Goal: Task Accomplishment & Management: Use online tool/utility

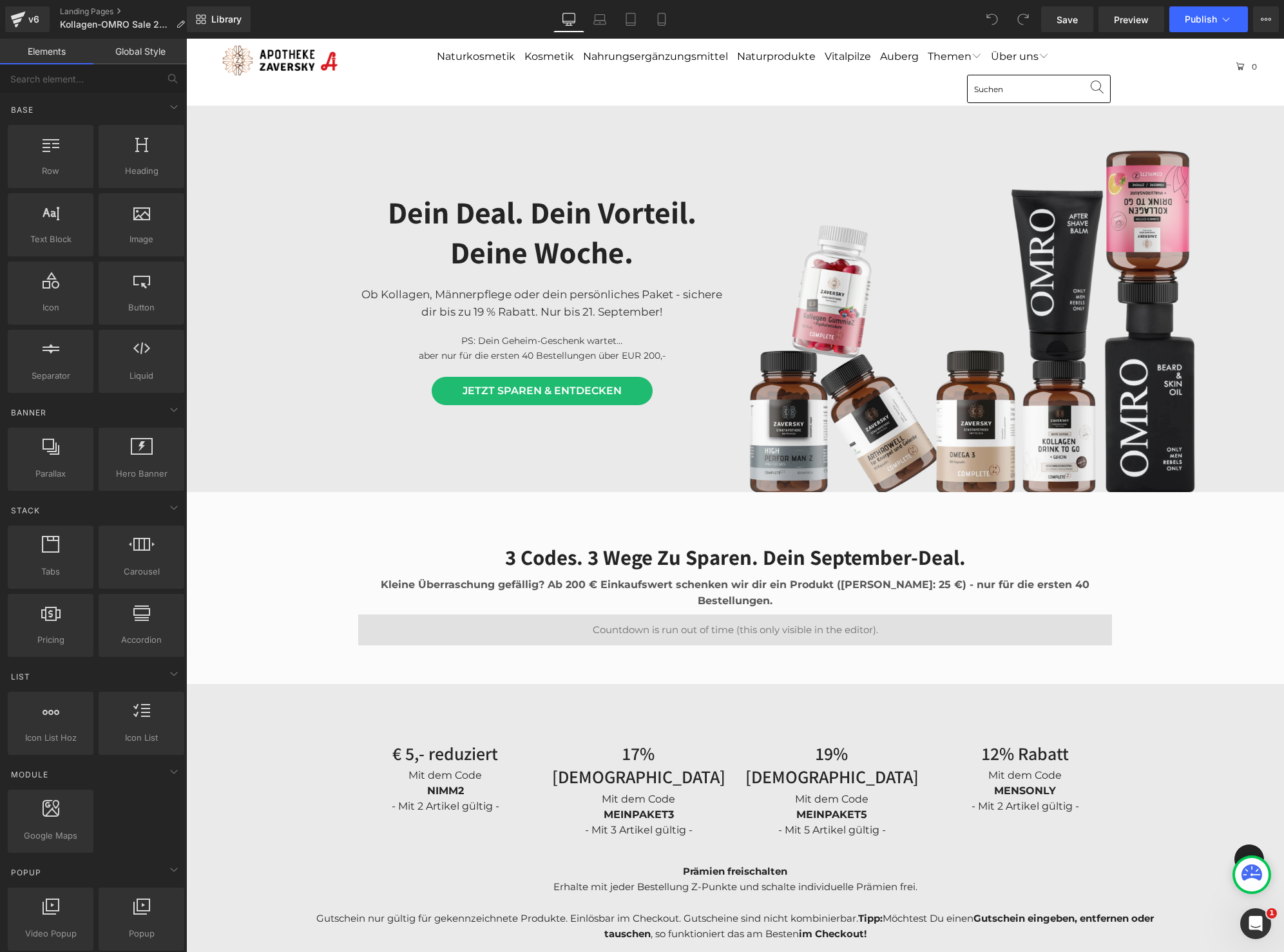
click at [600, 217] on h1 "Dein Deal. Dein Vorteil. Deine Woche." at bounding box center [541, 232] width 367 height 80
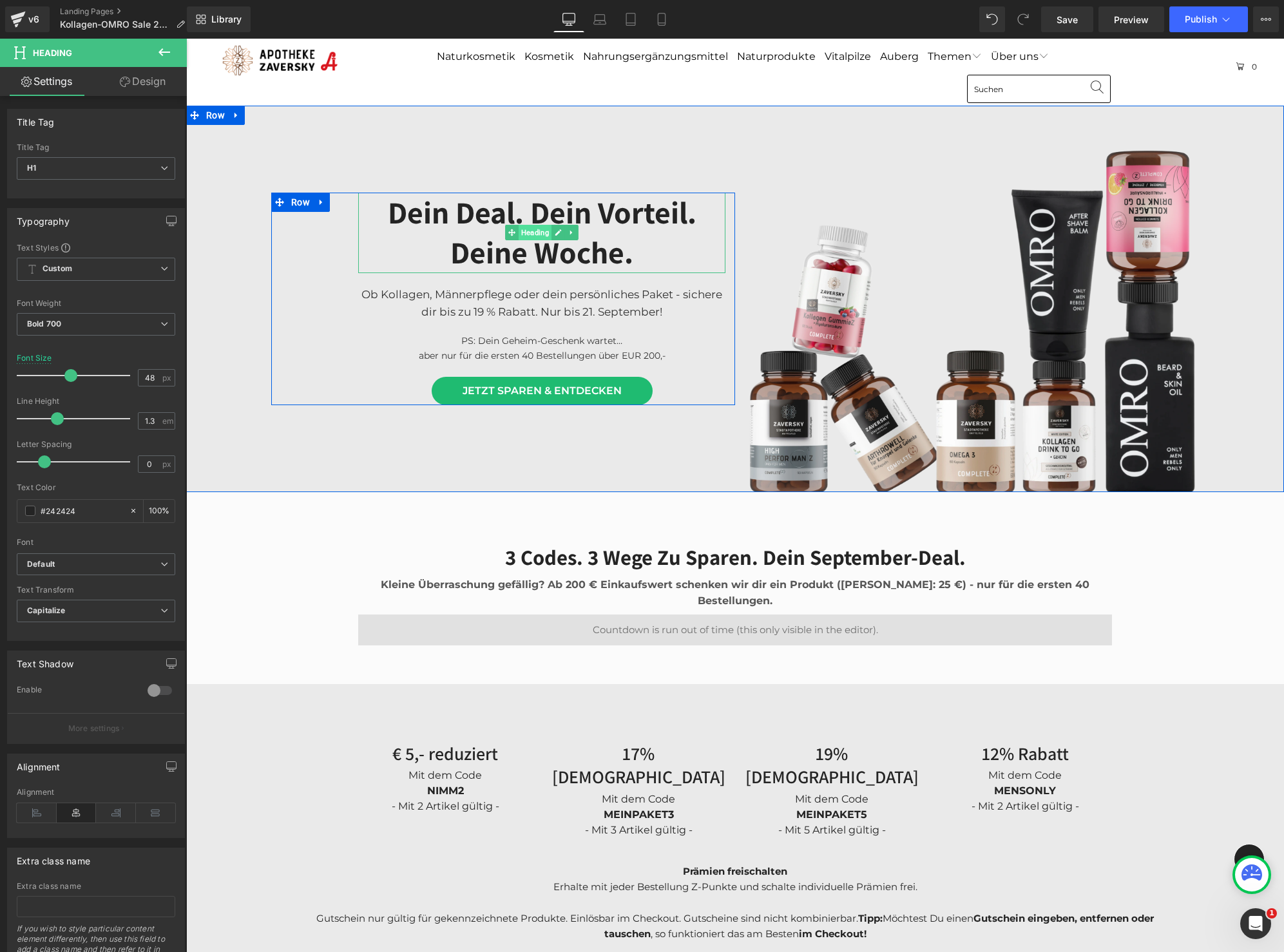
click at [536, 232] on span "Heading" at bounding box center [535, 232] width 33 height 16
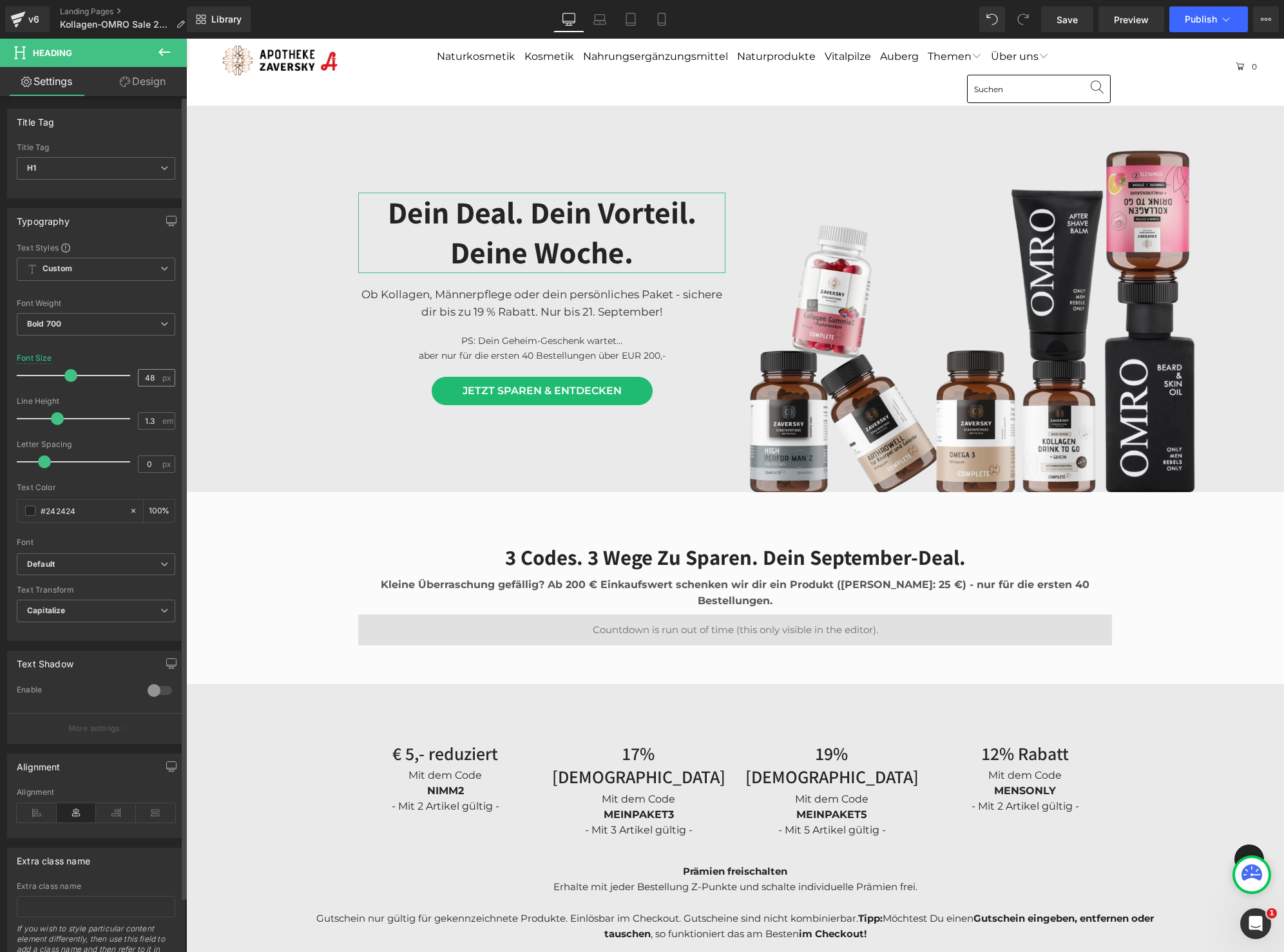
click at [162, 379] on span "px" at bounding box center [168, 377] width 11 height 9
click at [163, 379] on span "px" at bounding box center [168, 377] width 11 height 9
click at [101, 567] on b "Default" at bounding box center [94, 564] width 133 height 11
click at [101, 567] on b "Default" at bounding box center [91, 564] width 128 height 11
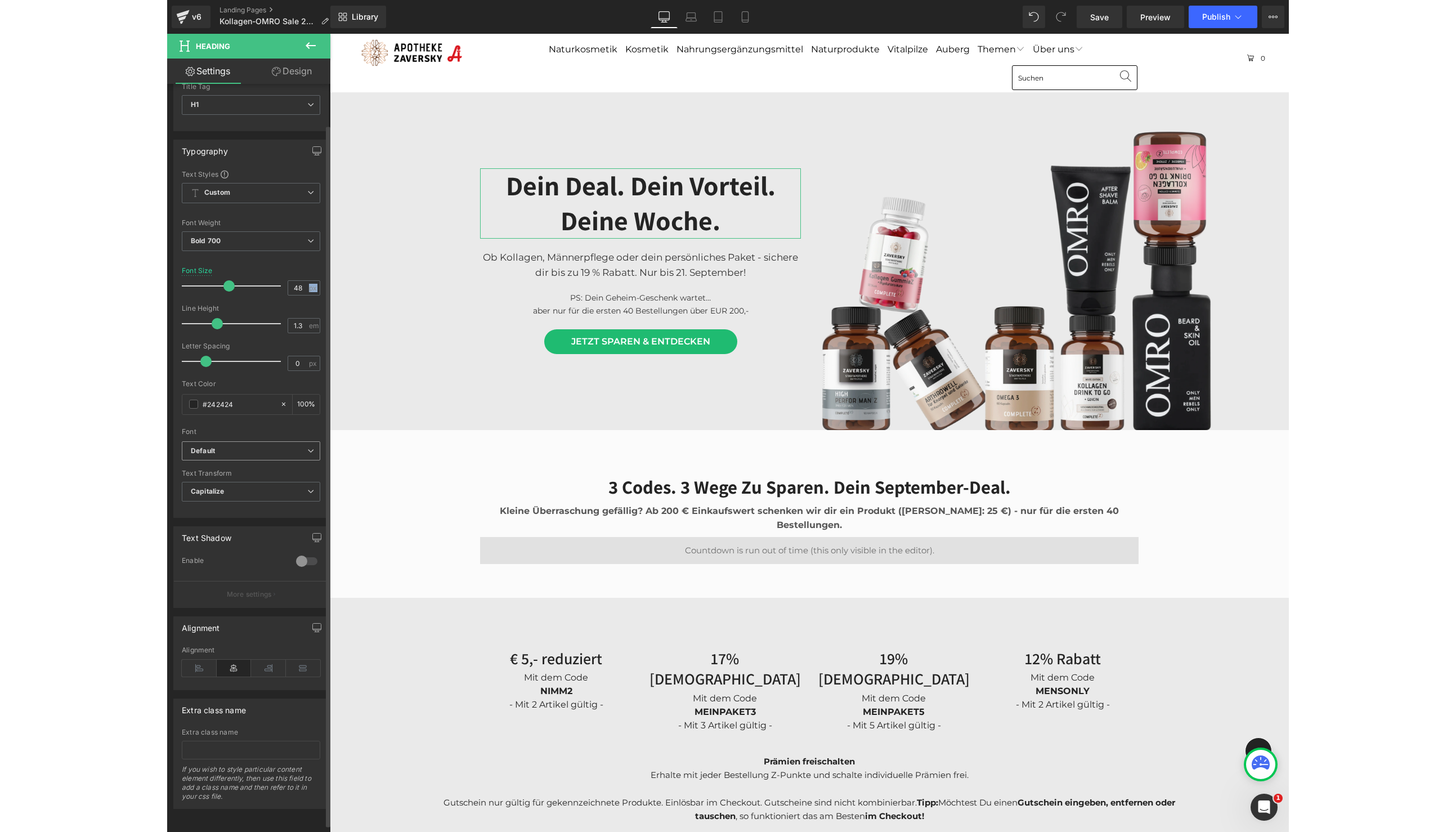
scroll to position [51, 0]
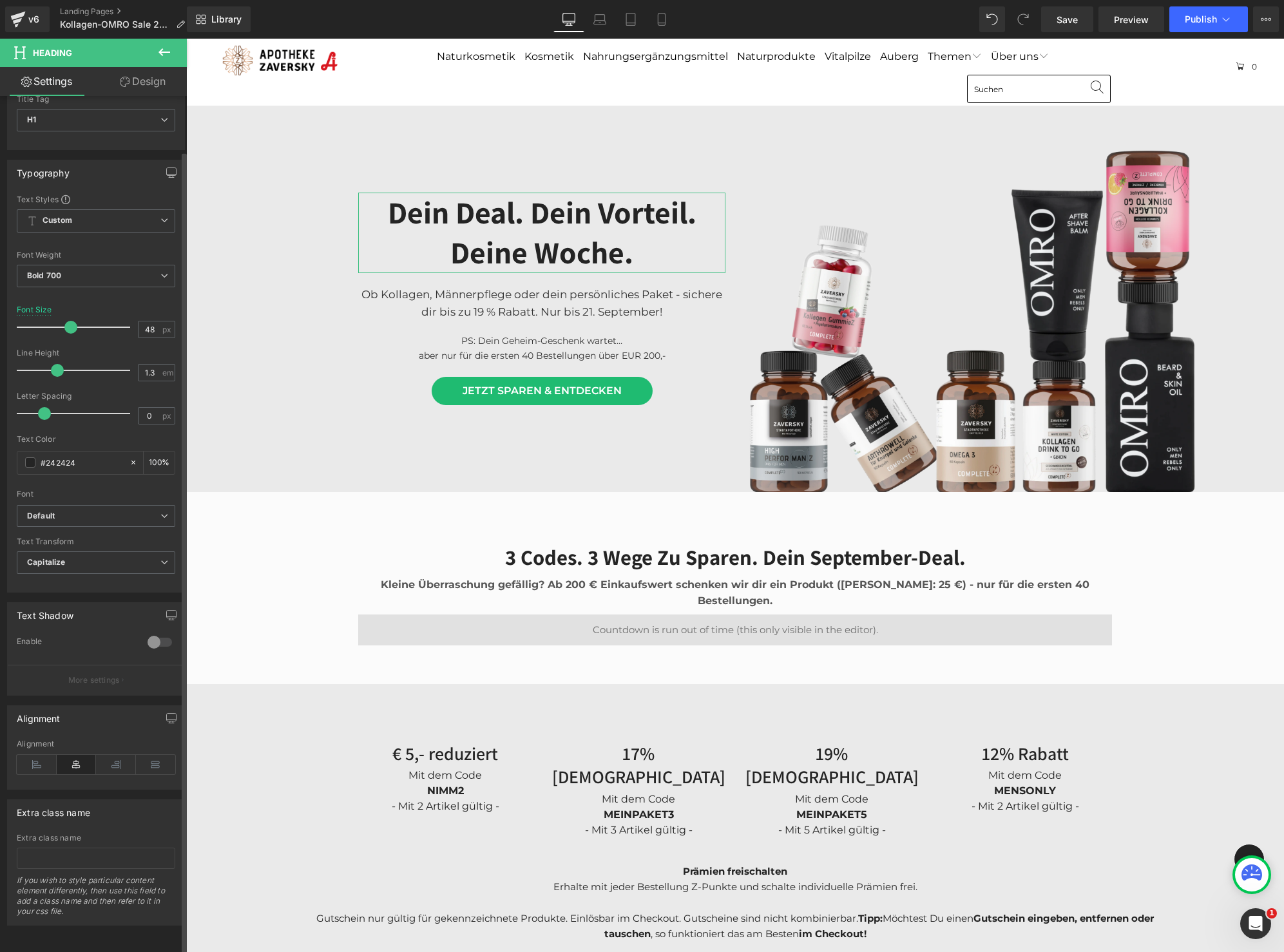
click at [151, 633] on div at bounding box center [160, 642] width 31 height 20
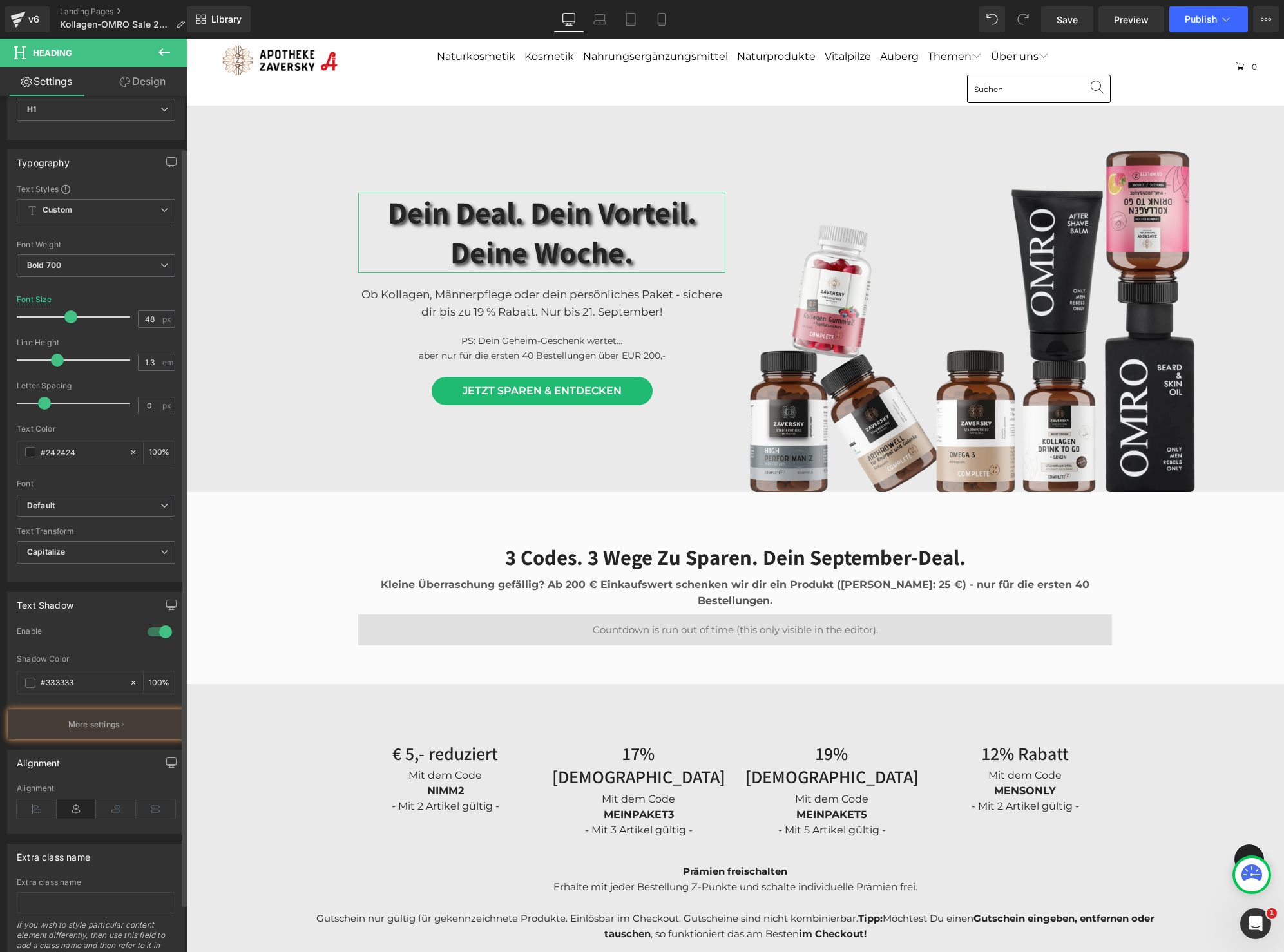
click at [152, 632] on div at bounding box center [160, 632] width 31 height 20
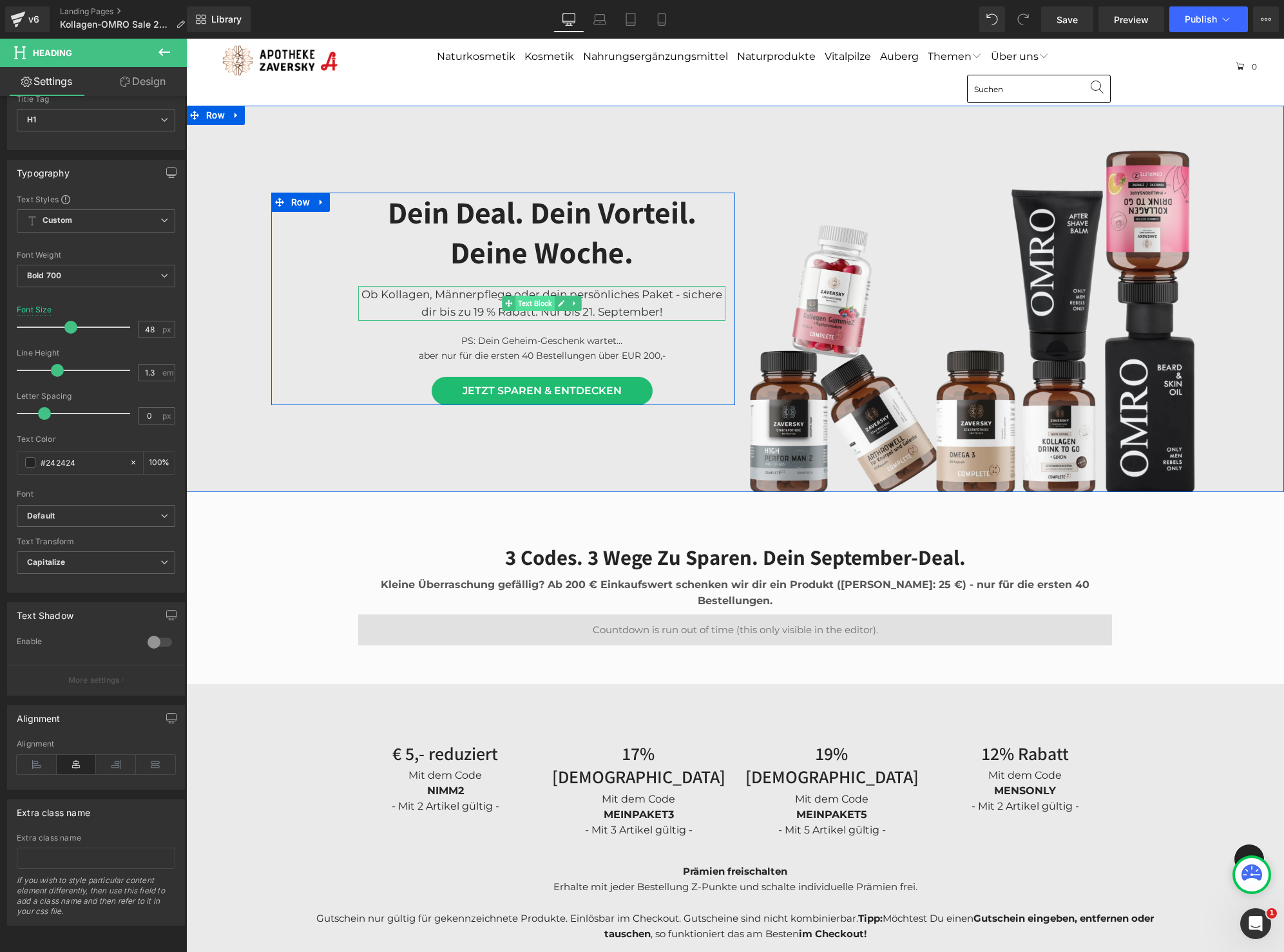
click at [519, 307] on span "Text Block" at bounding box center [535, 303] width 39 height 16
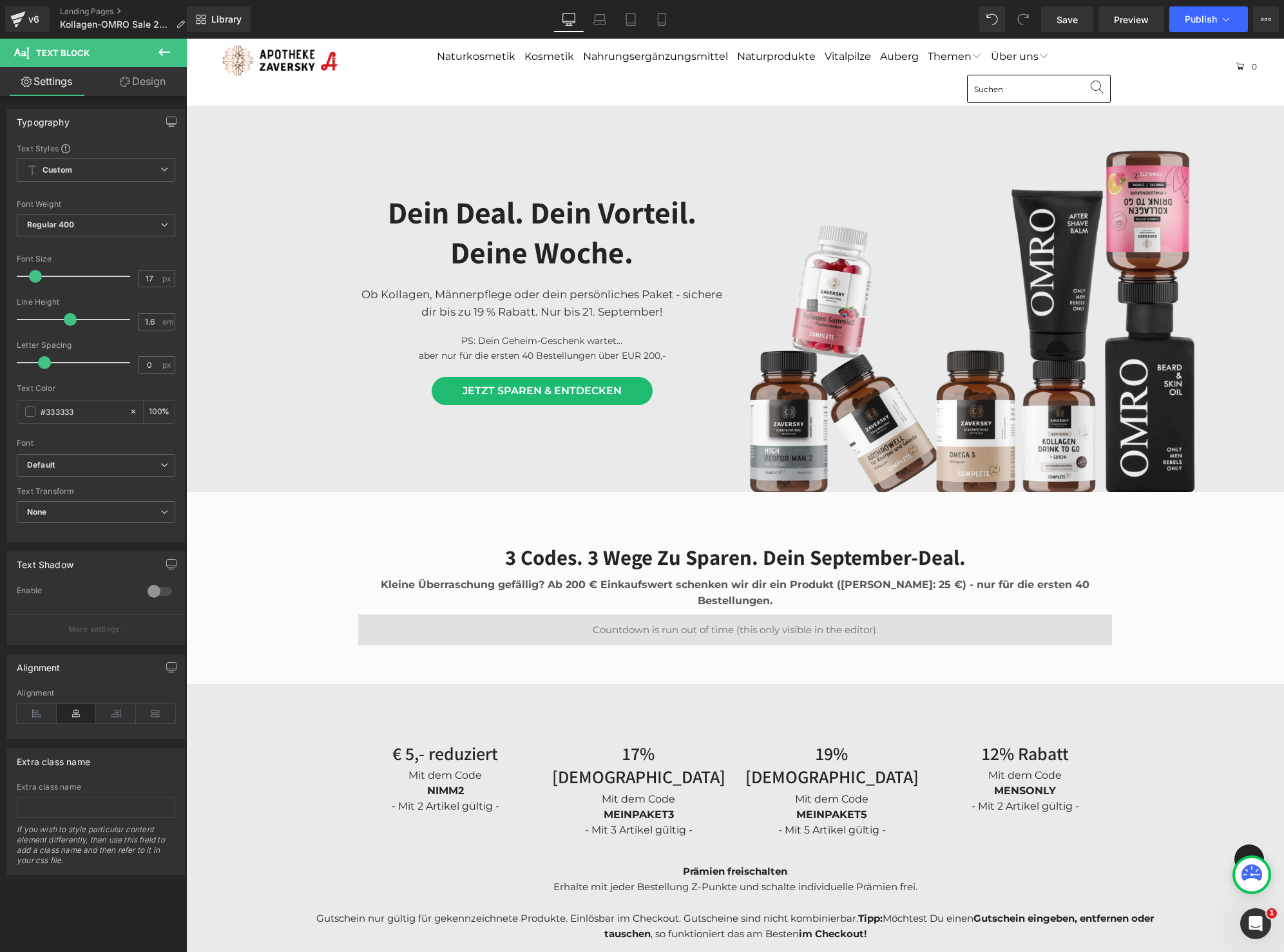
click at [161, 48] on icon at bounding box center [164, 52] width 16 height 16
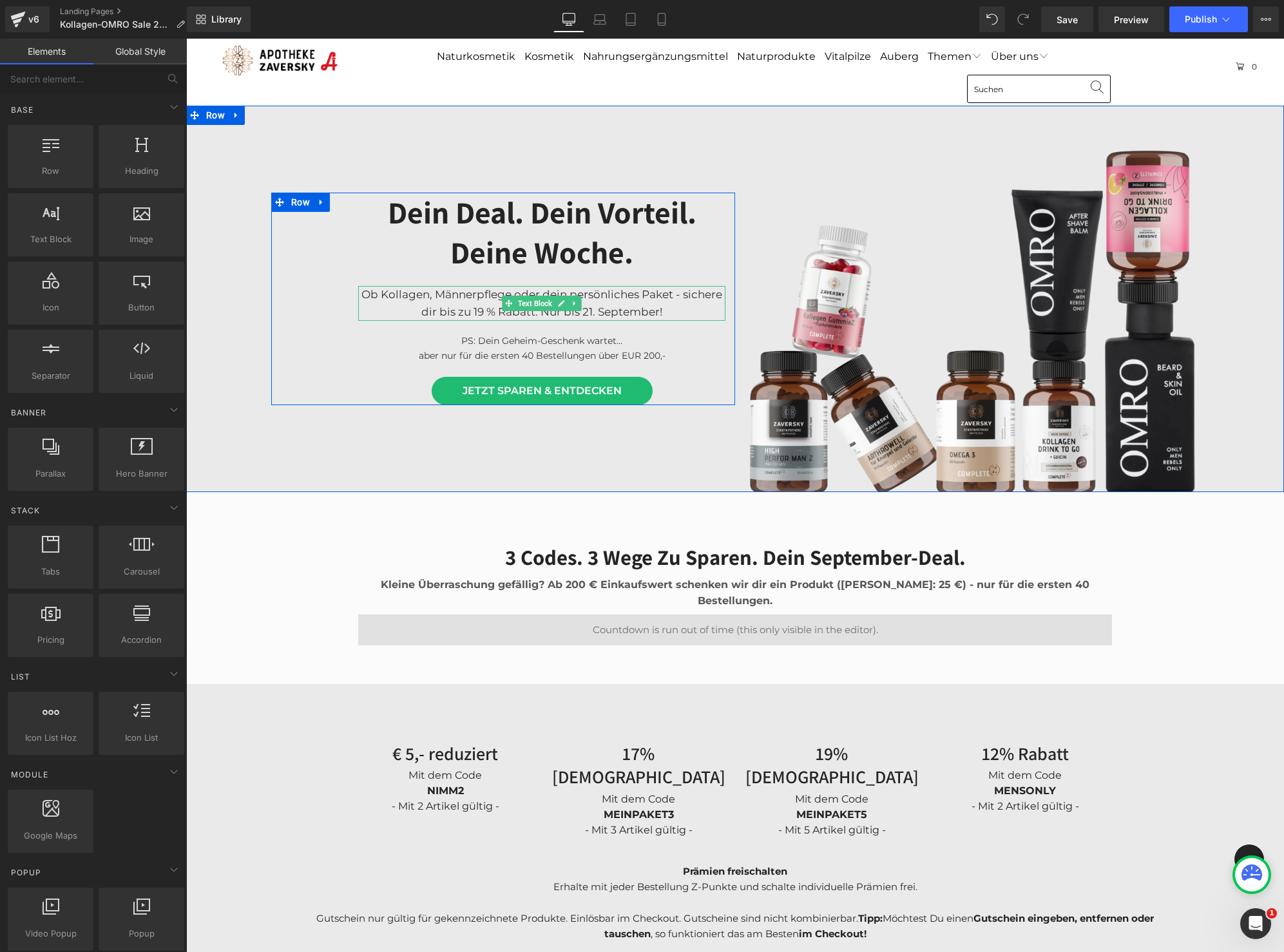
click at [497, 303] on p "Ob Kollagen, Männerpflege oder dein persönliches Paket - sichere dir bis zu 19 …" at bounding box center [541, 303] width 367 height 35
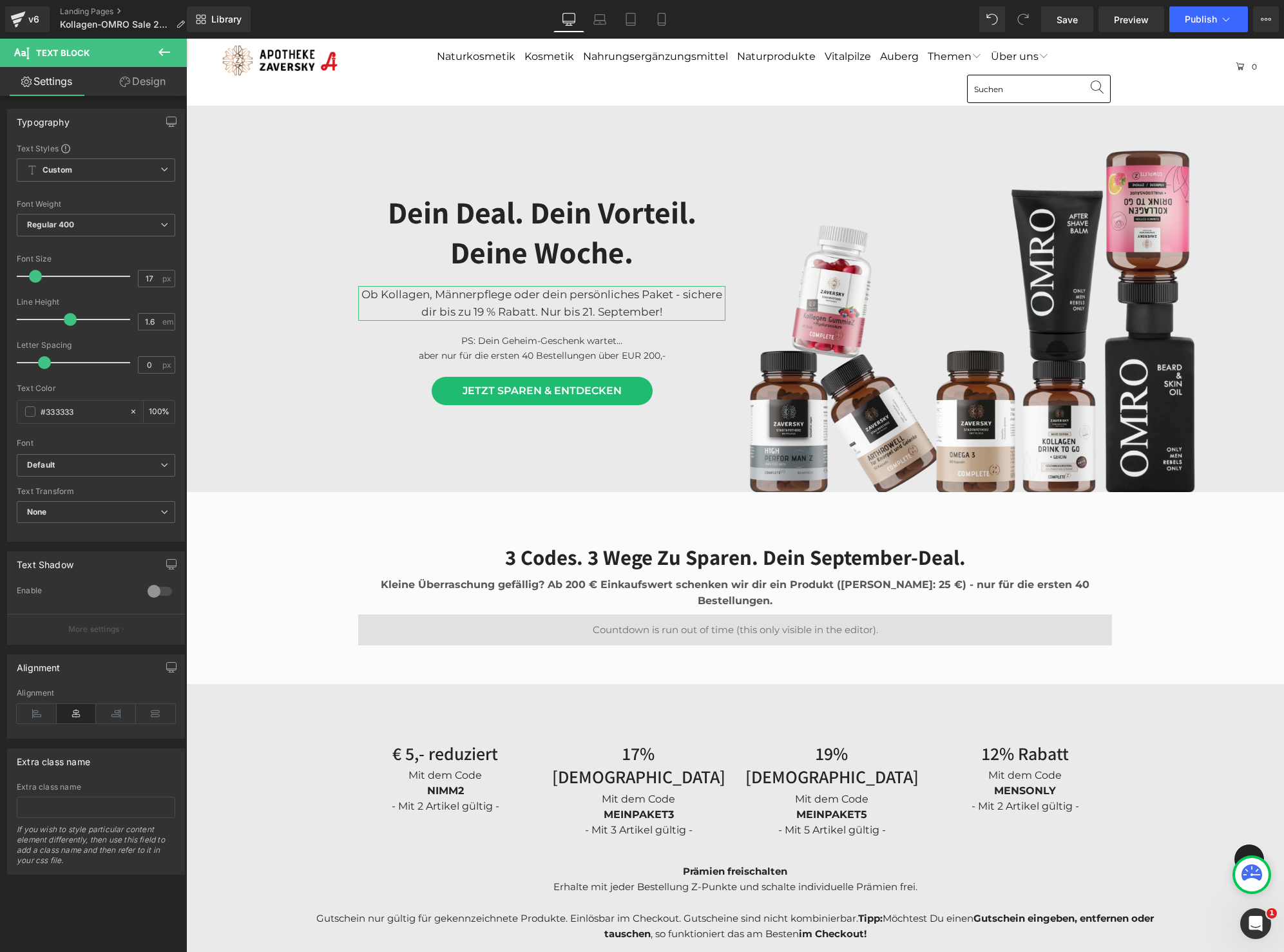
click at [164, 80] on link "Design" at bounding box center [143, 81] width 94 height 29
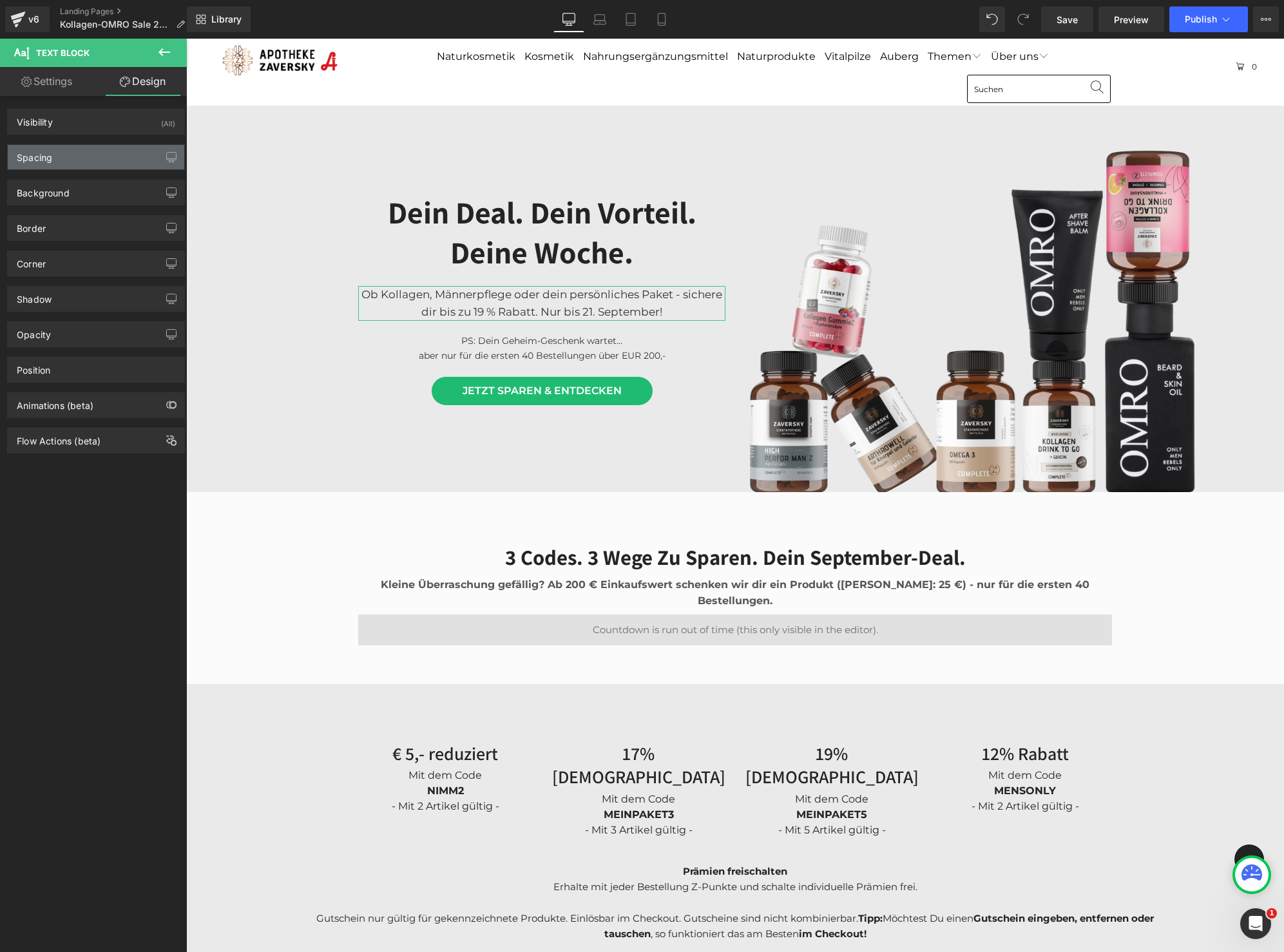
click at [98, 160] on div "Spacing" at bounding box center [96, 157] width 176 height 24
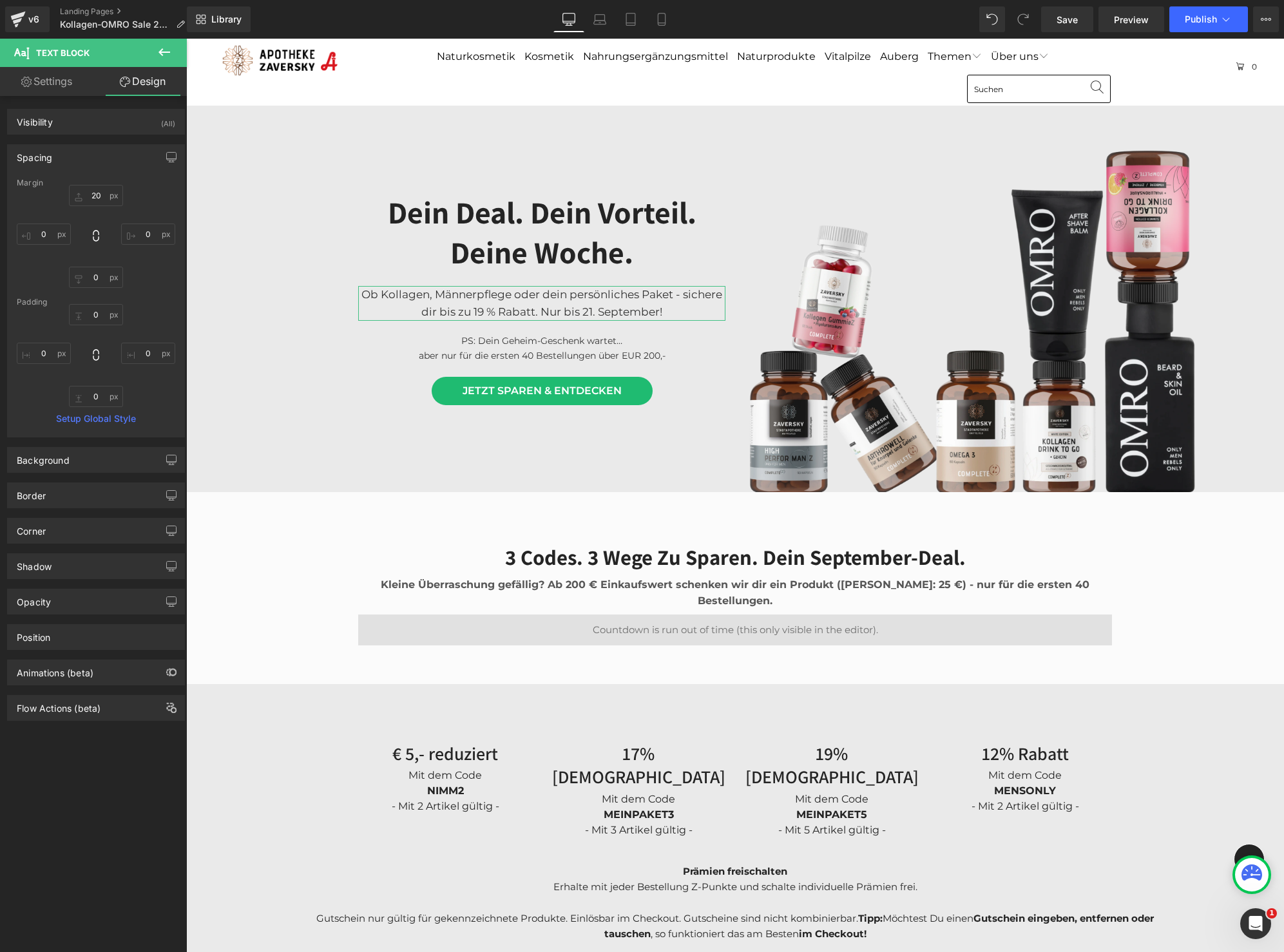
click at [97, 157] on div "Spacing" at bounding box center [96, 157] width 176 height 24
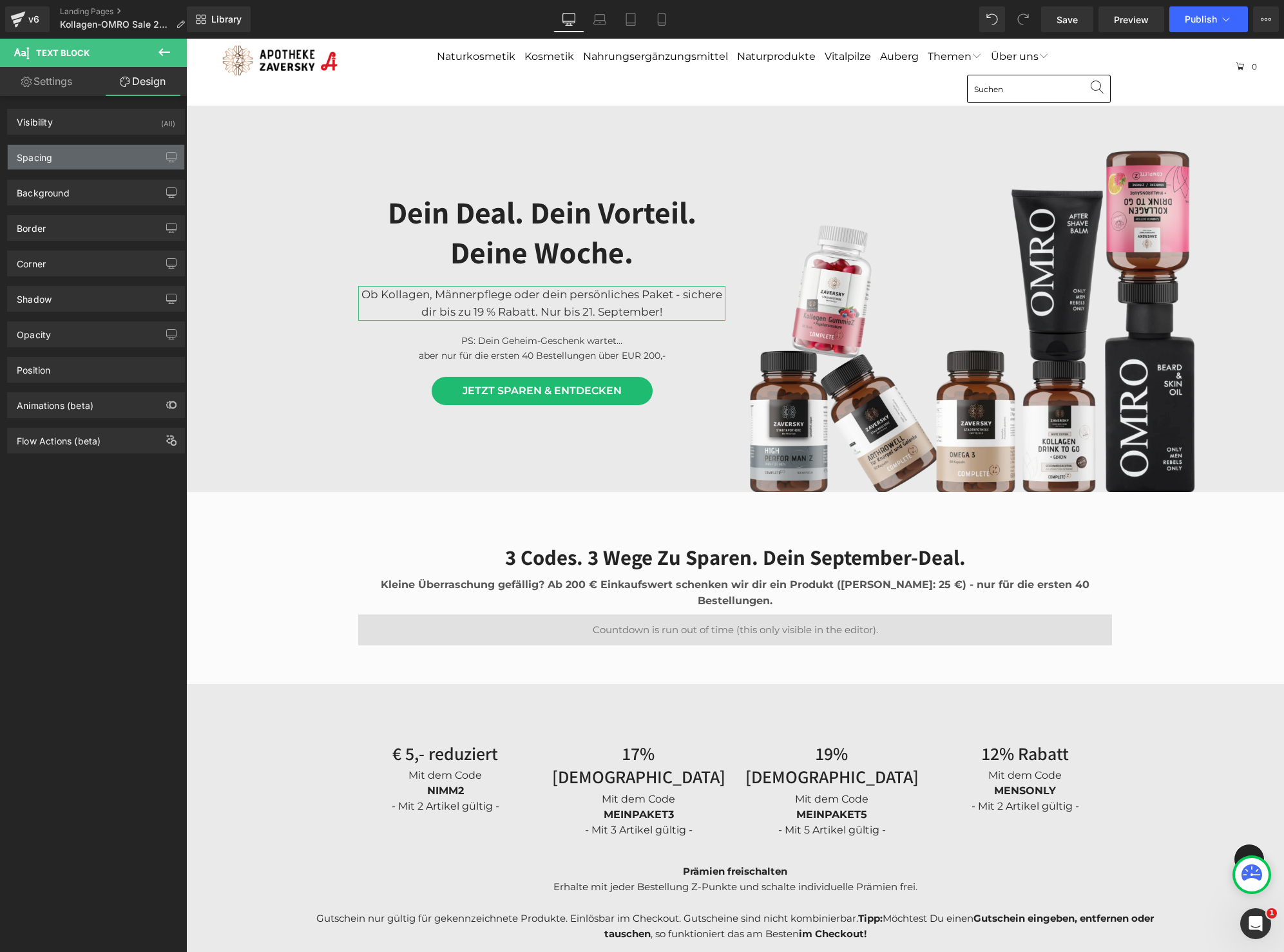
click at [87, 152] on div "Spacing" at bounding box center [96, 157] width 176 height 24
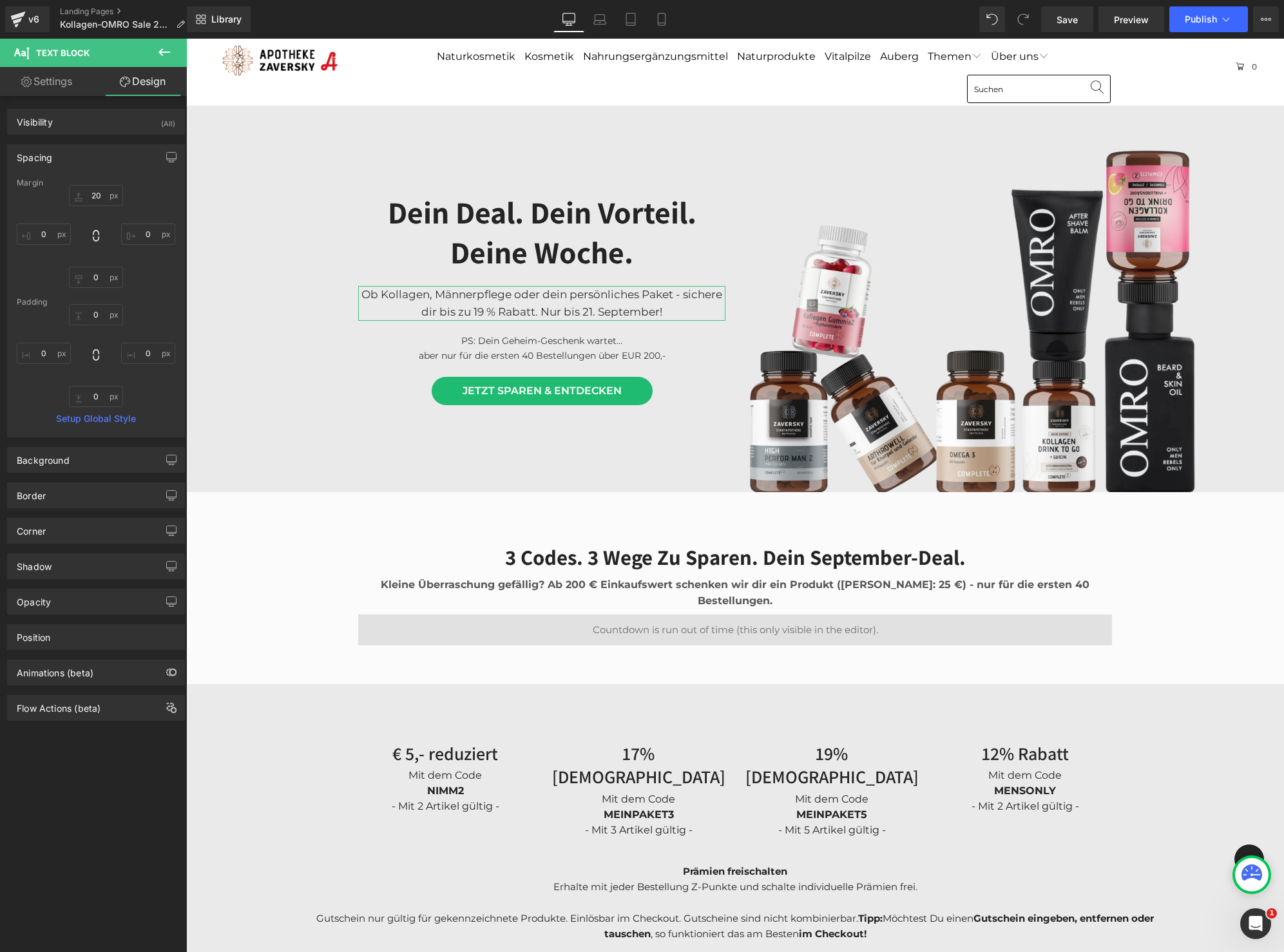
click at [87, 152] on div "Spacing" at bounding box center [96, 157] width 176 height 24
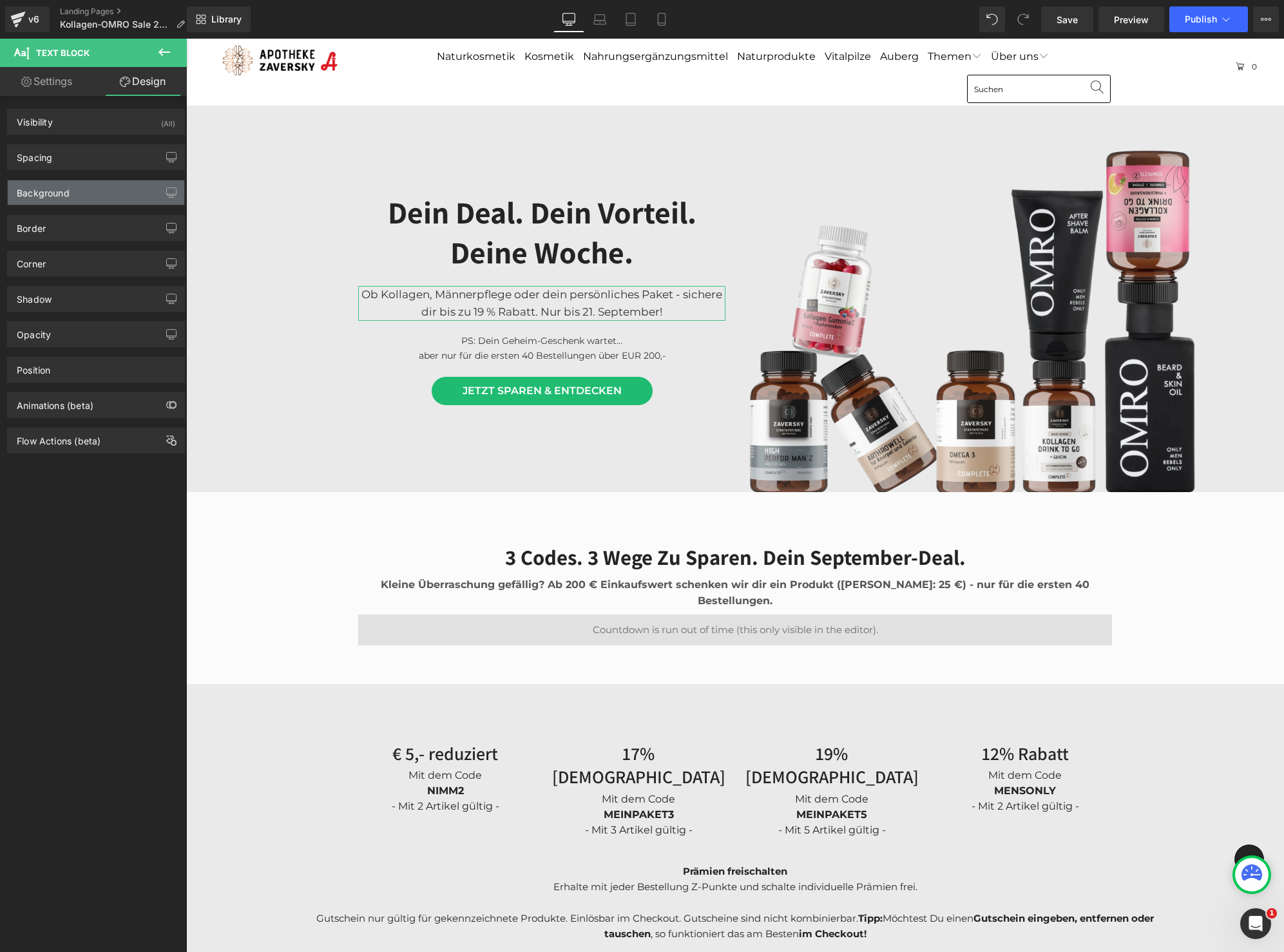
click at [83, 195] on div "Background" at bounding box center [96, 192] width 176 height 24
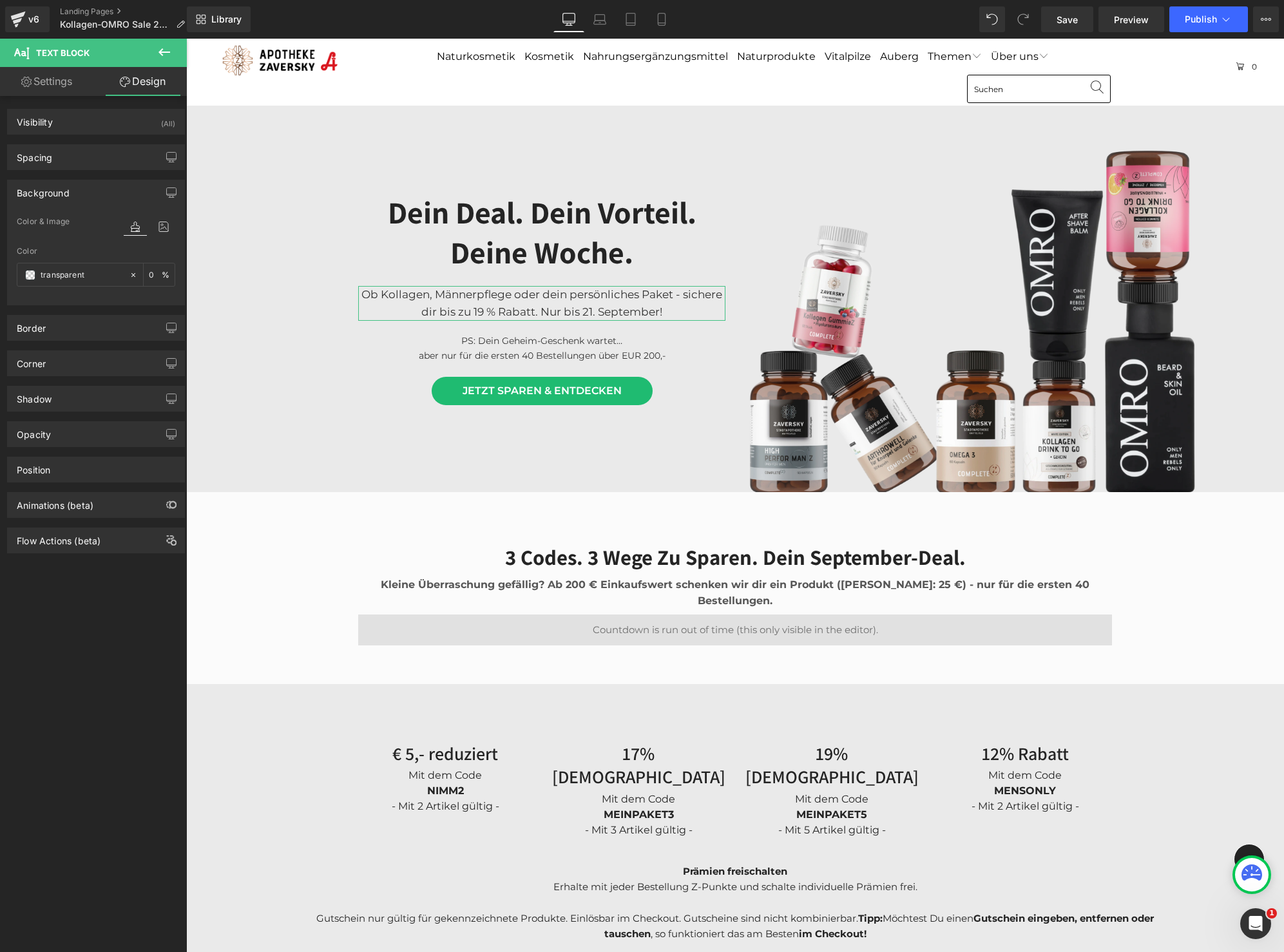
click at [83, 195] on div "Background" at bounding box center [96, 192] width 176 height 24
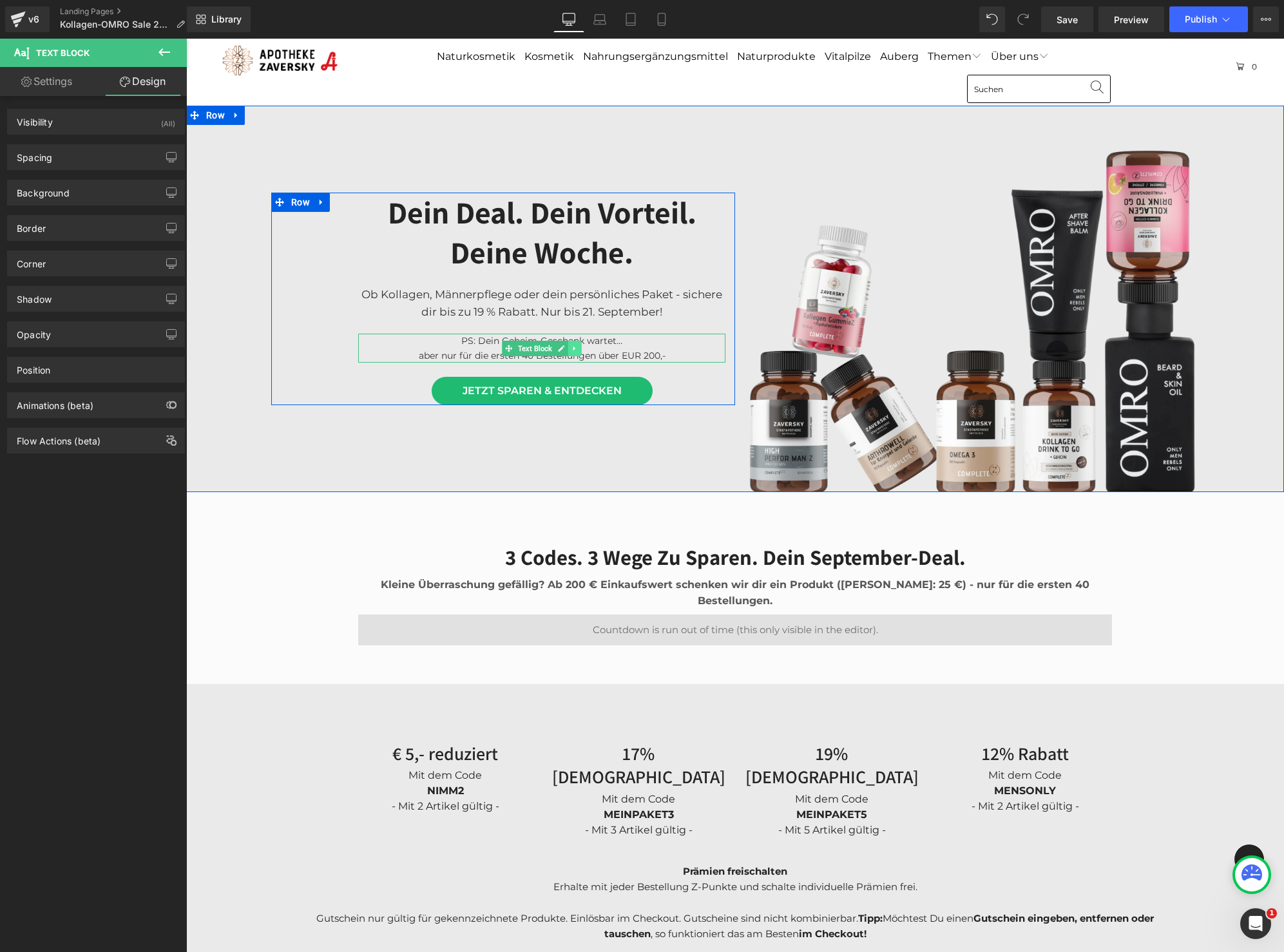
click at [577, 347] on icon at bounding box center [575, 349] width 7 height 8
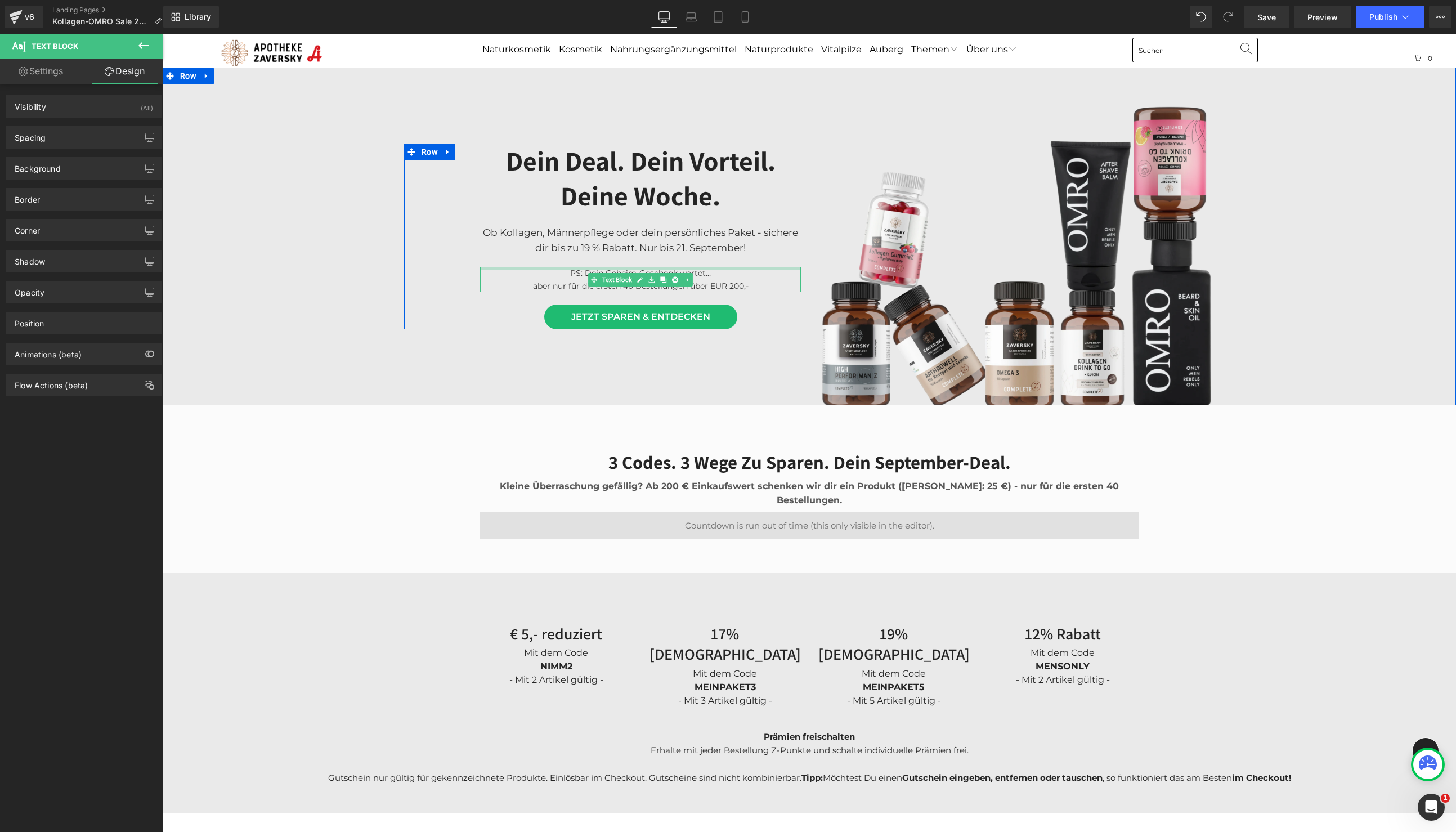
click at [644, 267] on div at bounding box center [640, 268] width 321 height 3
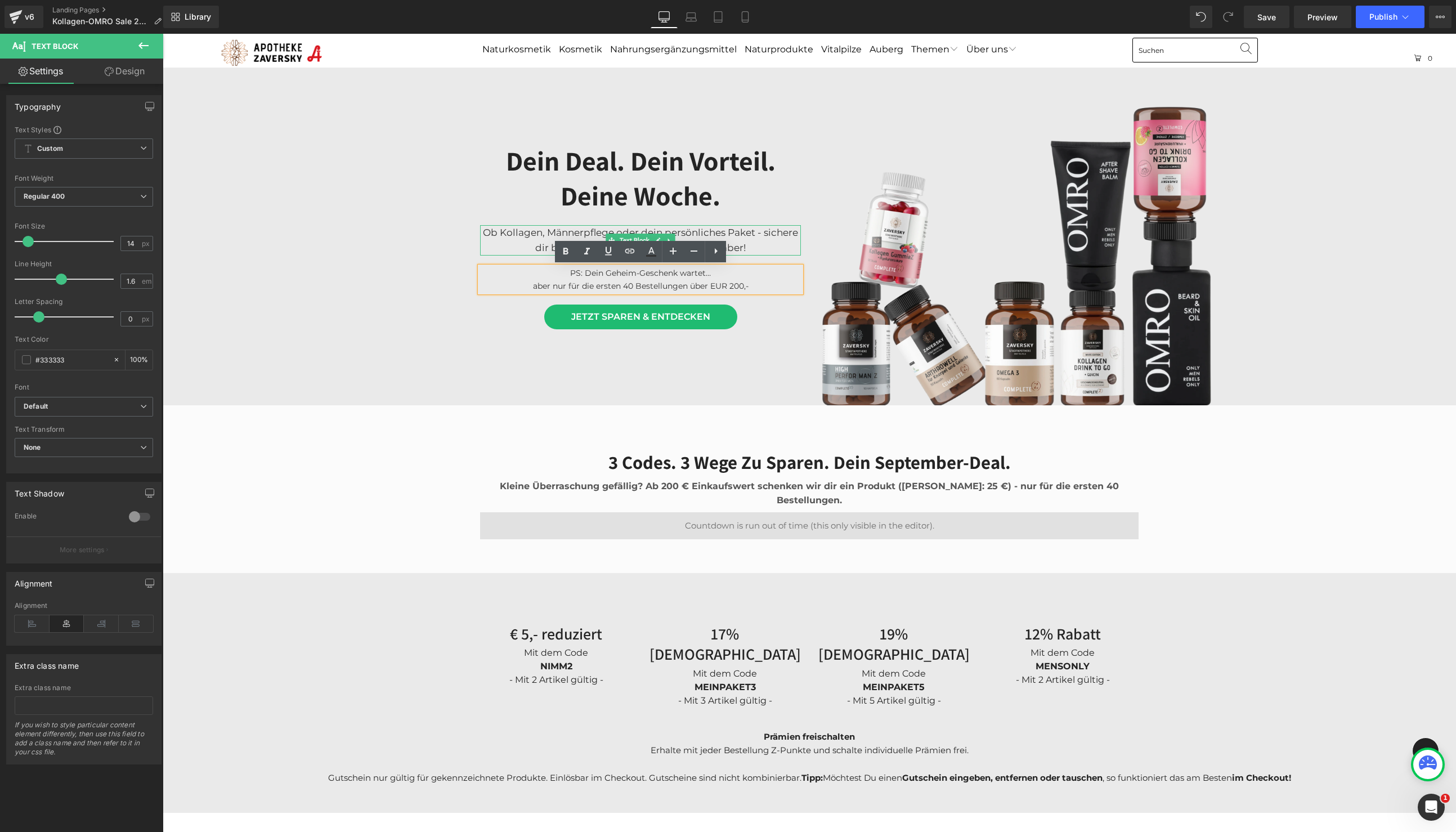
click at [639, 230] on p "Ob Kollagen, Männerpflege oder dein persönliches Paket - sichere dir bis zu 19 …" at bounding box center [640, 241] width 321 height 31
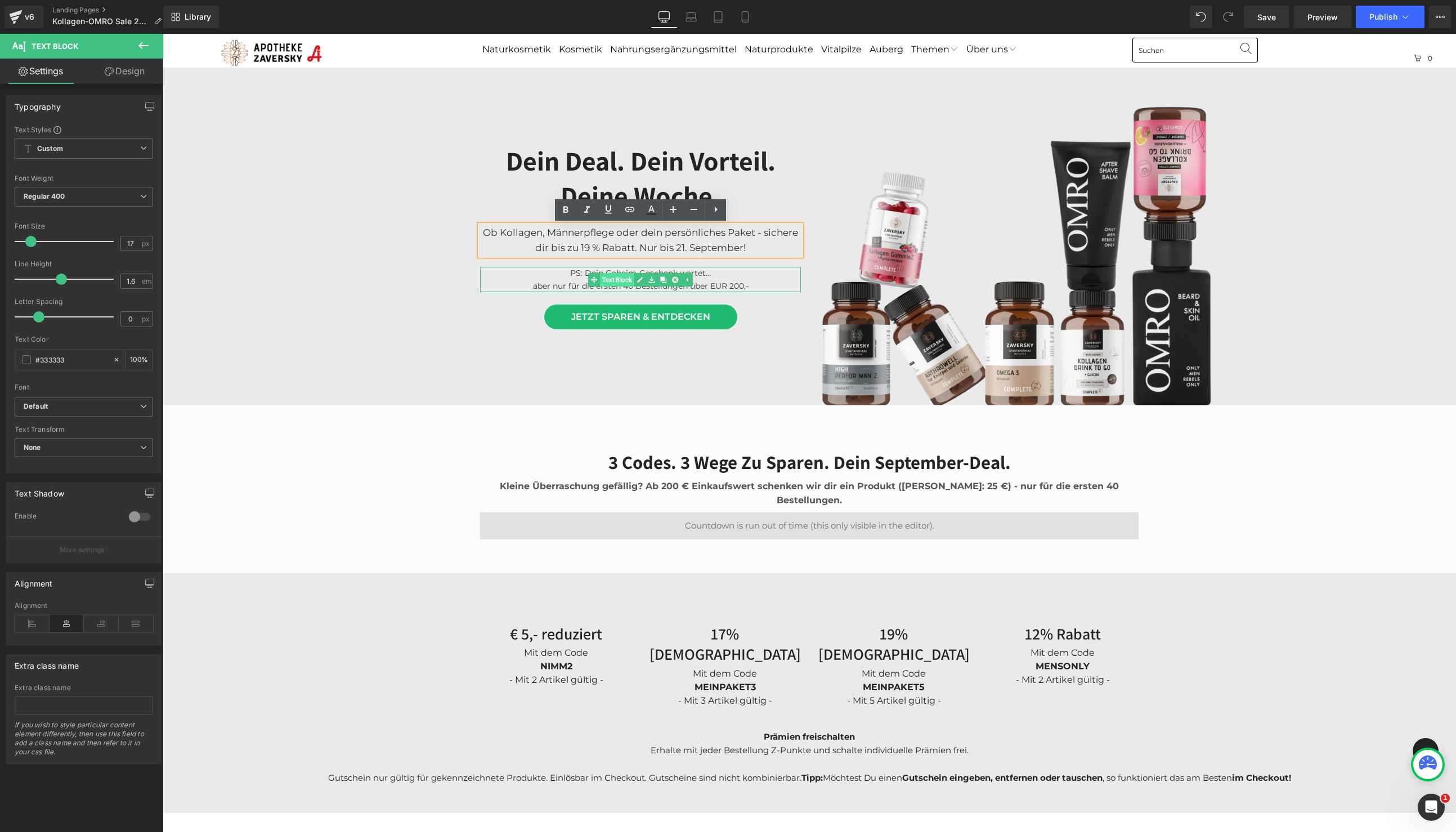
click at [612, 276] on link "Text Block" at bounding box center [612, 280] width 46 height 14
click at [619, 315] on icon at bounding box center [622, 317] width 6 height 7
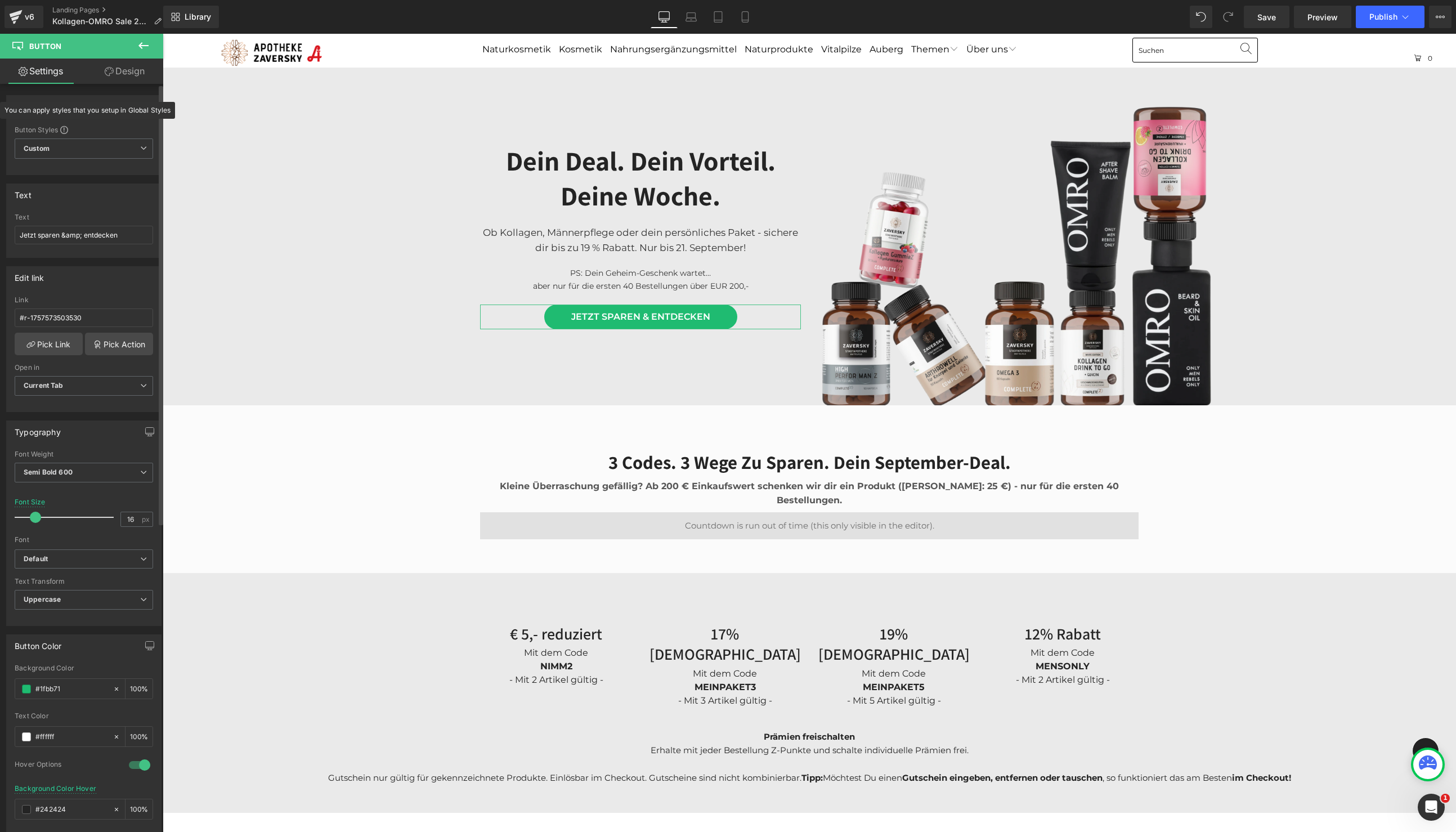
click at [64, 129] on span at bounding box center [64, 130] width 8 height 8
click at [82, 147] on span "Custom Setup Global Style" at bounding box center [83, 149] width 138 height 20
click at [82, 147] on span "Custom Setup Global Style" at bounding box center [81, 149] width 134 height 20
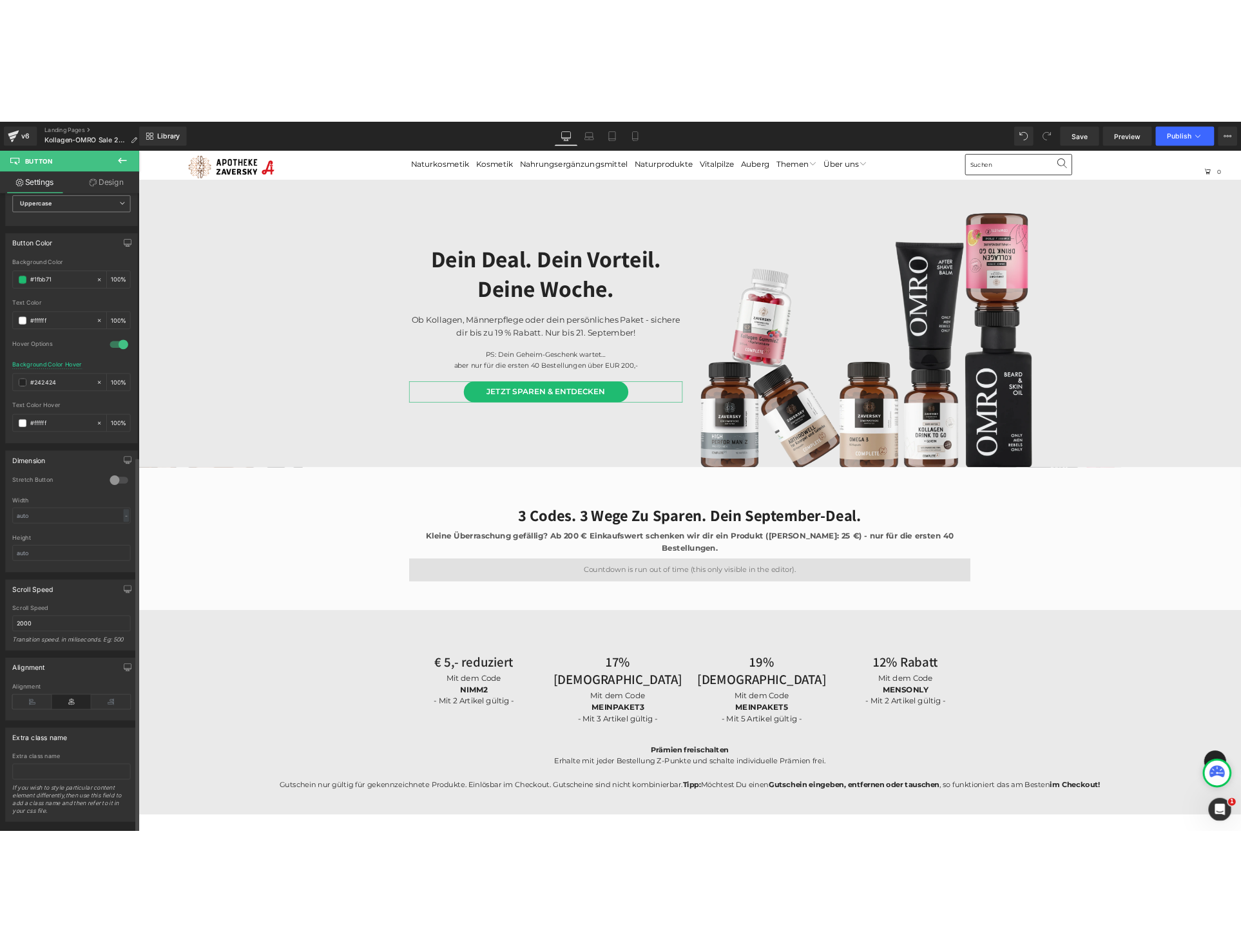
scroll to position [601, 0]
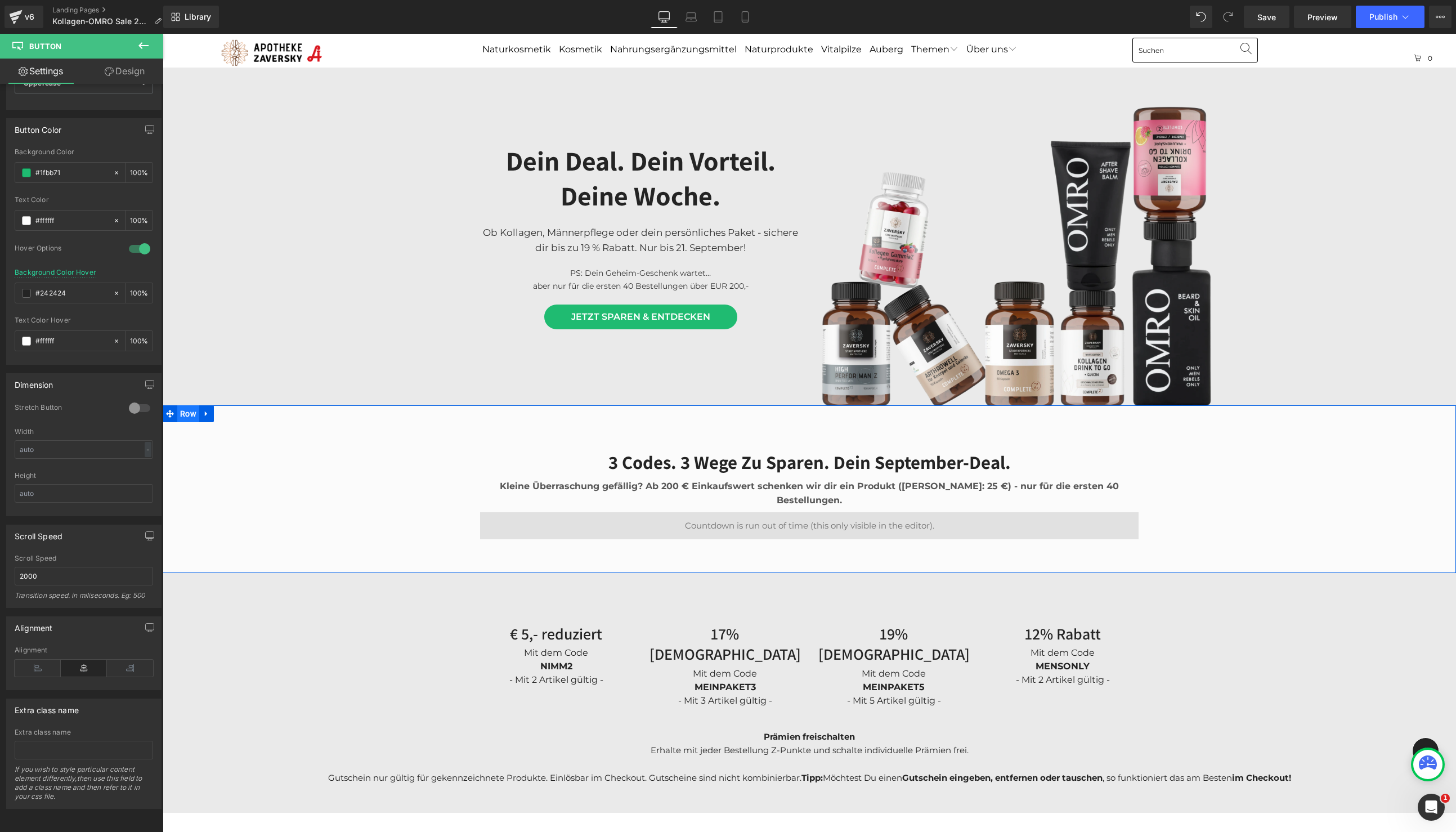
click at [187, 412] on span "Row" at bounding box center [188, 414] width 22 height 17
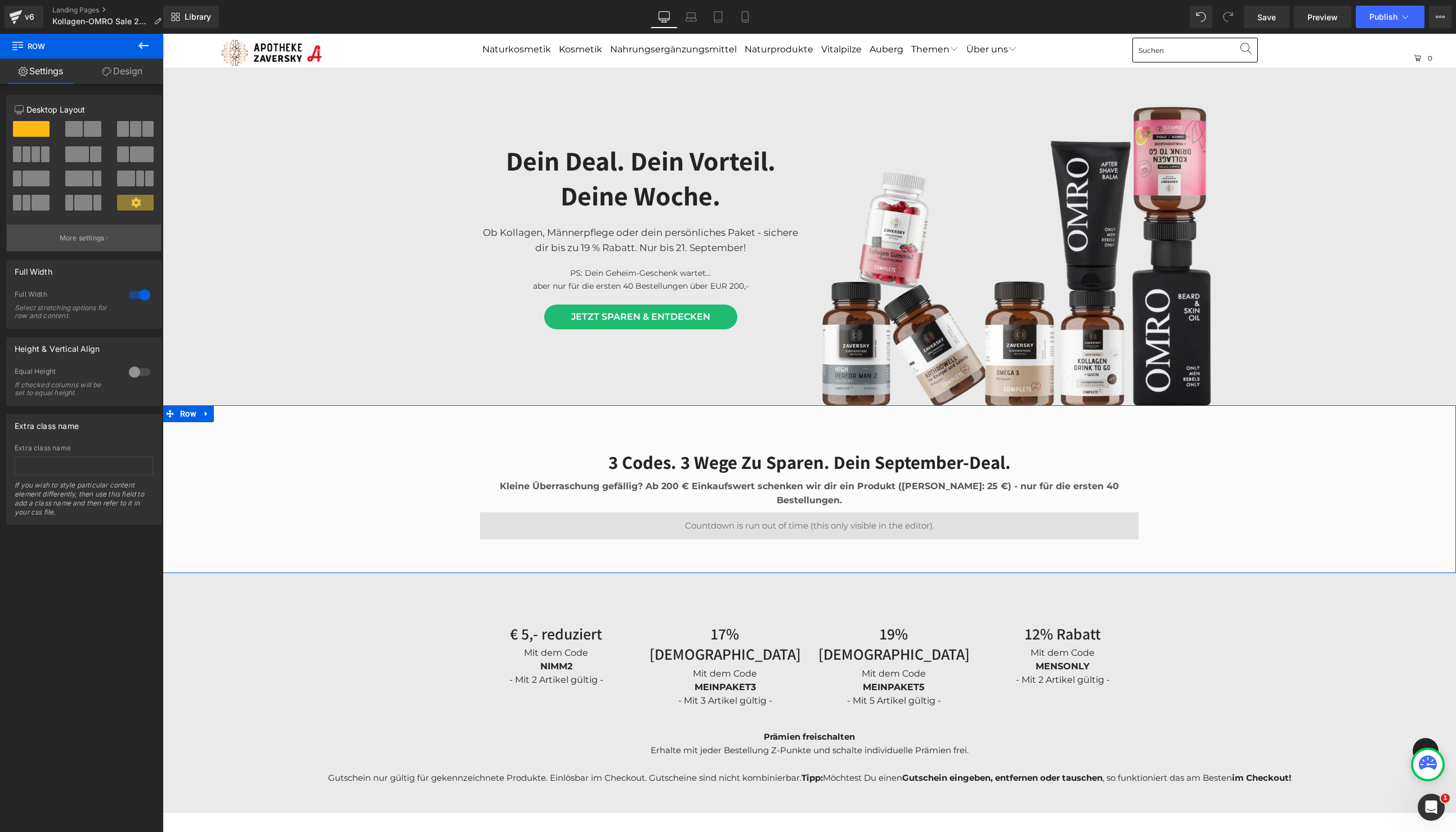
click at [82, 237] on p "More settings" at bounding box center [82, 238] width 45 height 10
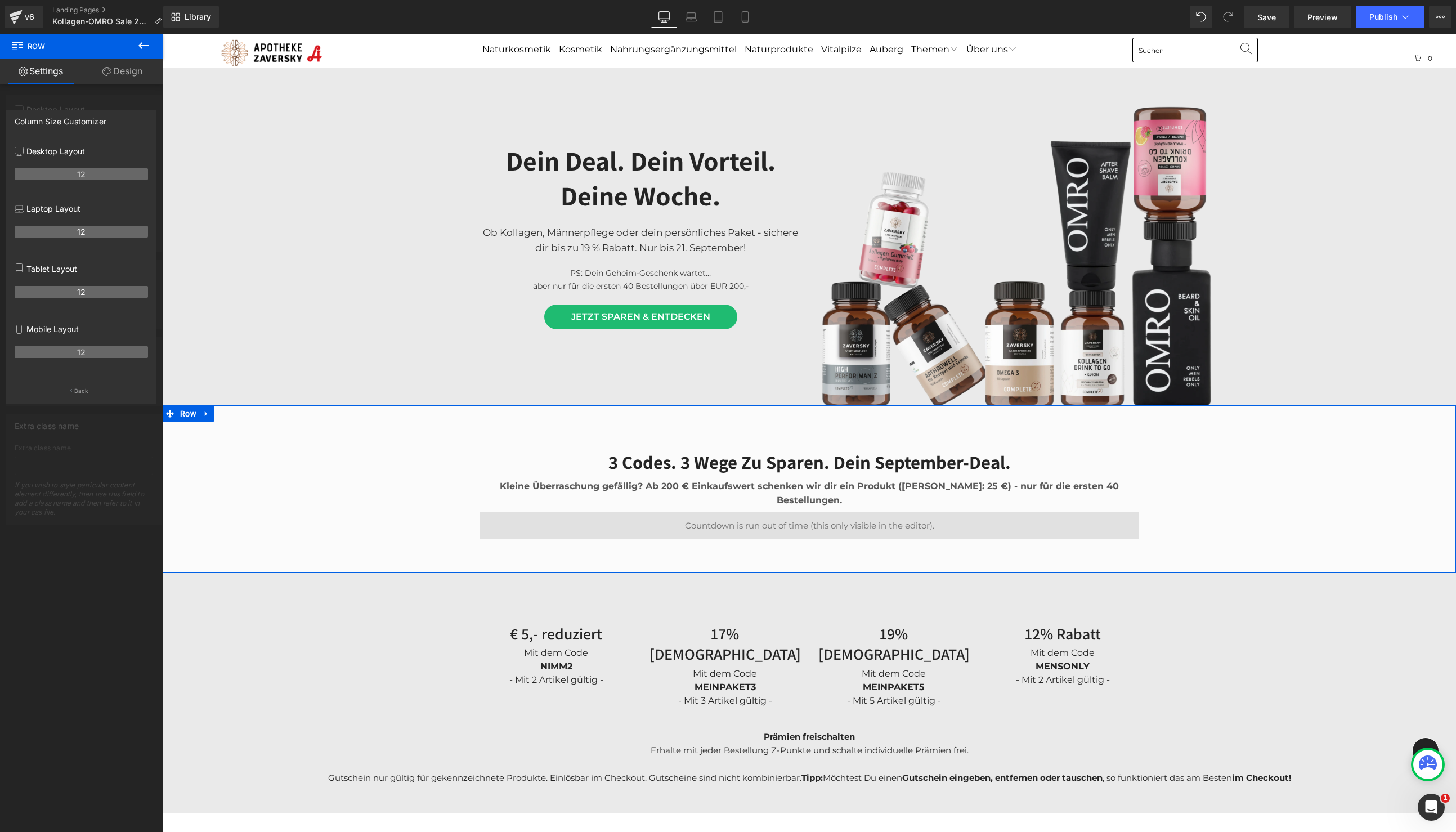
click at [99, 353] on th "12" at bounding box center [81, 352] width 133 height 12
click at [80, 352] on th "12" at bounding box center [81, 352] width 133 height 12
click at [81, 351] on th "12" at bounding box center [81, 352] width 133 height 12
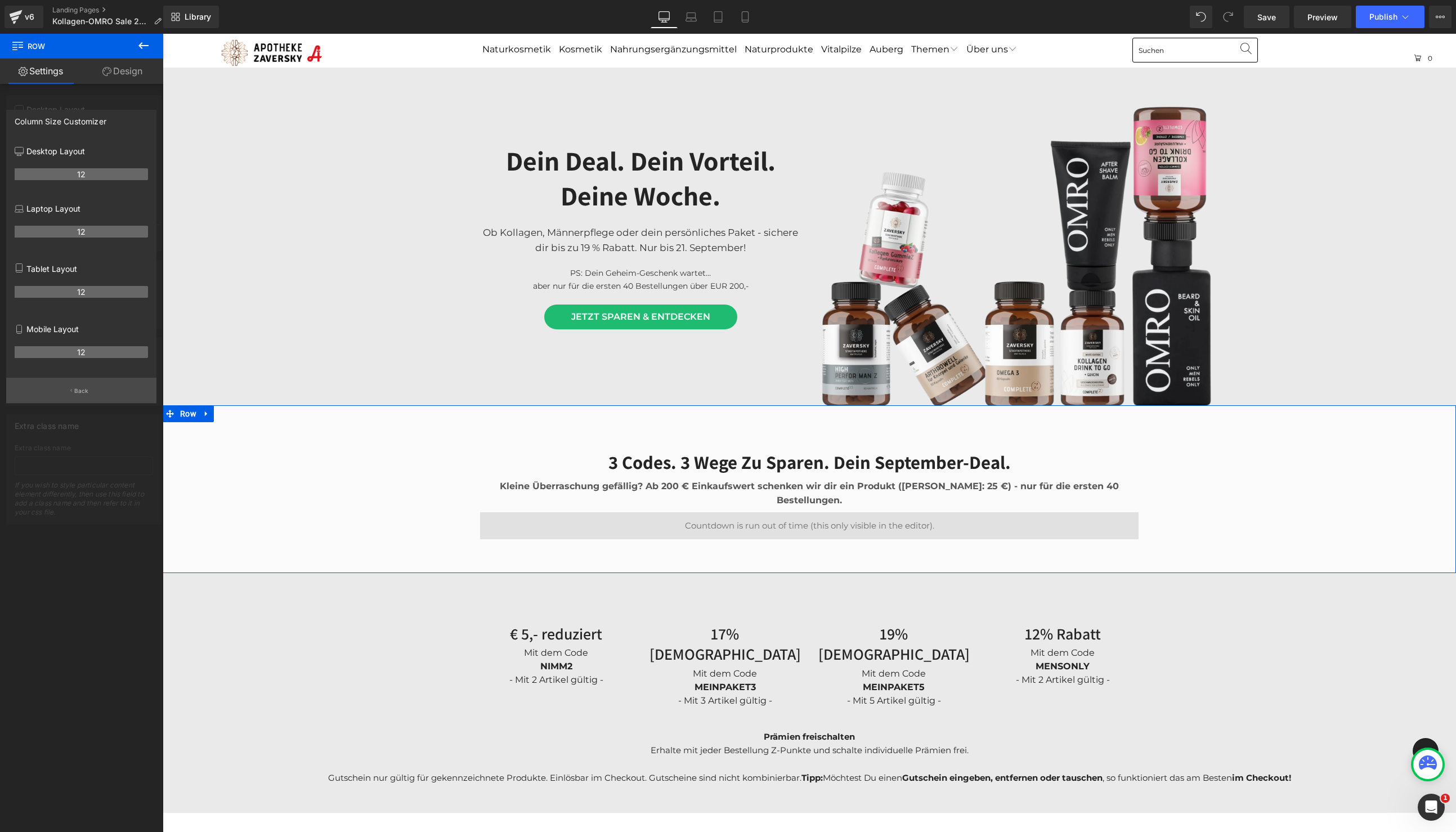
click at [82, 391] on p "Back" at bounding box center [81, 391] width 14 height 8
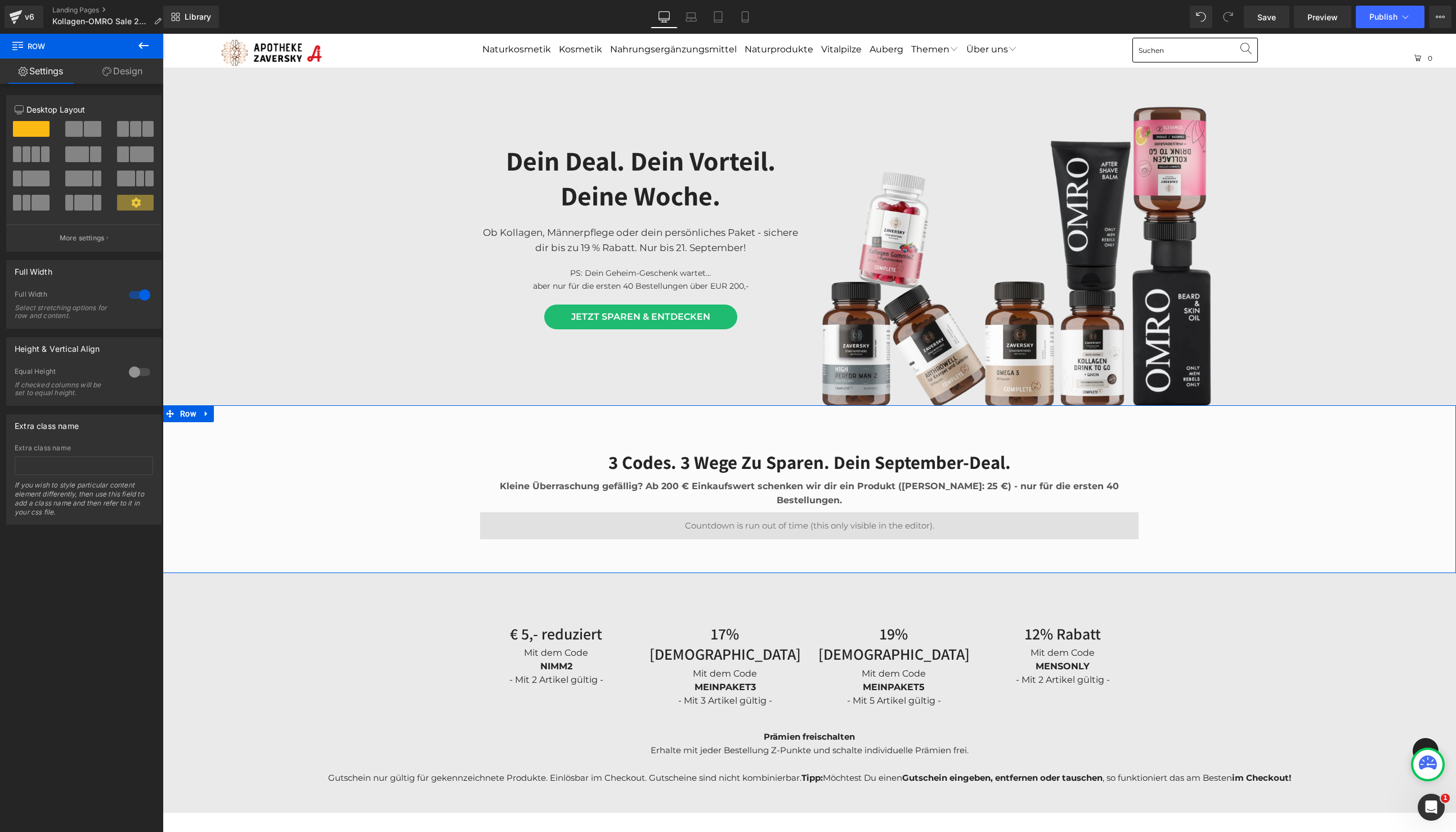
click at [135, 202] on icon at bounding box center [136, 202] width 10 height 10
drag, startPoint x: 70, startPoint y: 502, endPoint x: 99, endPoint y: 504, distance: 29.1
click at [99, 504] on div "If you wish to style particular content element differently, then use this fiel…" at bounding box center [83, 503] width 138 height 44
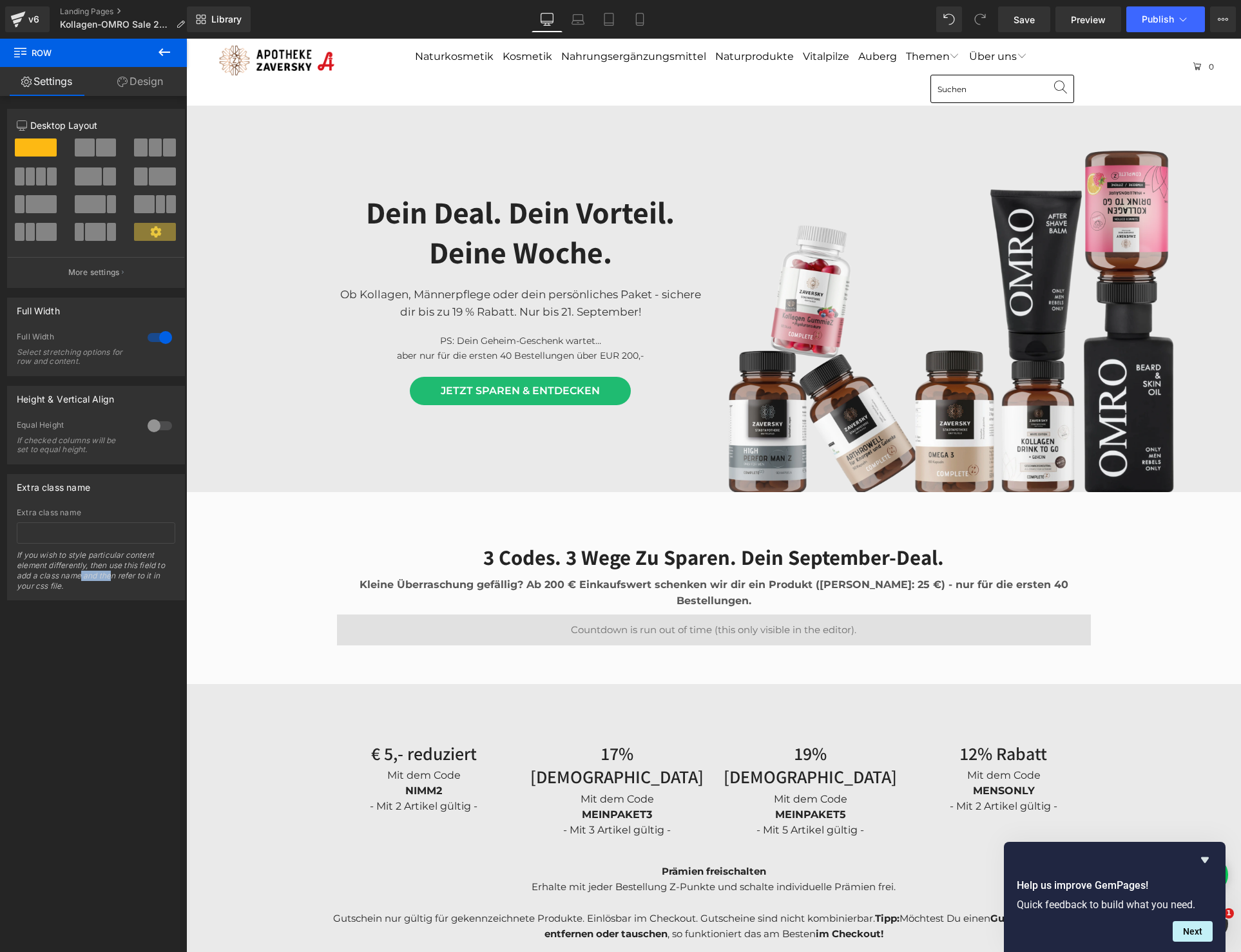
click at [161, 46] on icon at bounding box center [164, 52] width 16 height 16
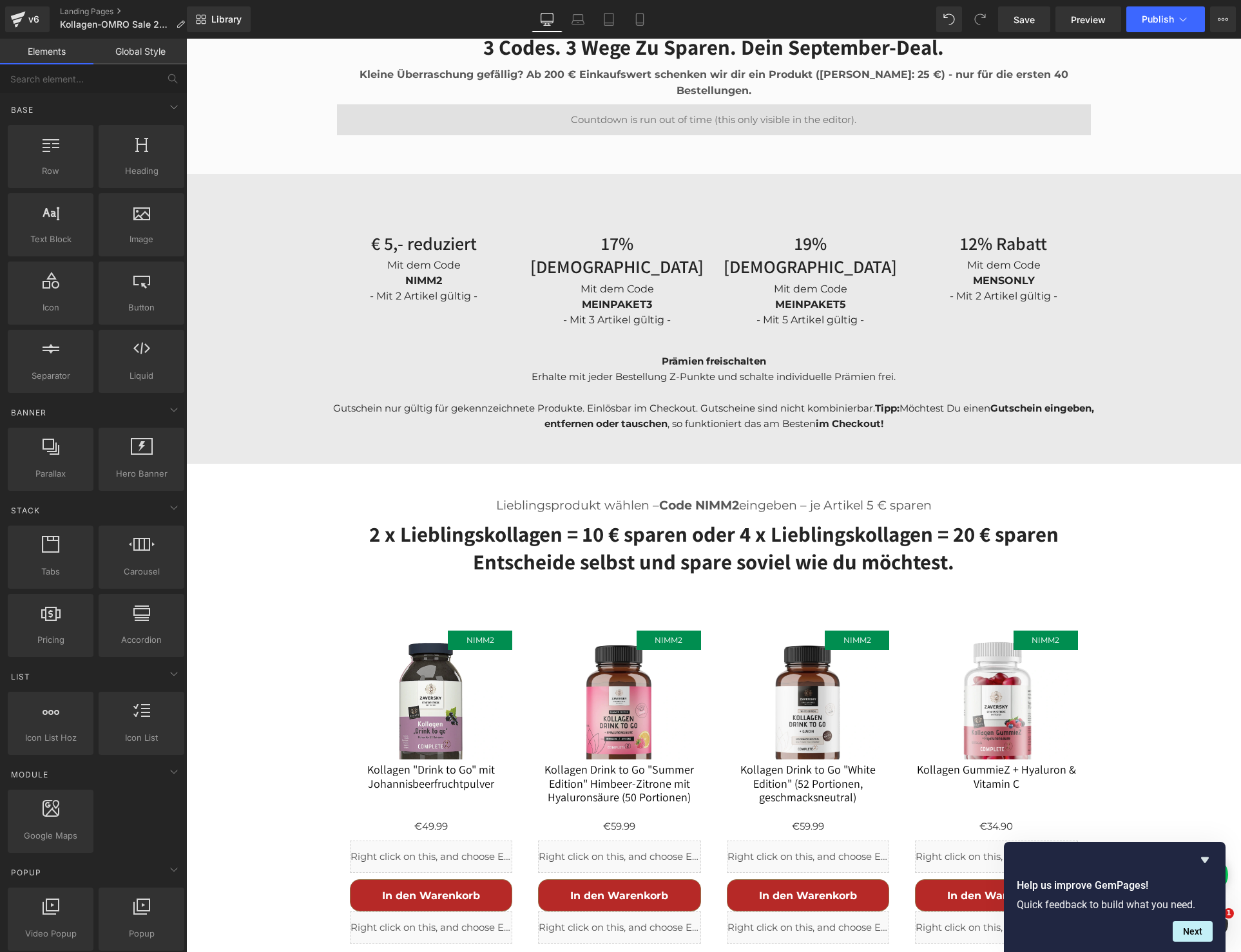
scroll to position [654, 0]
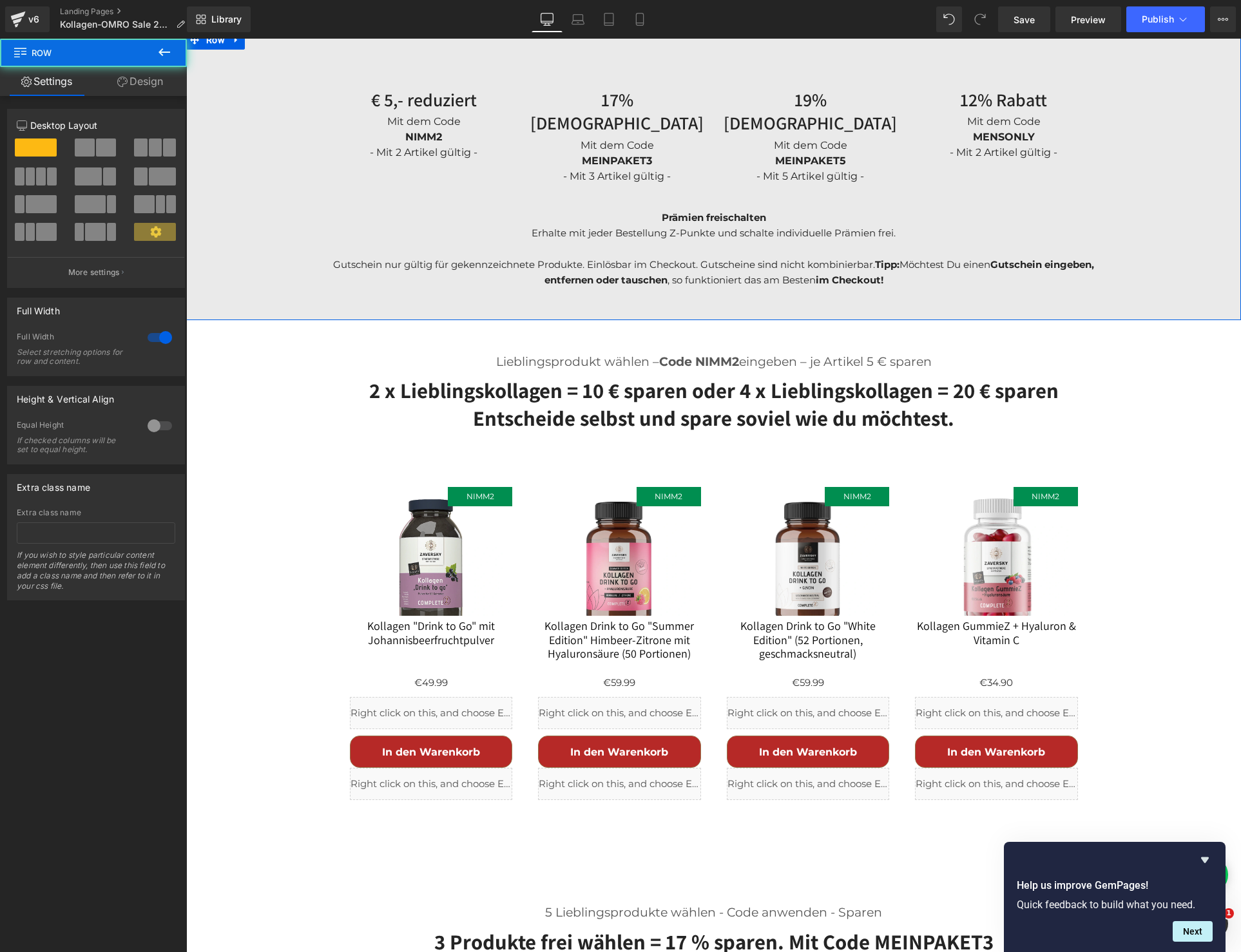
click at [449, 202] on div "€ 5,- reduziert Heading Mit dem Code NIMM2 - Mit 2 Artikel gültig - Text Block …" at bounding box center [713, 175] width 1055 height 225
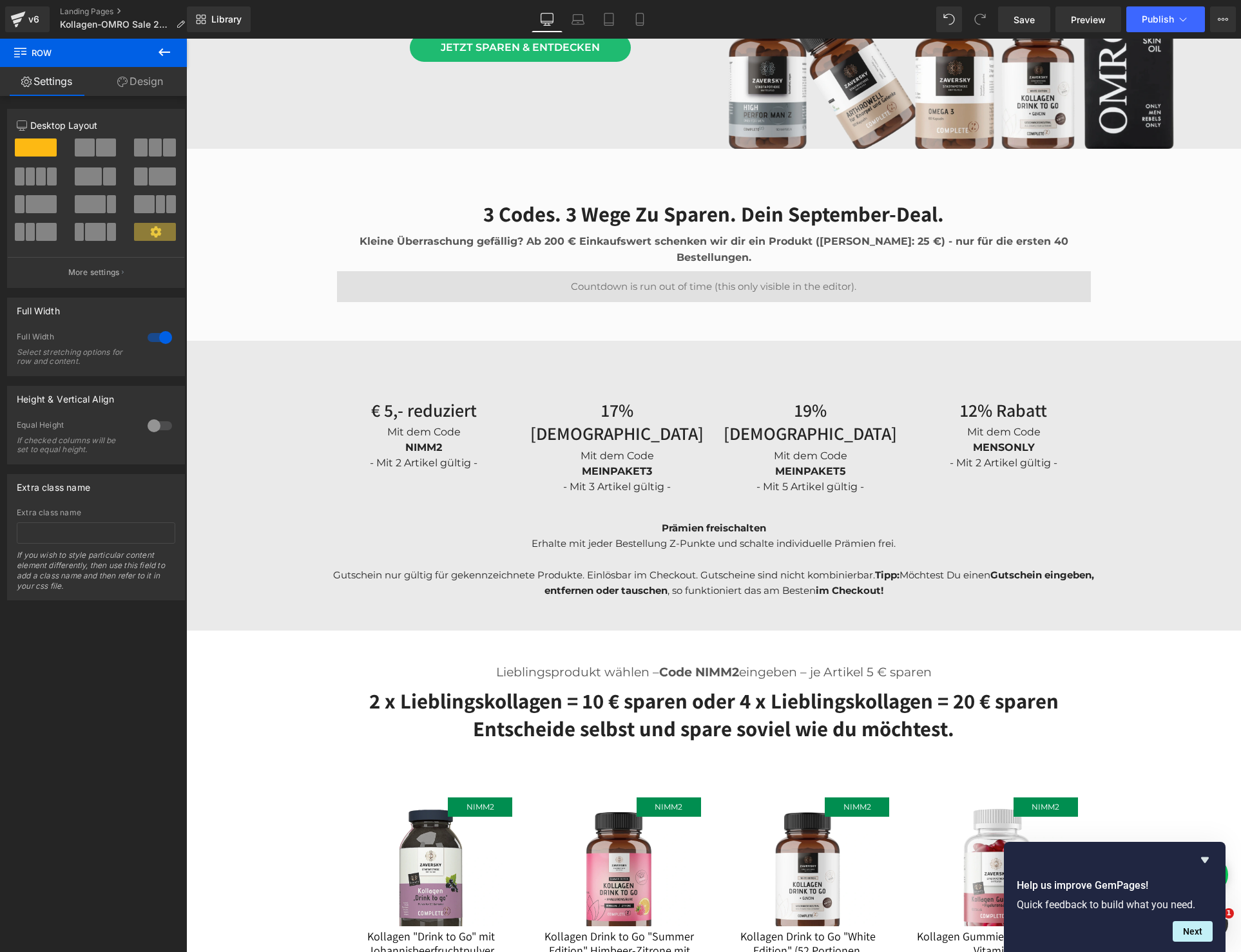
scroll to position [419, 0]
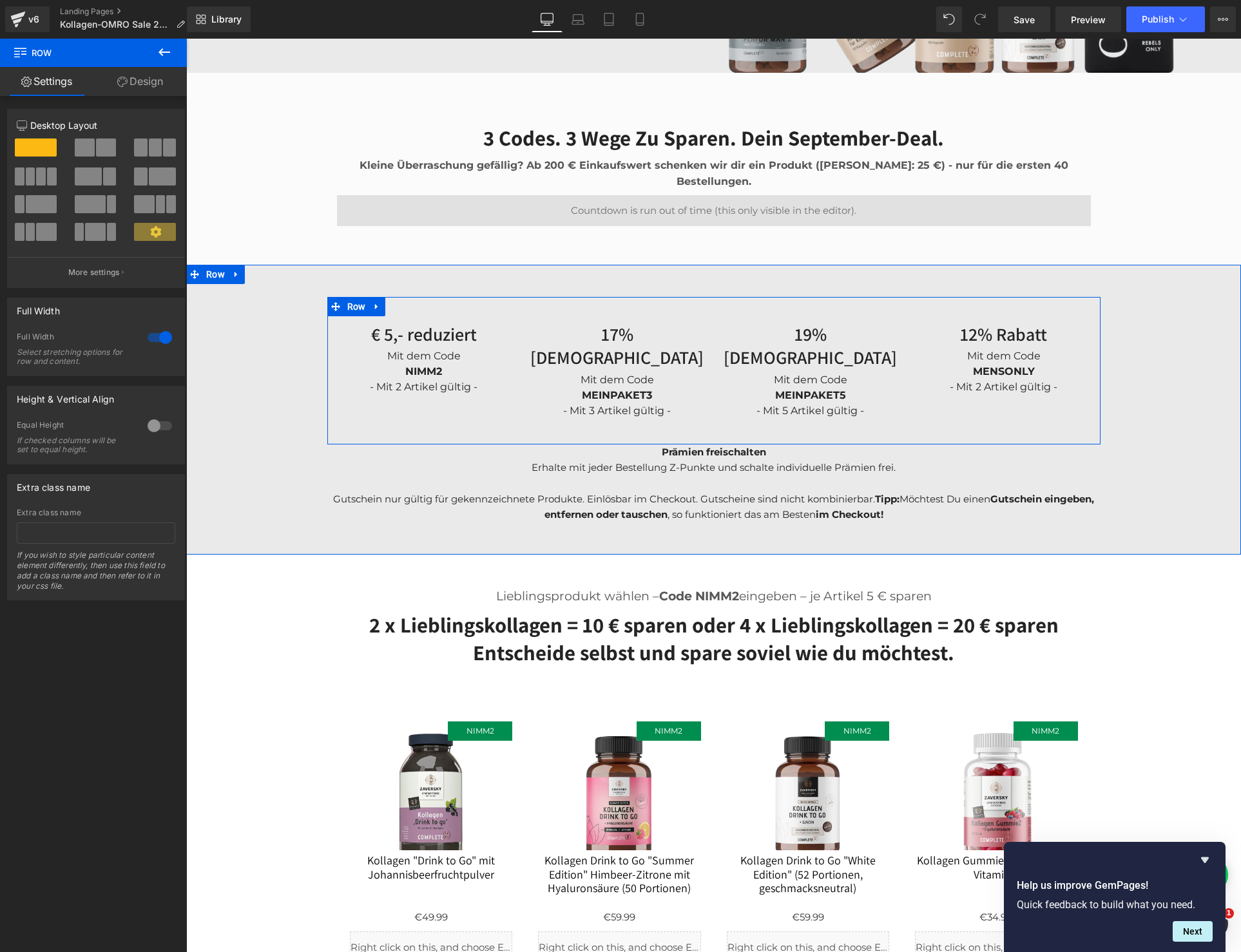
click at [426, 299] on div "€ 5,- reduziert Heading Mit dem Code NIMM2 - Mit 2 Artikel gültig - Text Block …" at bounding box center [714, 370] width 773 height 147
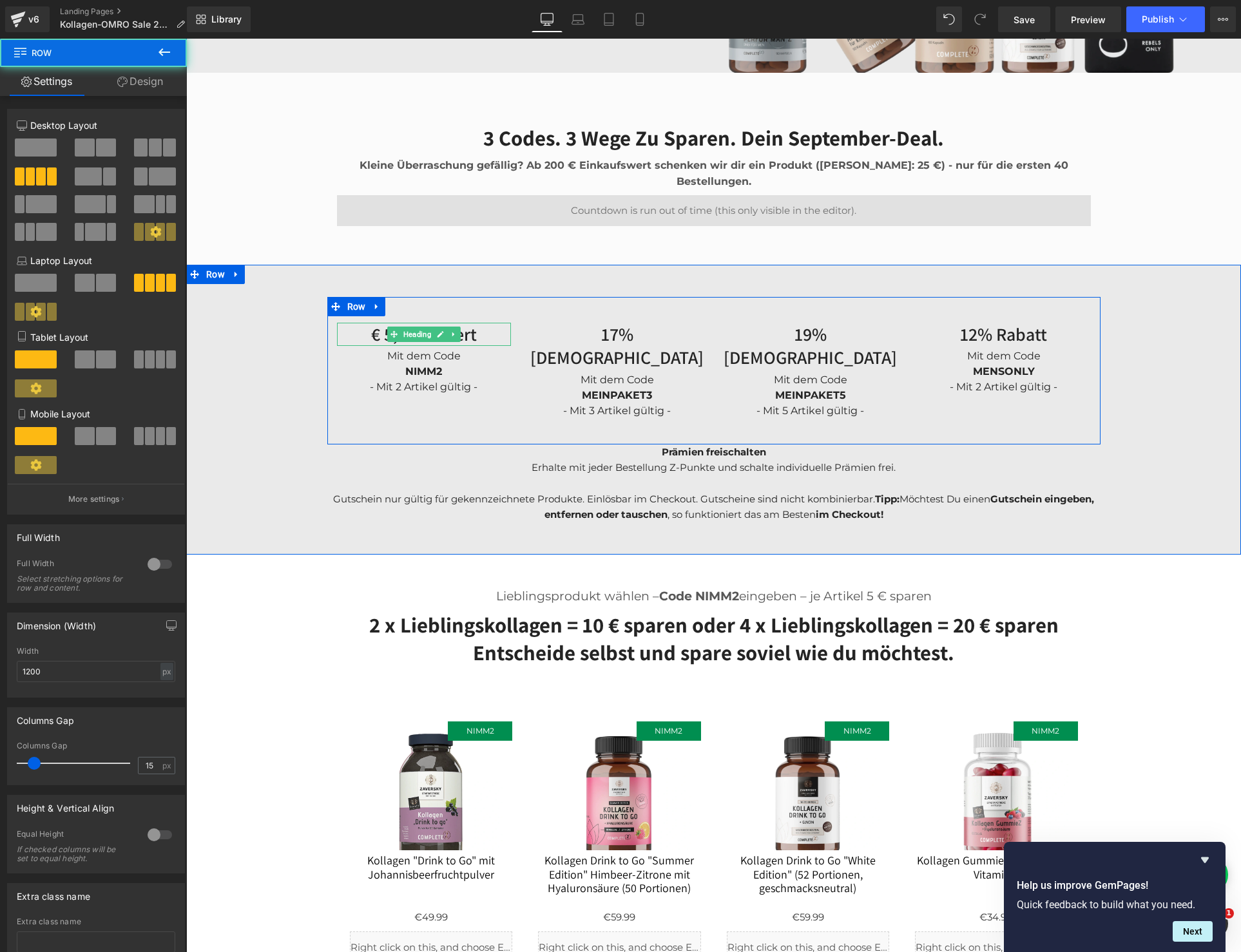
click at [431, 327] on span "Heading" at bounding box center [416, 334] width 33 height 16
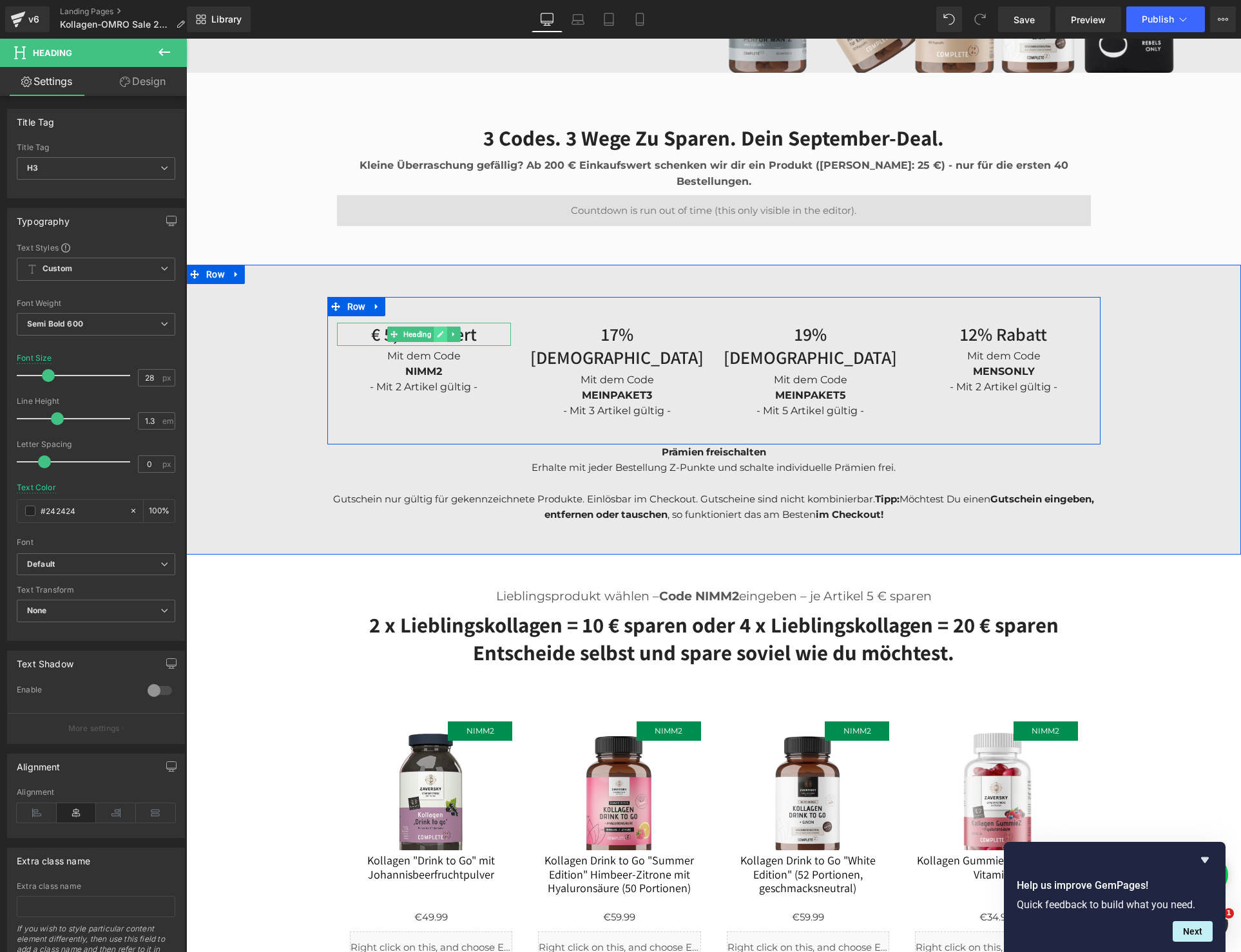
click at [440, 331] on icon at bounding box center [440, 334] width 6 height 6
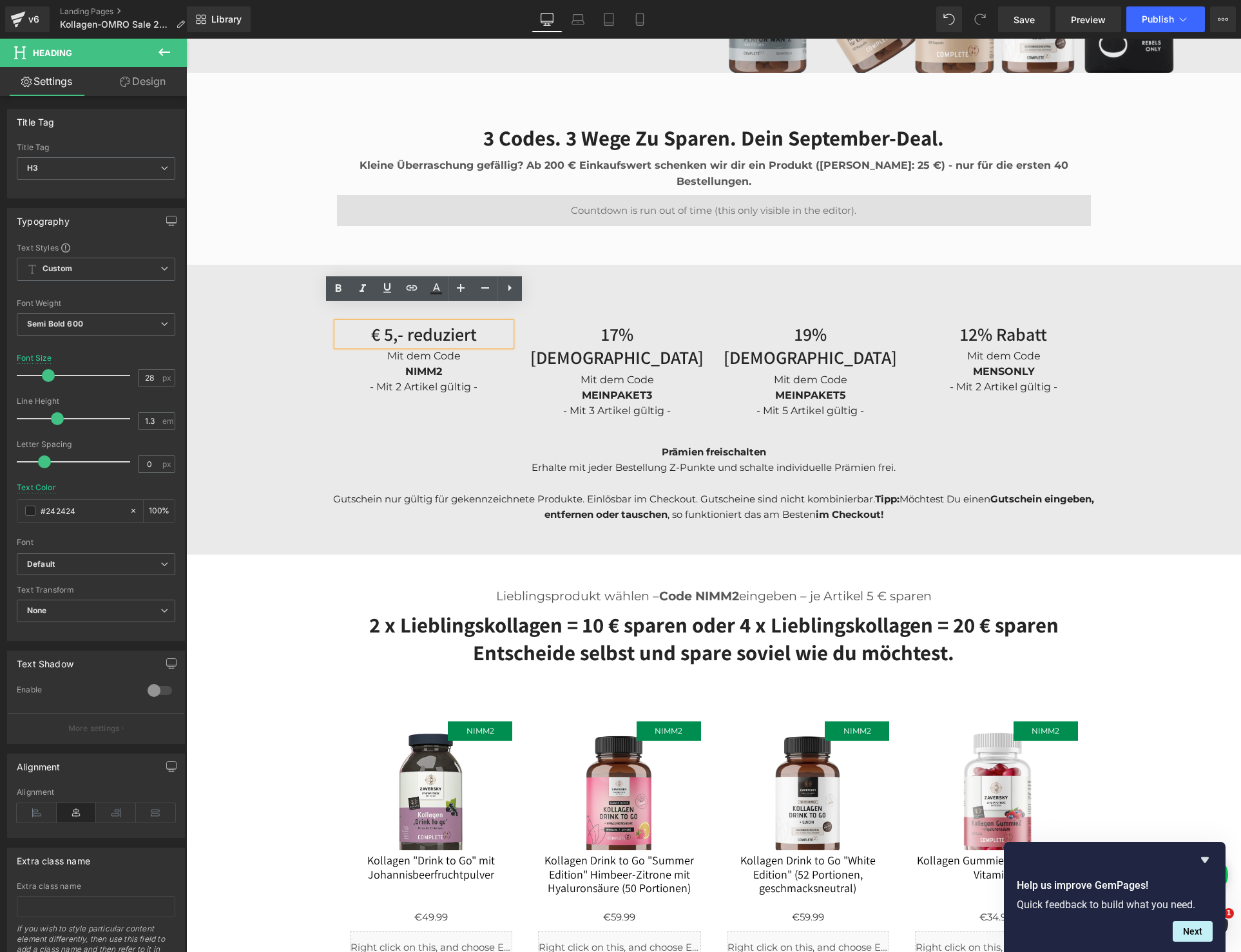
click at [440, 323] on h3 "€ 5,- reduziert" at bounding box center [423, 334] width 174 height 23
click at [150, 79] on link "Design" at bounding box center [143, 81] width 94 height 29
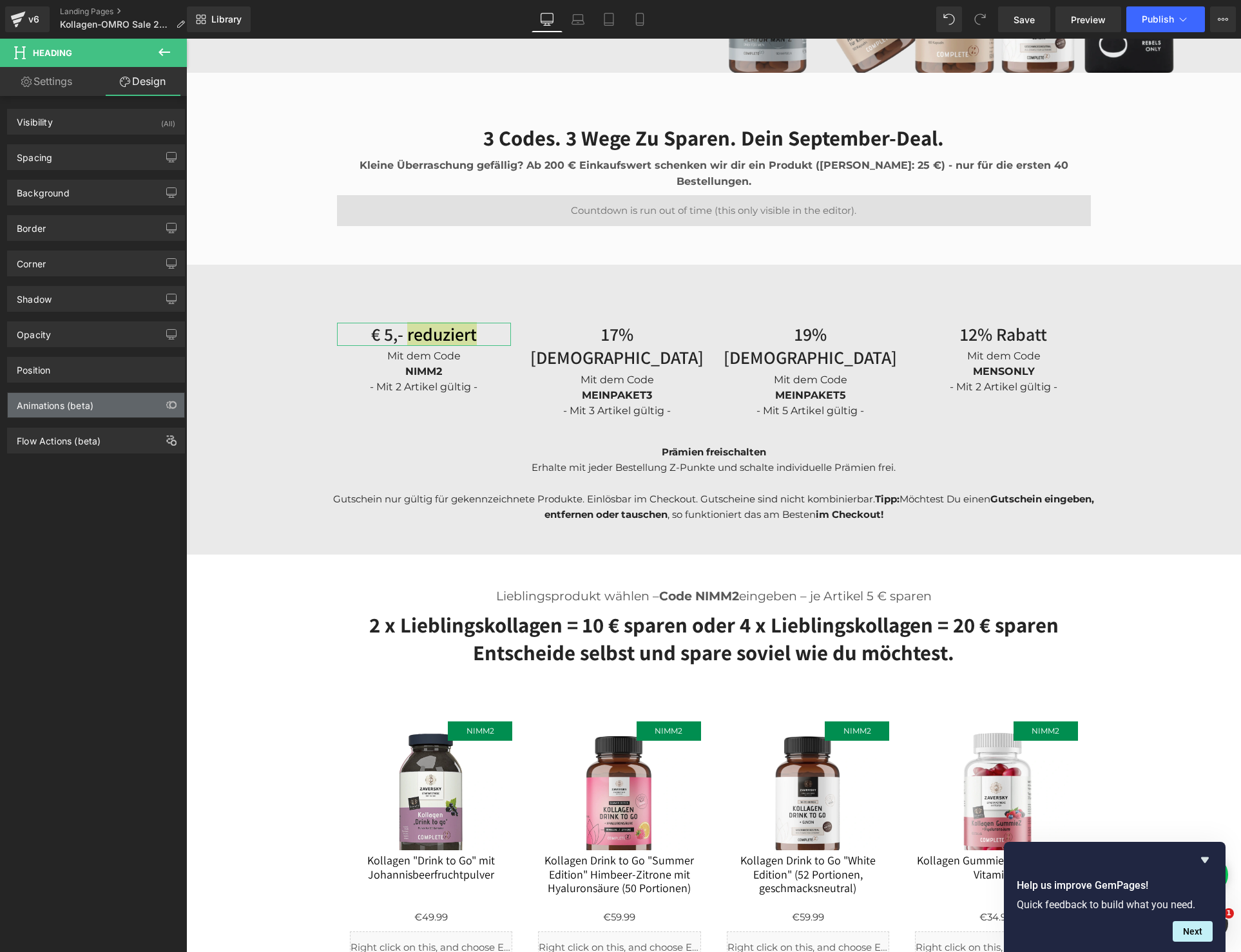
click at [81, 406] on div "Animations (beta)" at bounding box center [55, 402] width 76 height 18
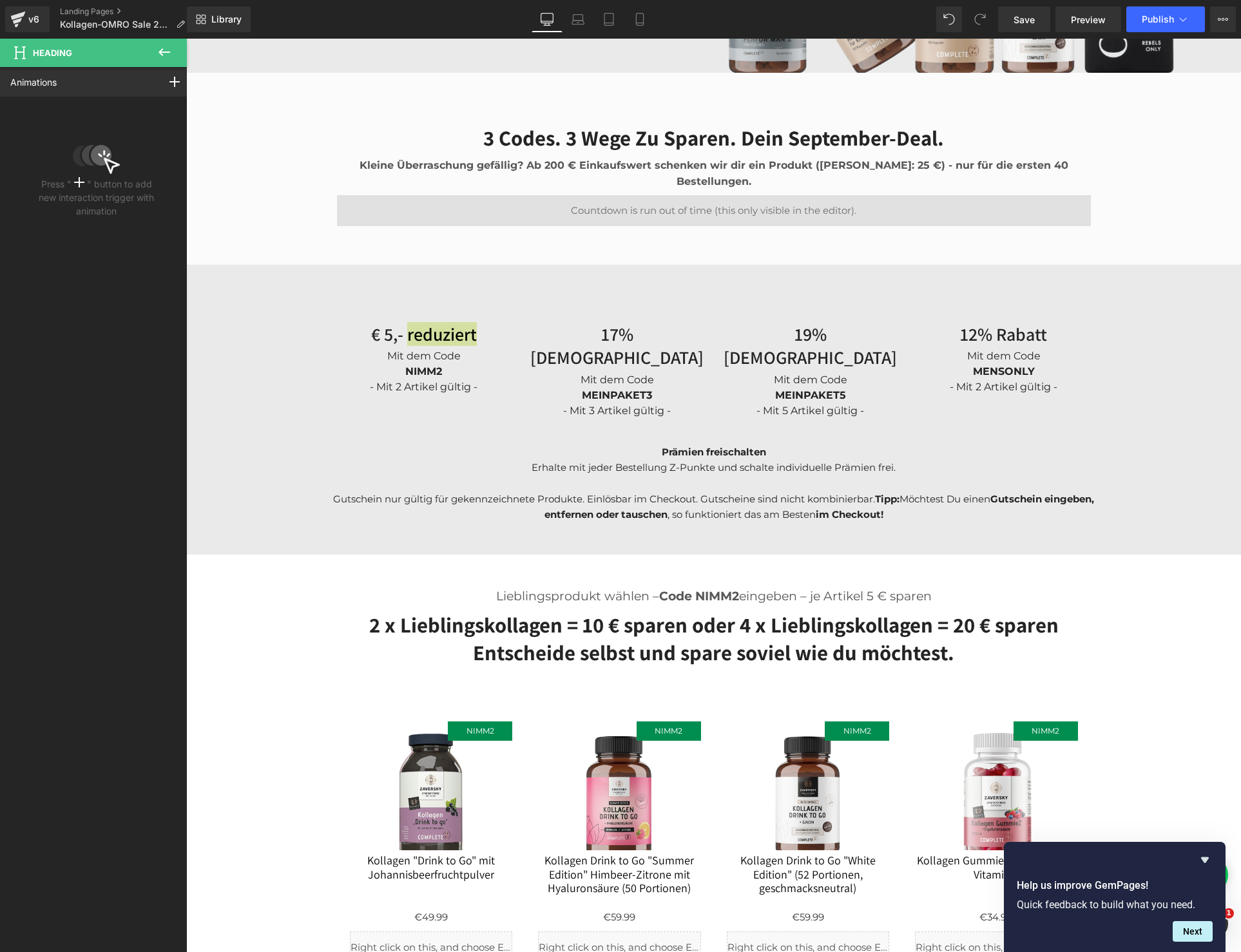
click at [164, 50] on icon at bounding box center [164, 52] width 16 height 16
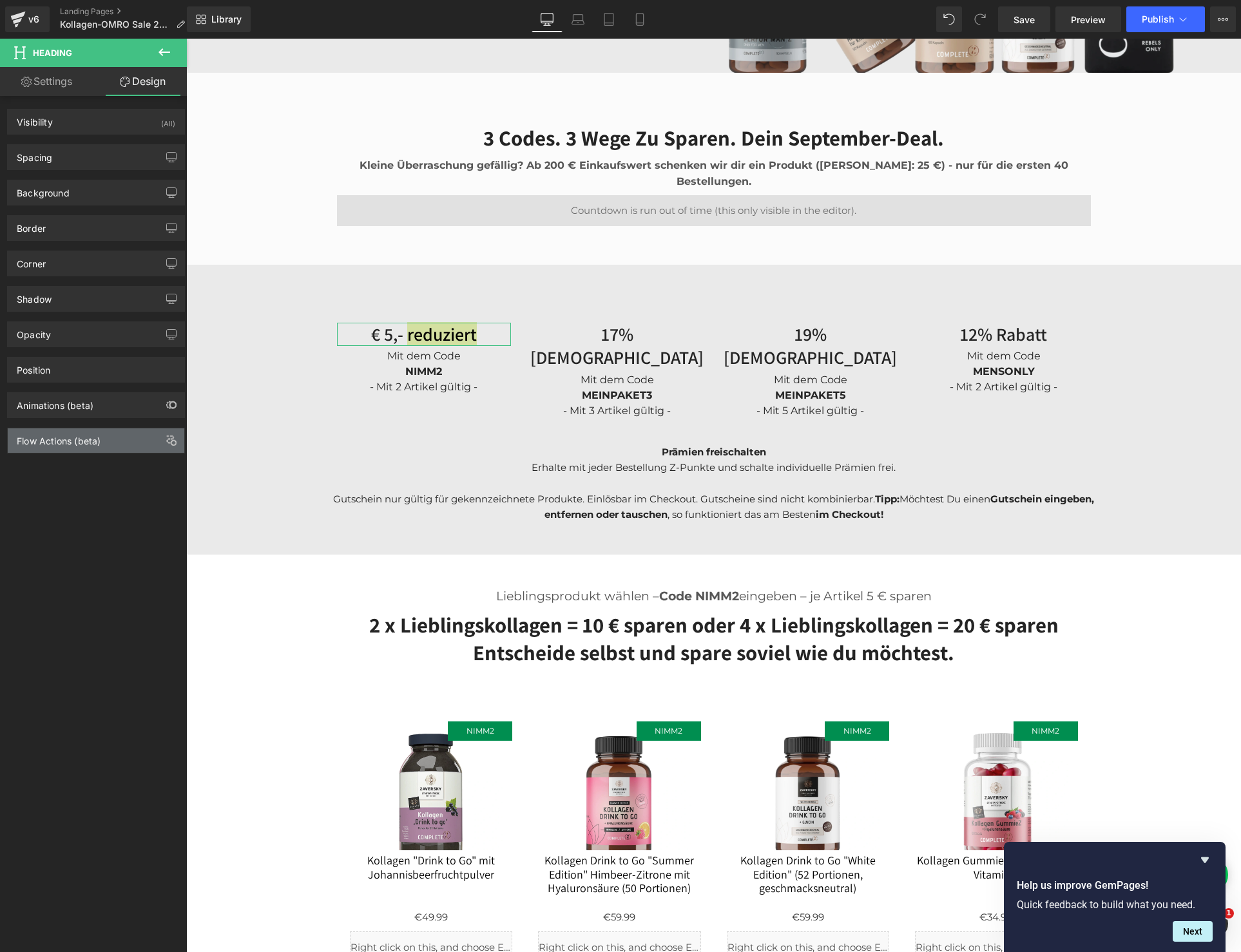
click at [70, 437] on div "Flow Actions (beta)" at bounding box center [58, 437] width 83 height 18
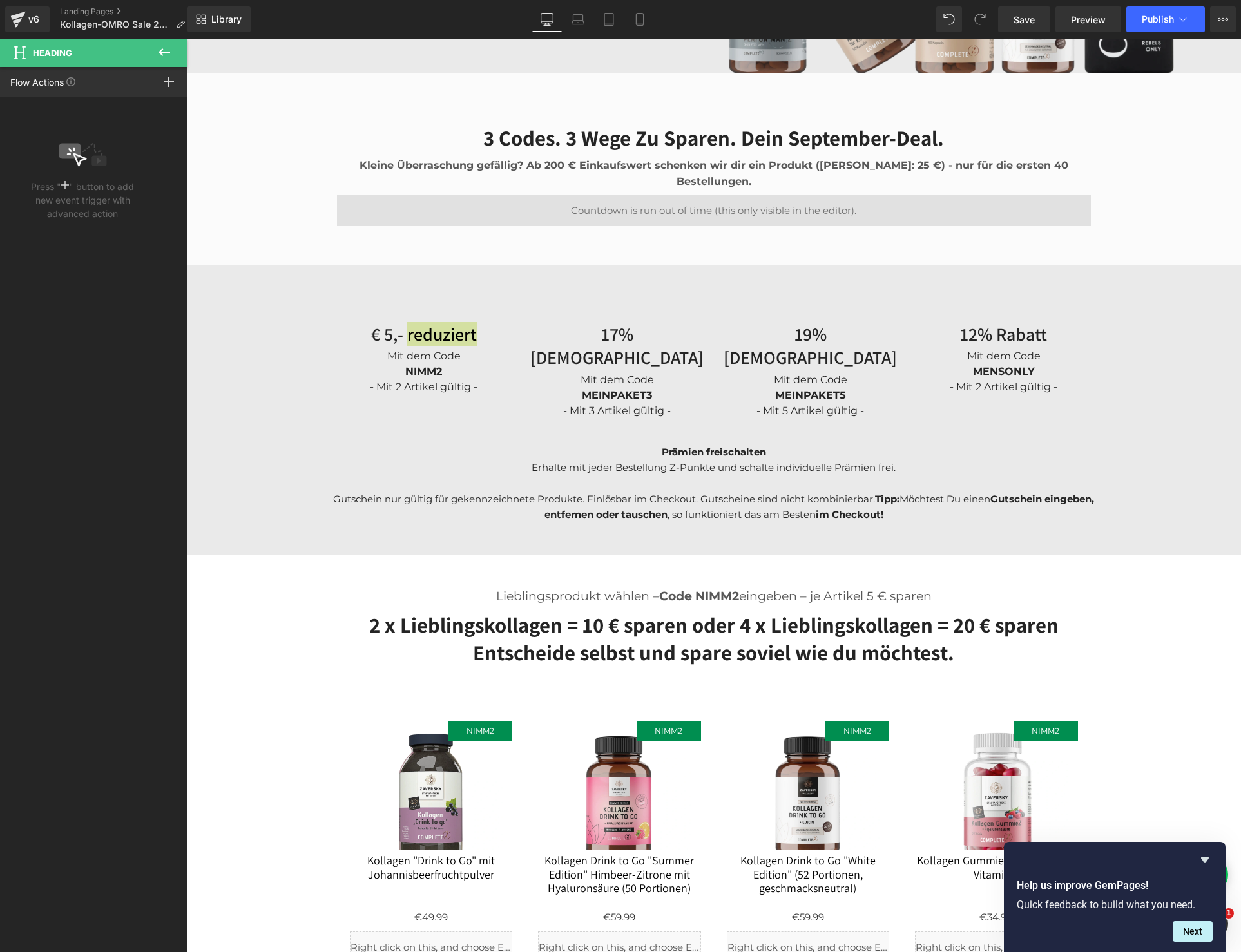
click at [161, 50] on icon at bounding box center [164, 52] width 12 height 8
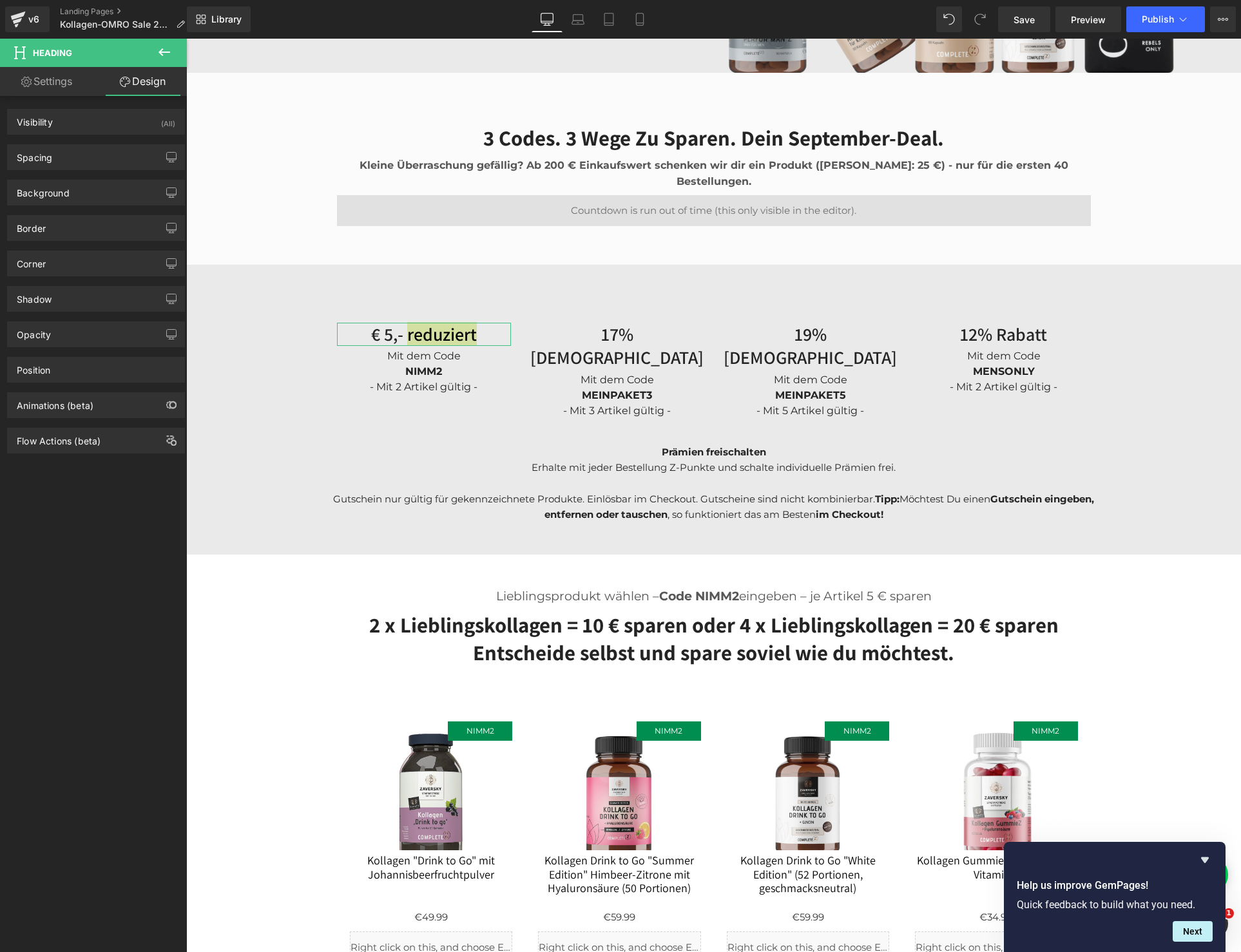
click at [51, 73] on link "Settings" at bounding box center [47, 81] width 94 height 29
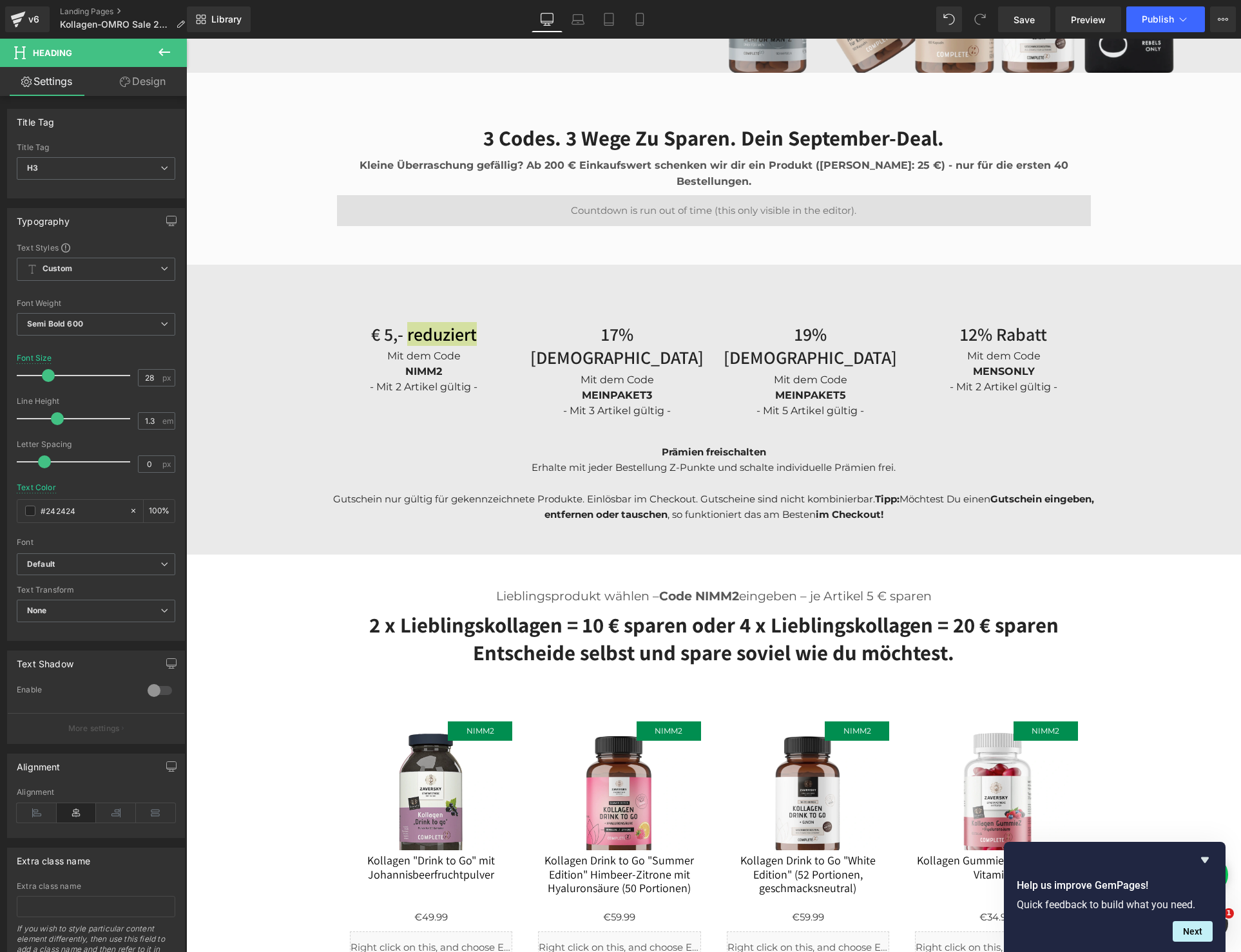
click at [157, 50] on icon at bounding box center [164, 52] width 16 height 16
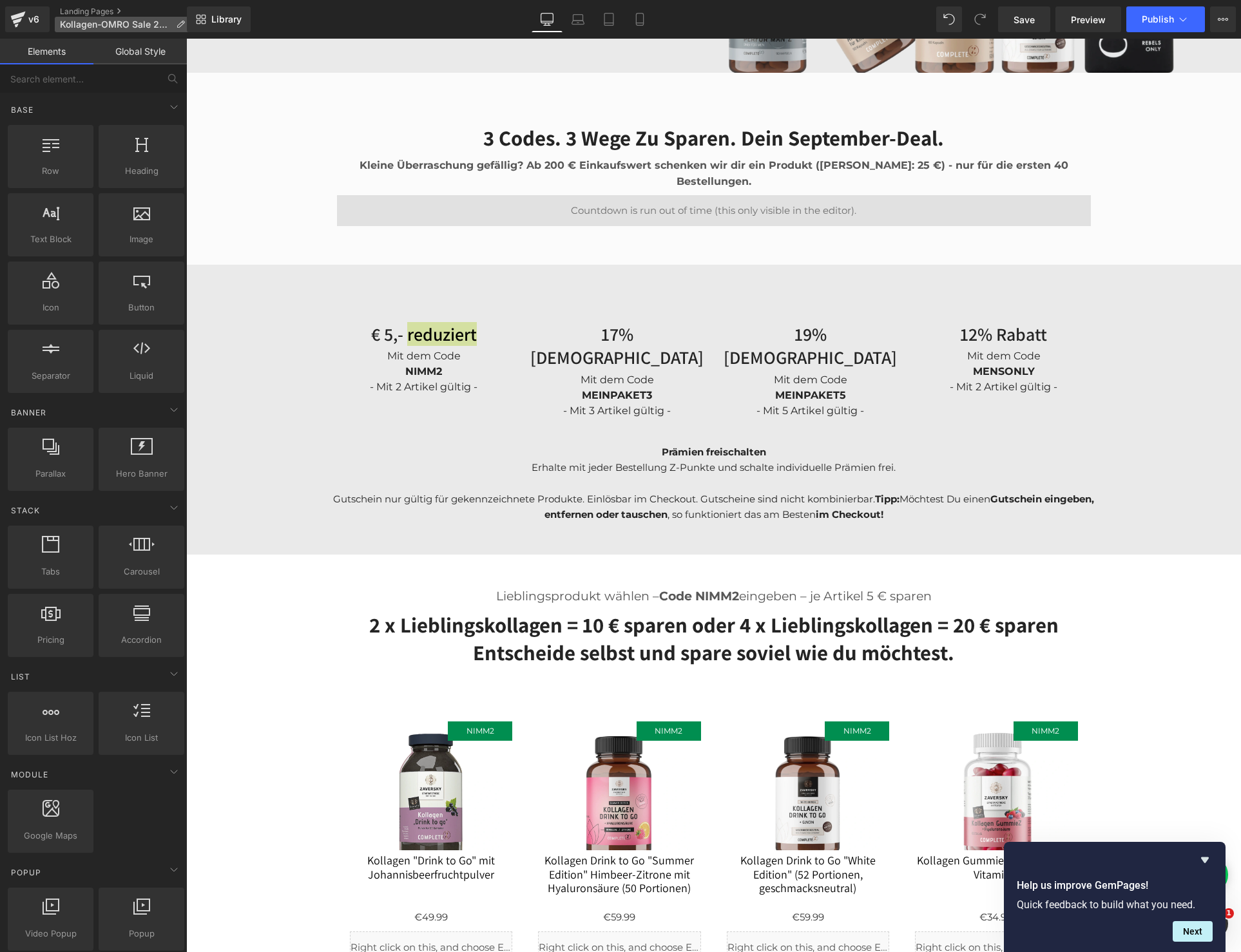
click at [110, 24] on span "Kollagen-OMRO Sale 2025" at bounding box center [115, 24] width 111 height 10
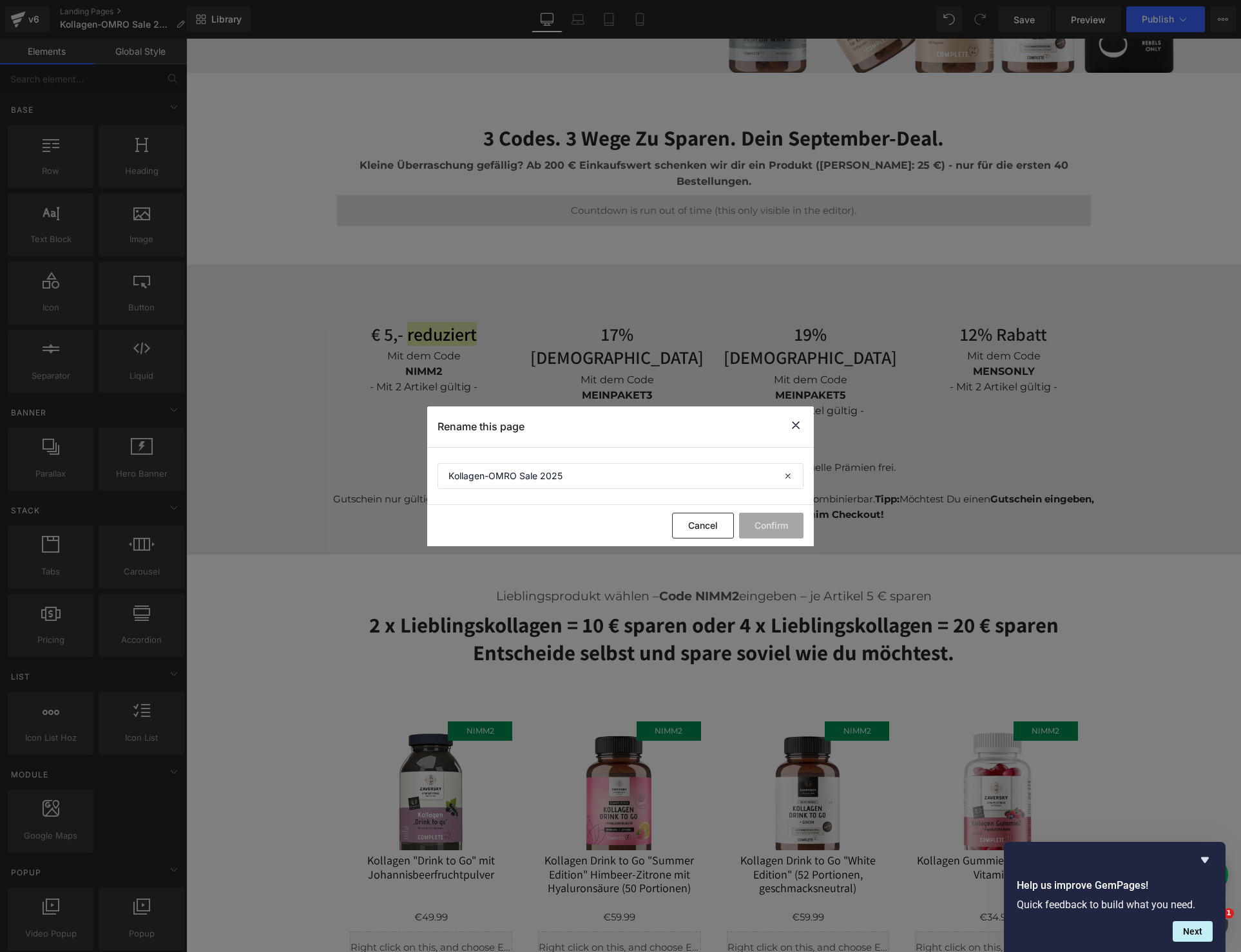
click at [797, 419] on icon at bounding box center [796, 425] width 16 height 16
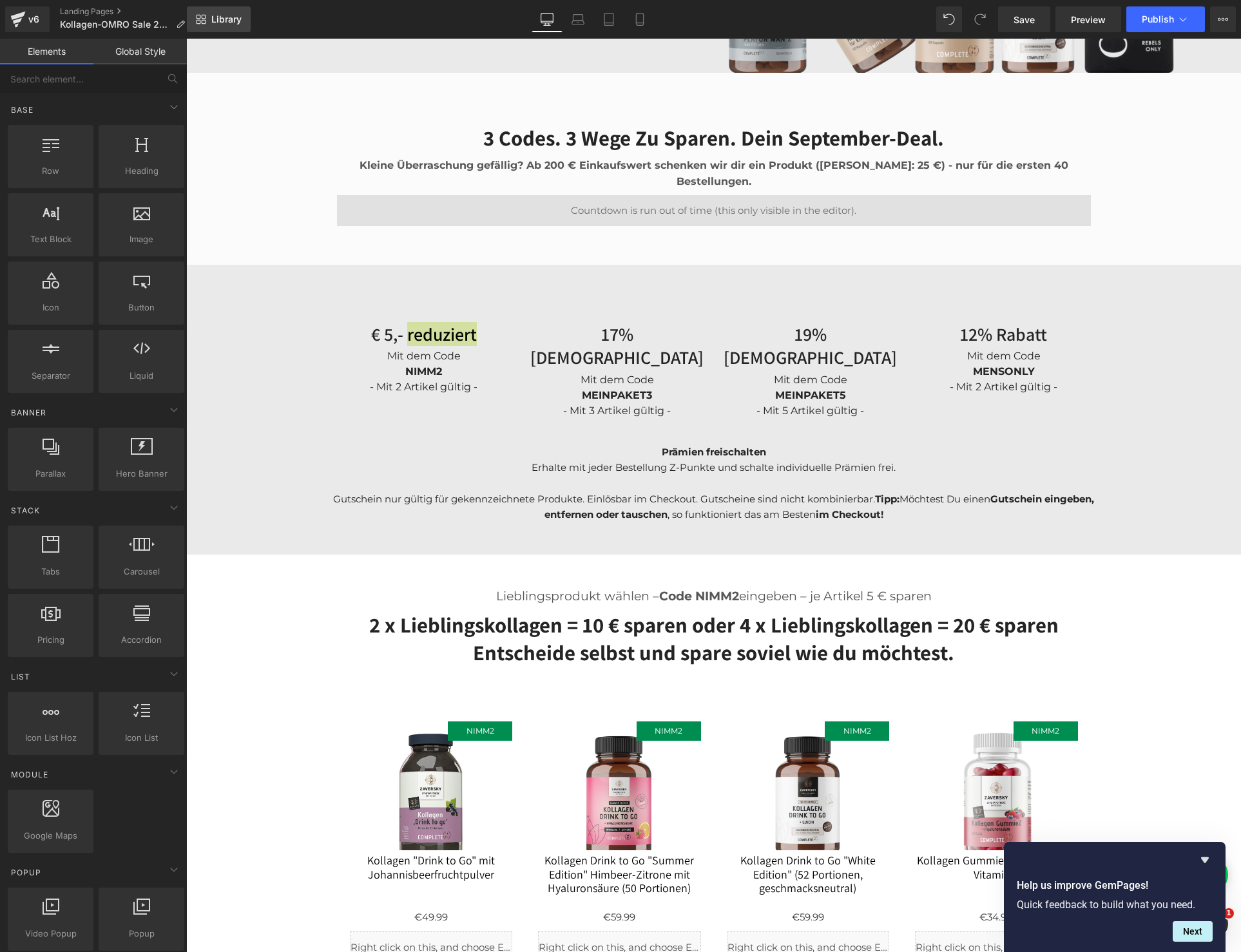
click at [213, 16] on span "Library" at bounding box center [226, 19] width 30 height 12
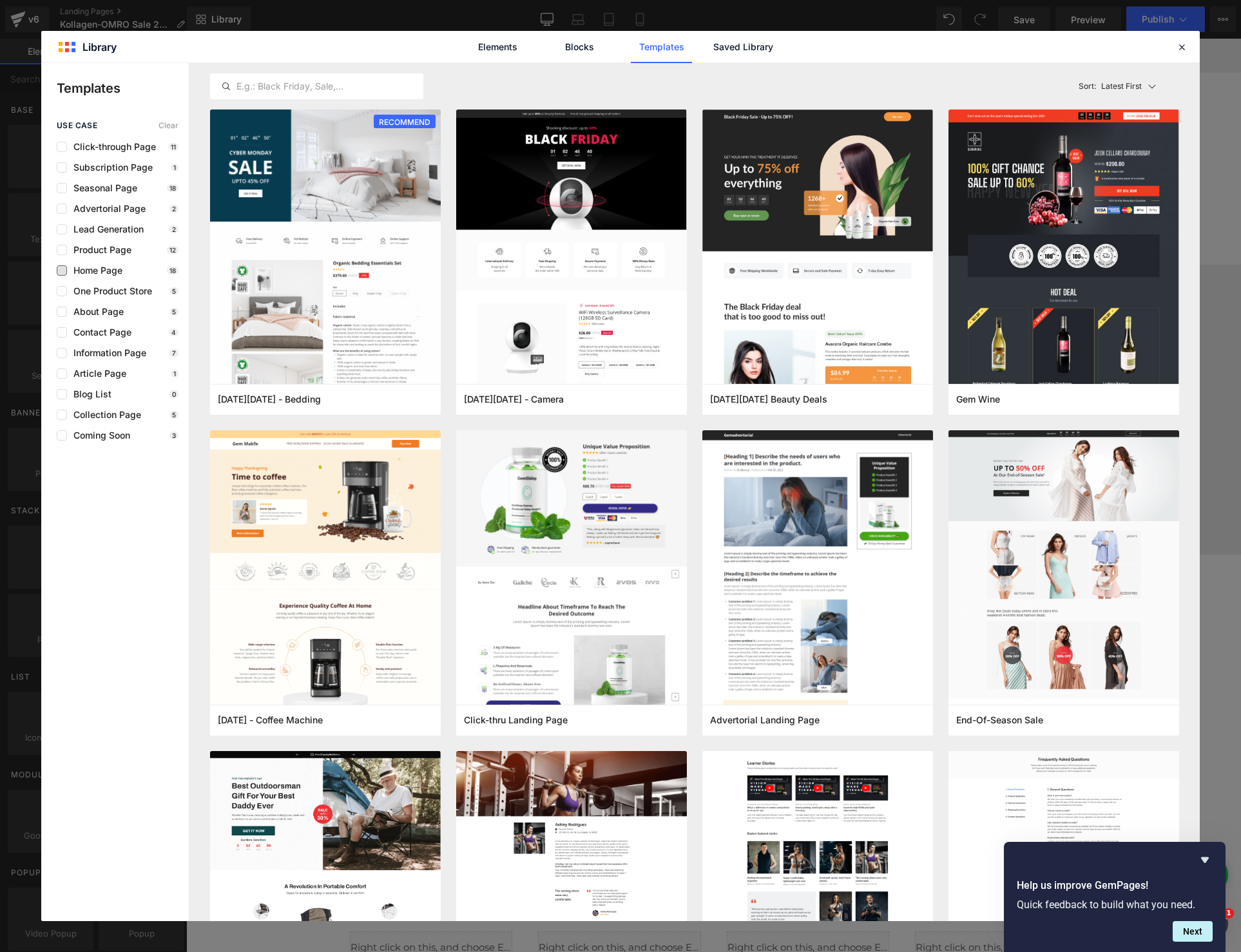
click at [102, 267] on span "Home Page" at bounding box center [94, 270] width 55 height 10
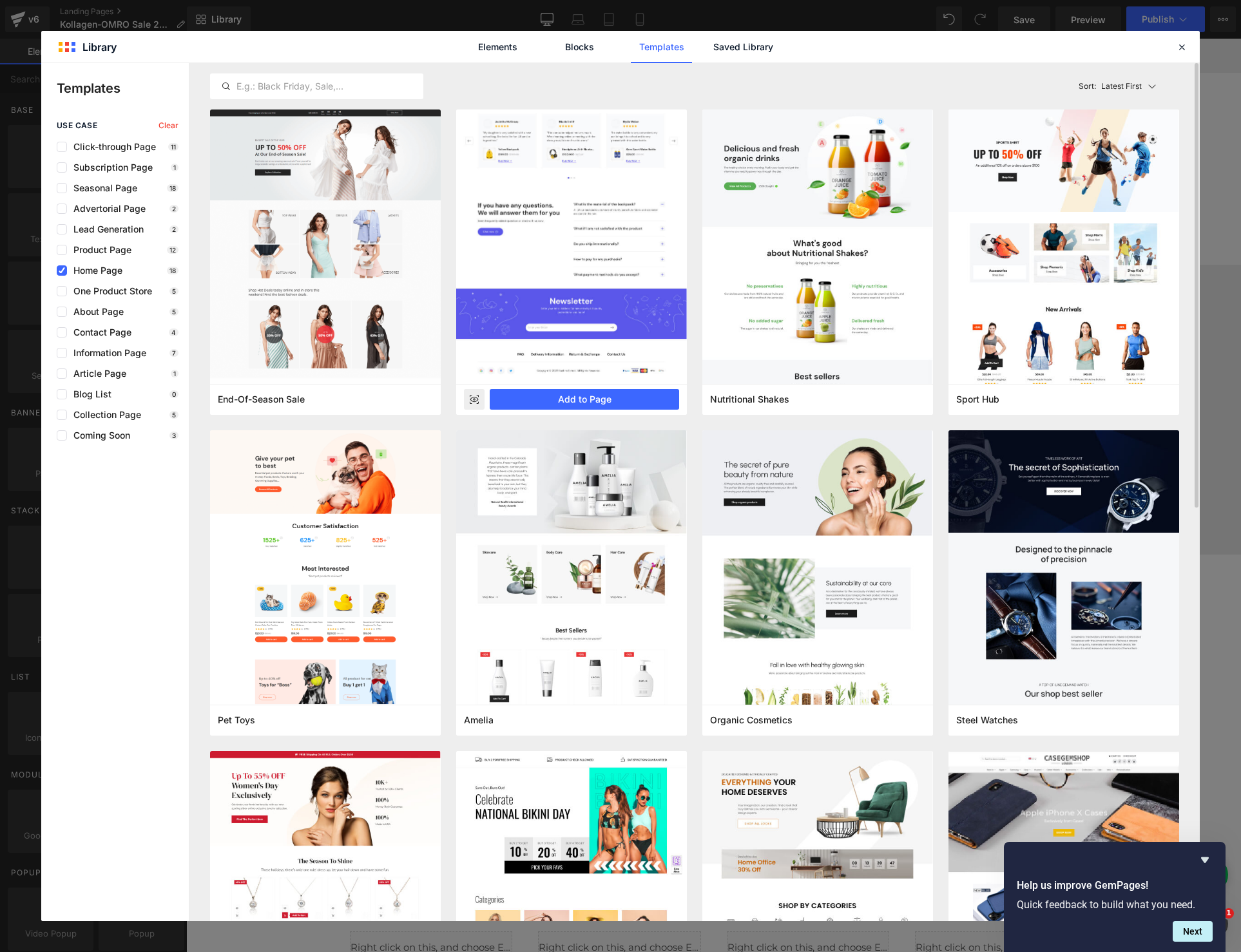
scroll to position [2, 0]
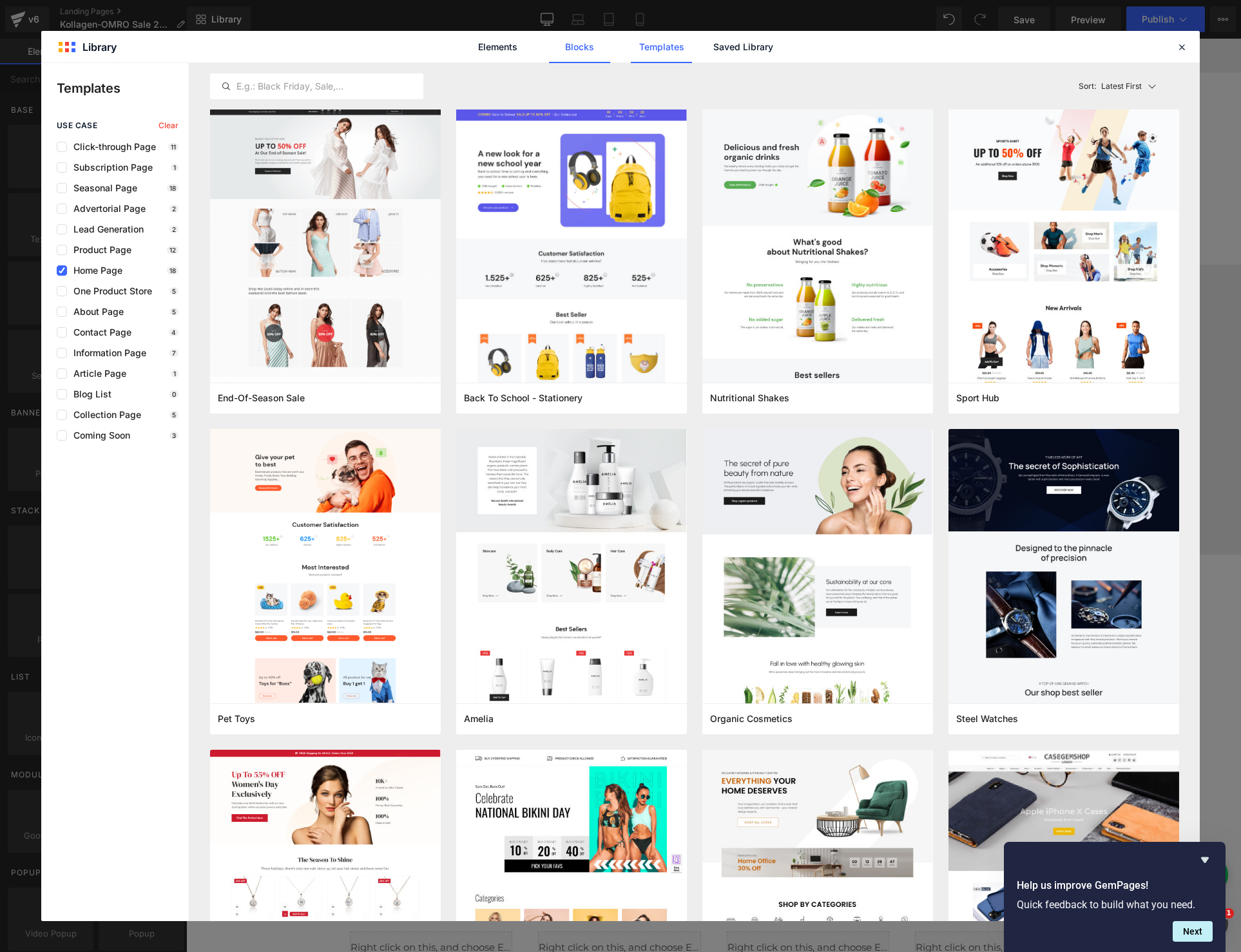
click at [571, 44] on link "Blocks" at bounding box center [579, 47] width 62 height 32
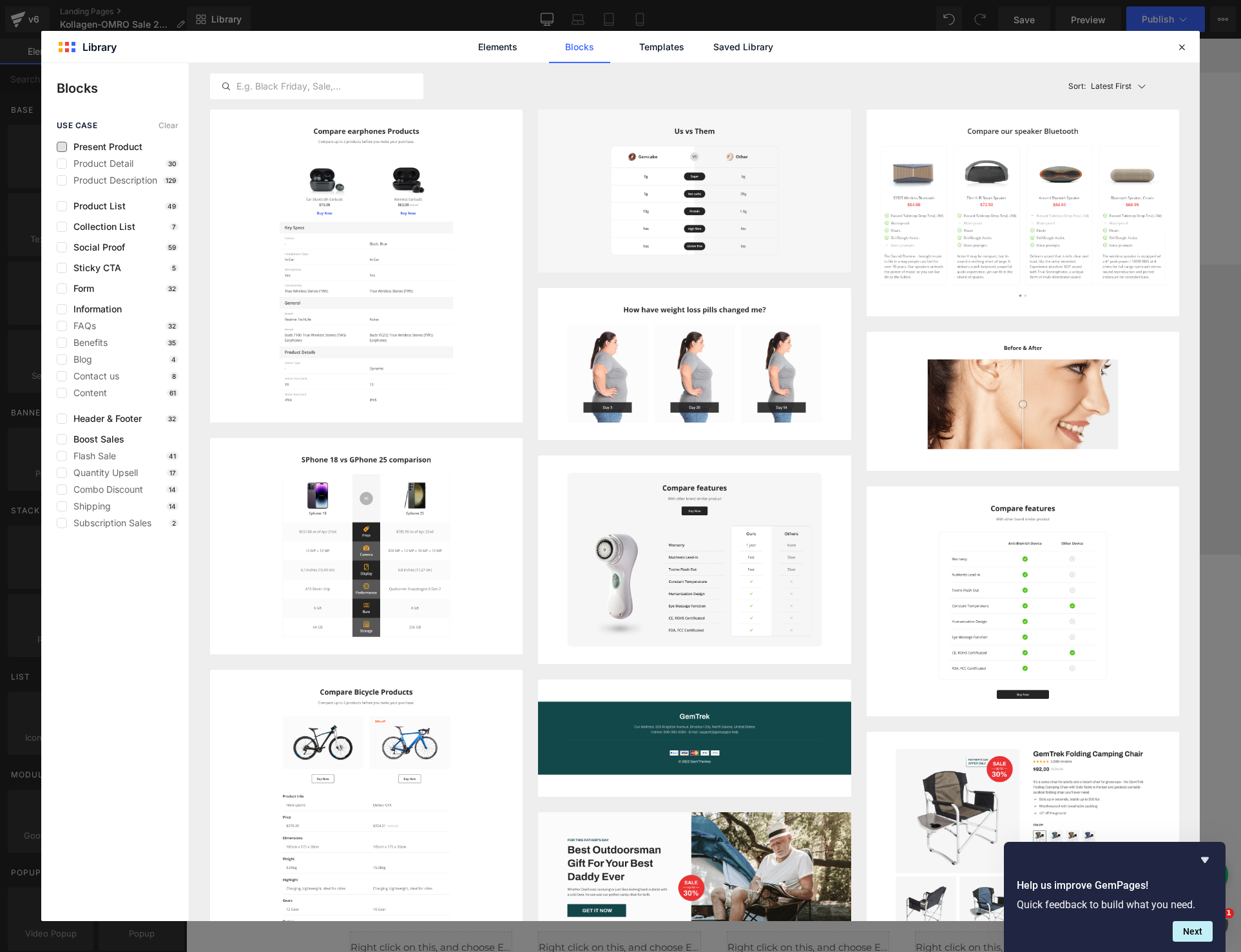
click at [115, 147] on span "Present Product" at bounding box center [104, 147] width 76 height 10
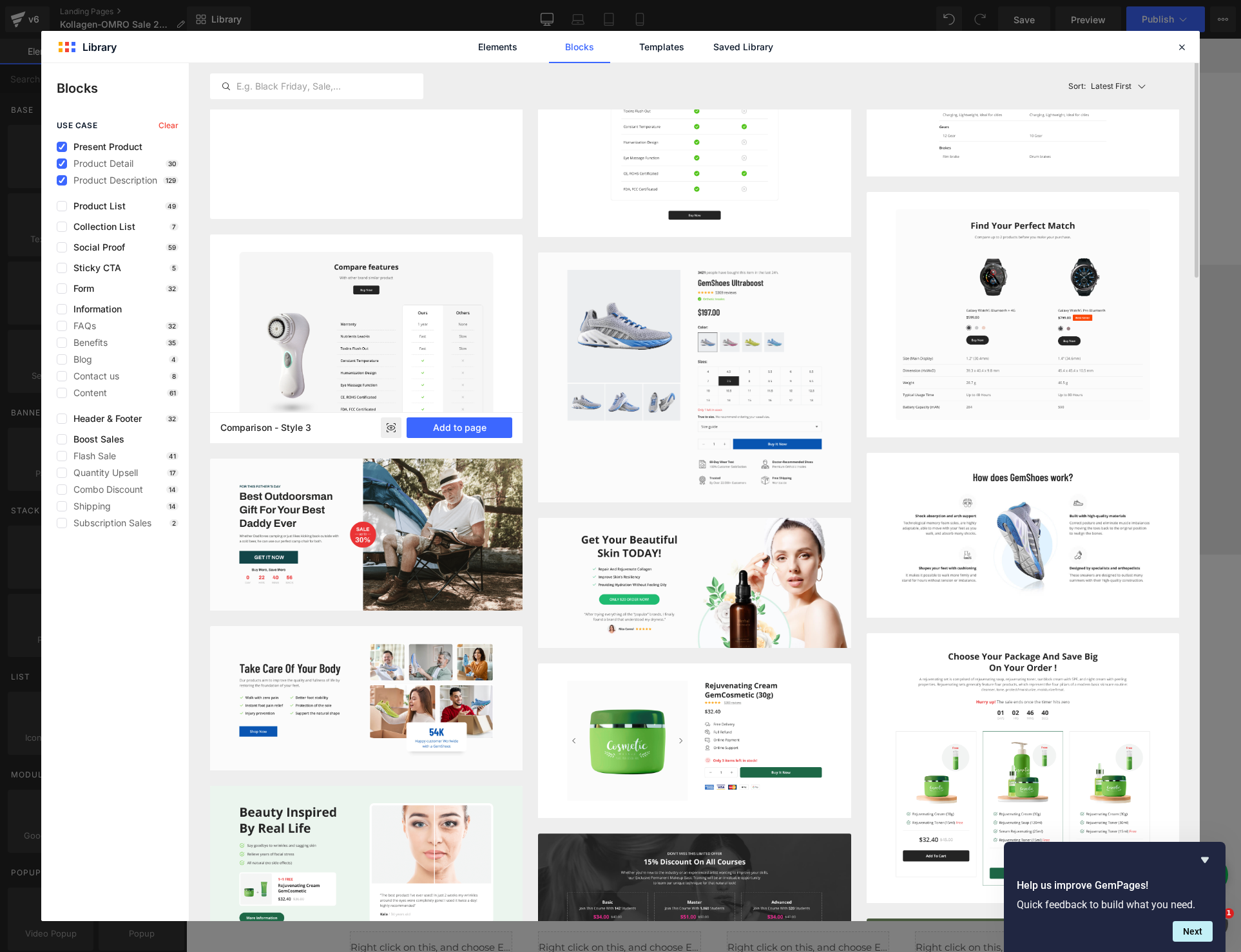
scroll to position [12, 0]
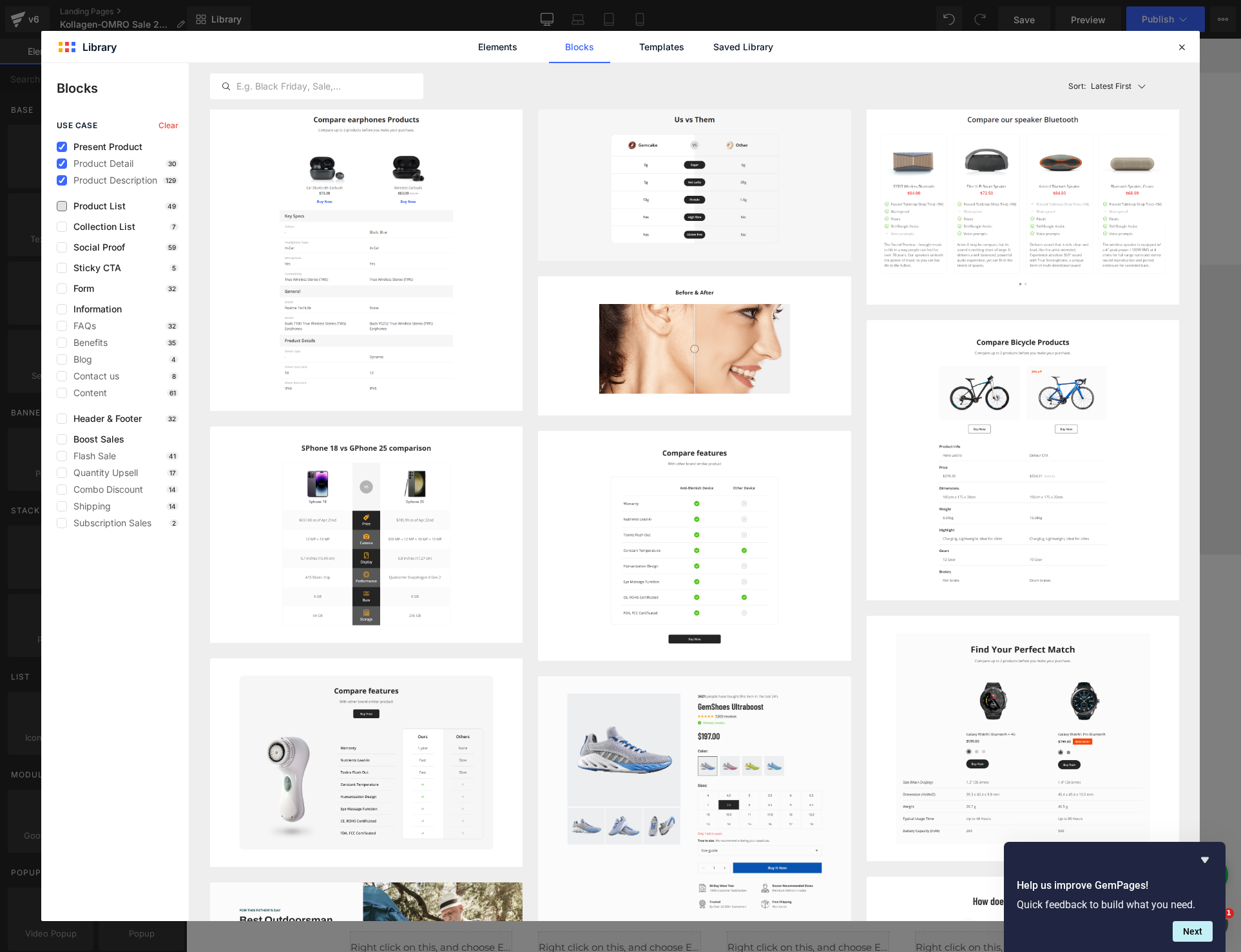
click at [87, 206] on span "Product List" at bounding box center [96, 206] width 58 height 10
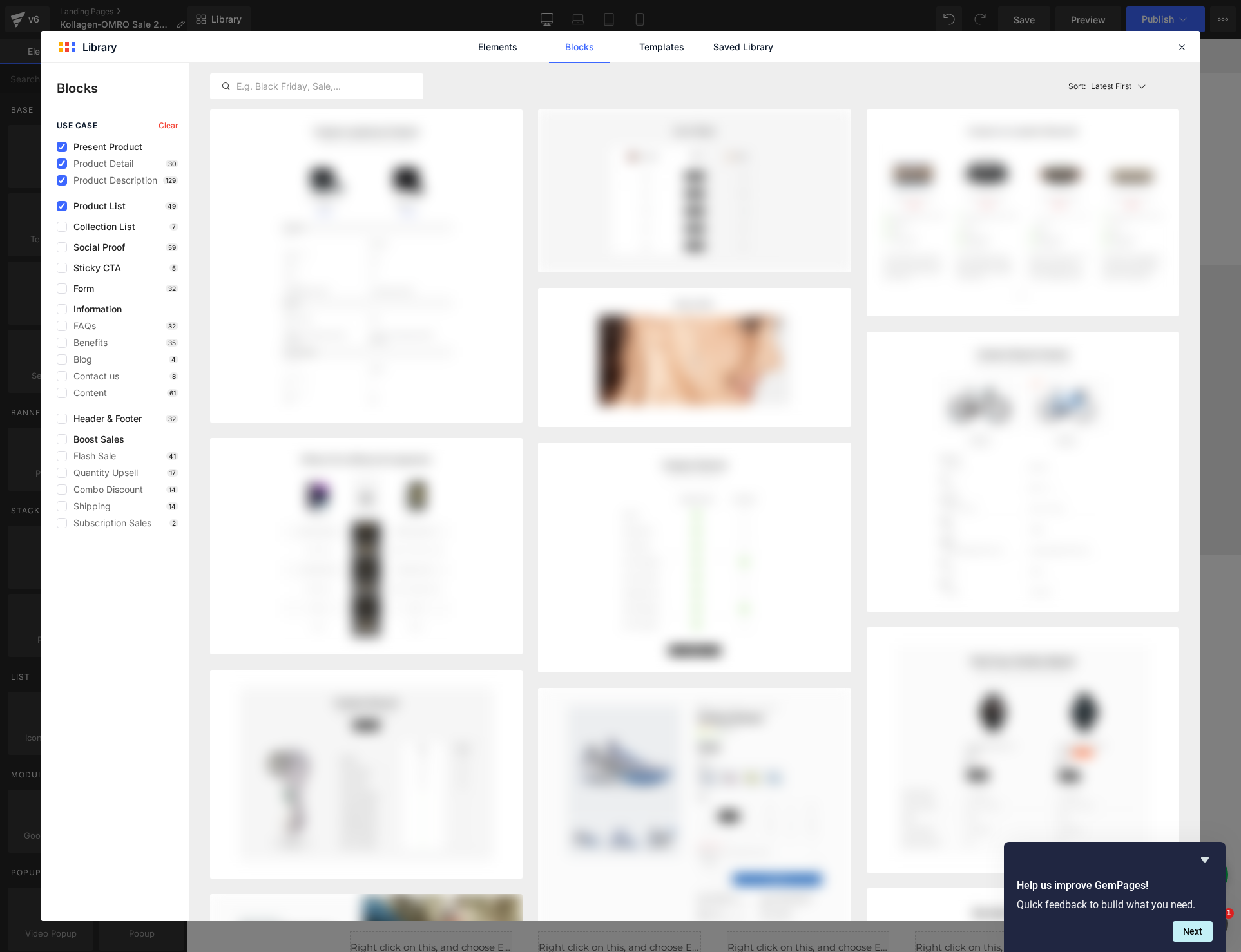
click at [82, 147] on span "Present Product" at bounding box center [104, 147] width 76 height 10
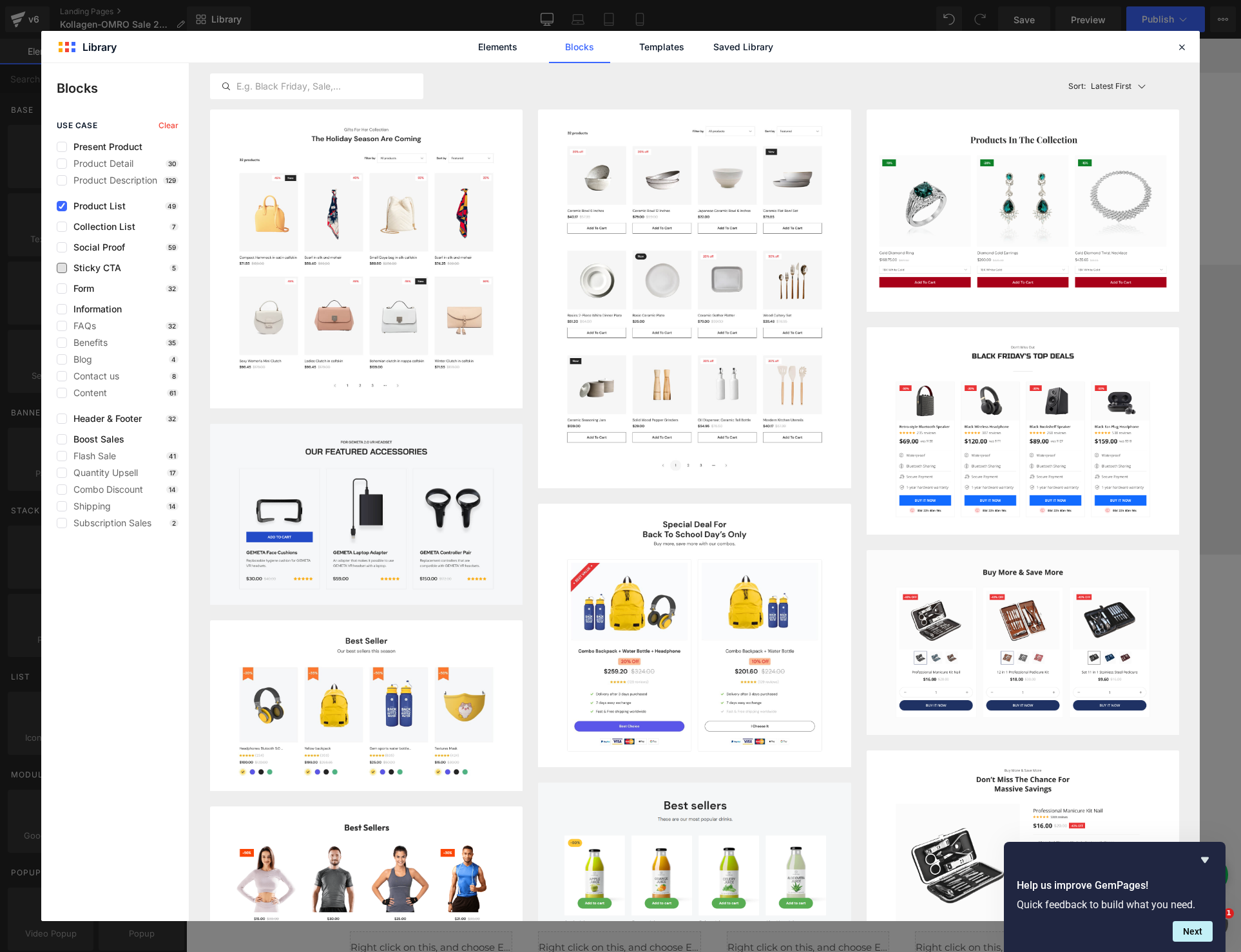
click at [101, 267] on span "Sticky CTA" at bounding box center [94, 267] width 54 height 10
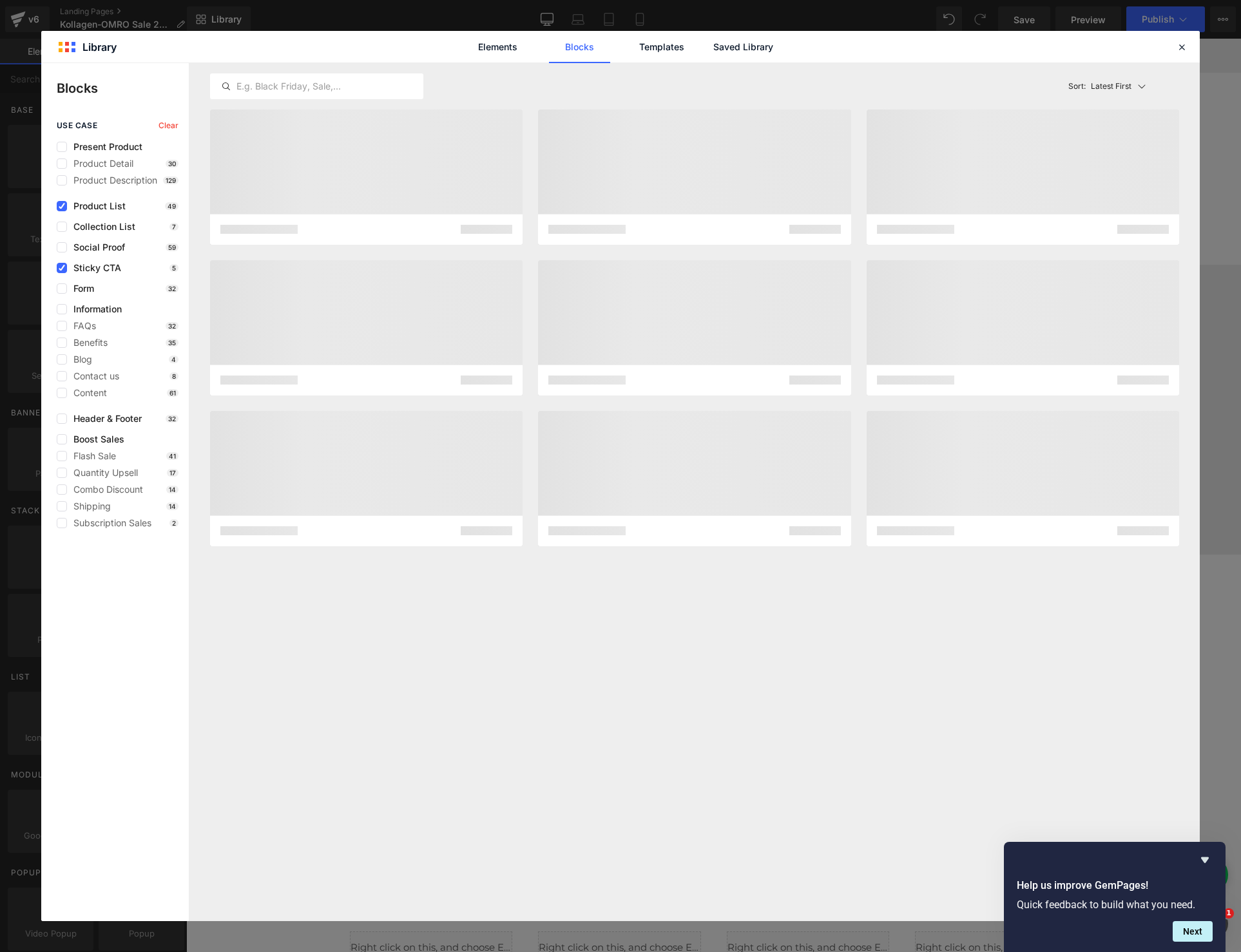
click at [94, 202] on span "Product List" at bounding box center [96, 206] width 58 height 10
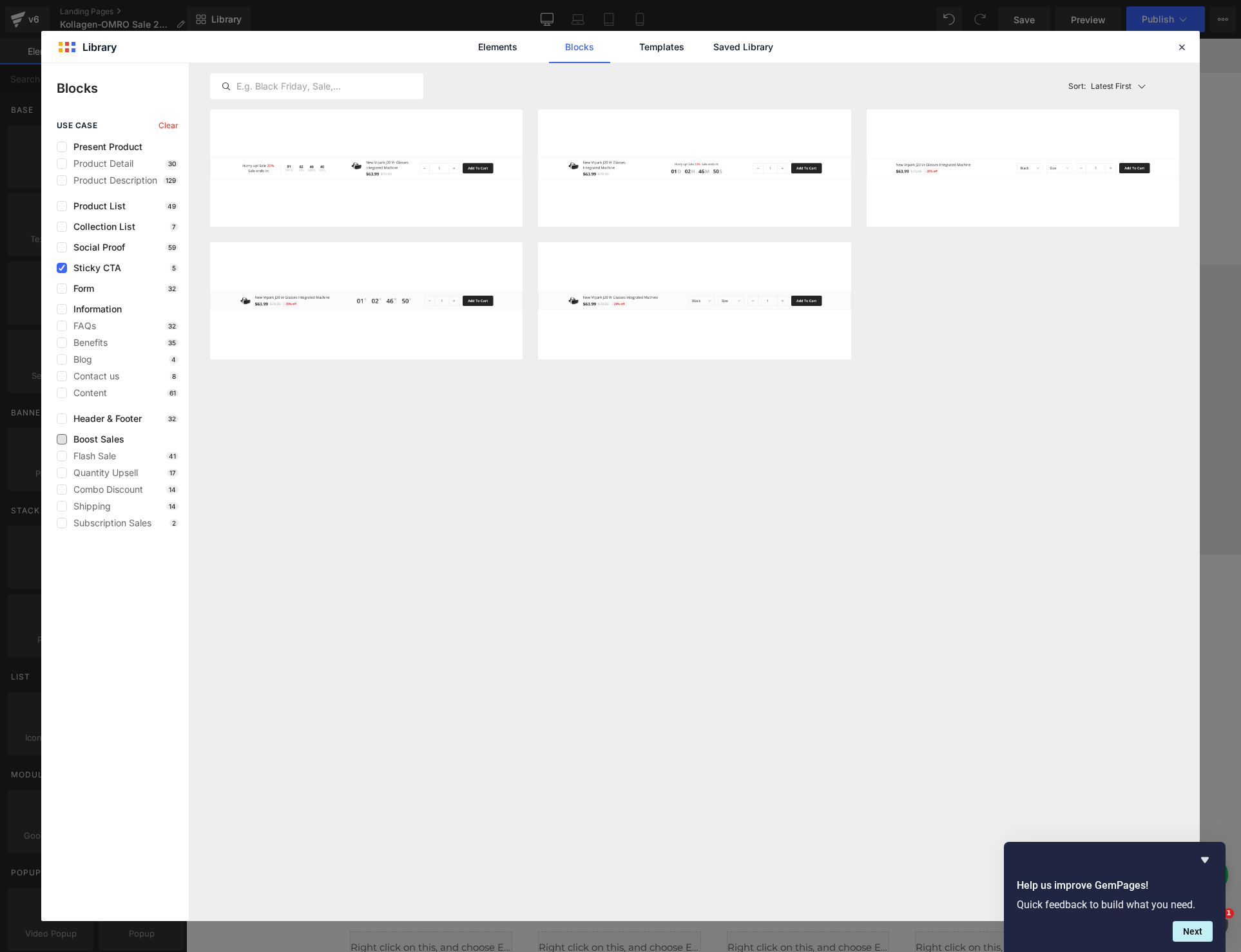
click at [102, 435] on span "Boost Sales" at bounding box center [96, 439] width 58 height 10
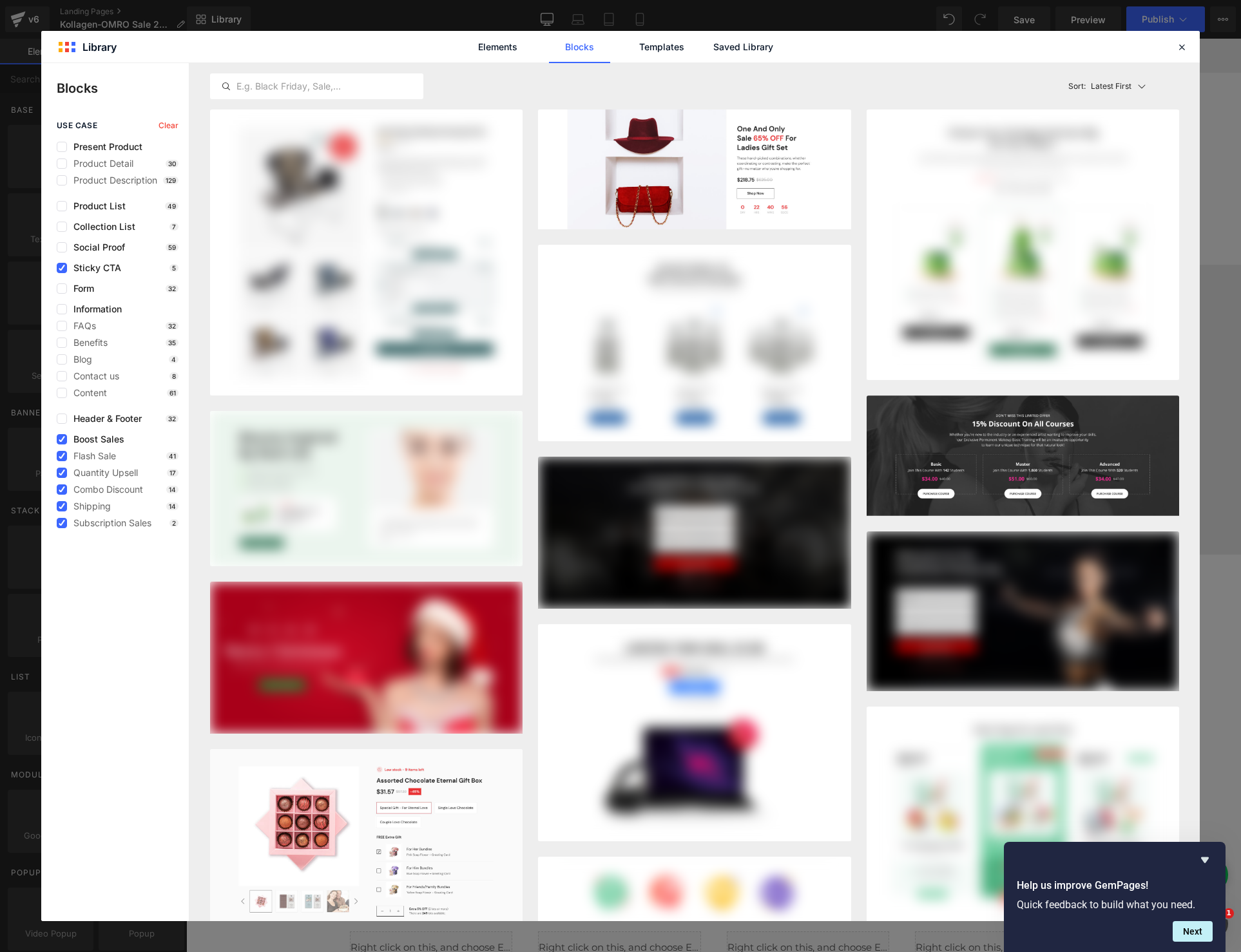
click at [94, 264] on span "Sticky CTA" at bounding box center [94, 267] width 54 height 10
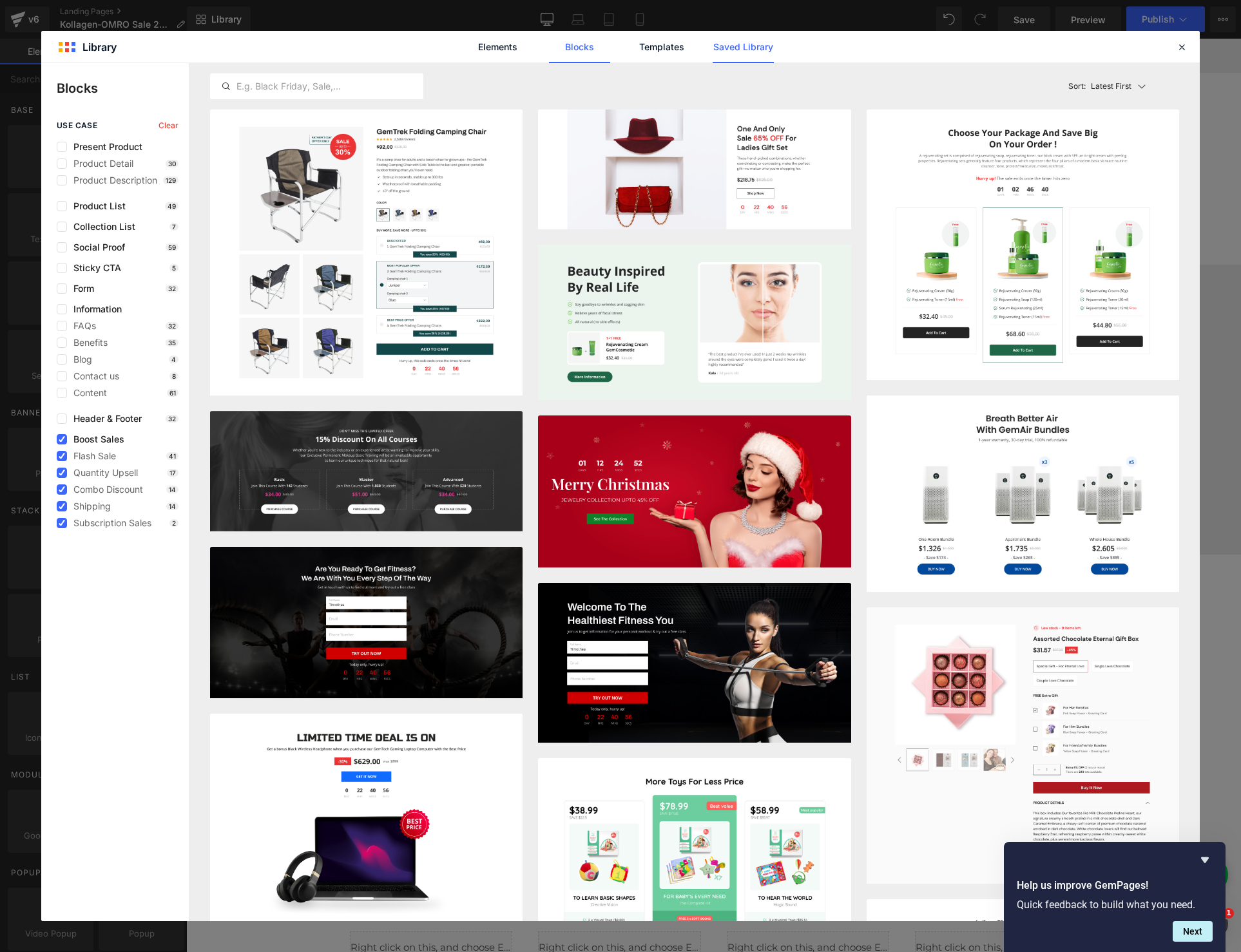
click at [744, 44] on link "Saved Library" at bounding box center [743, 47] width 62 height 32
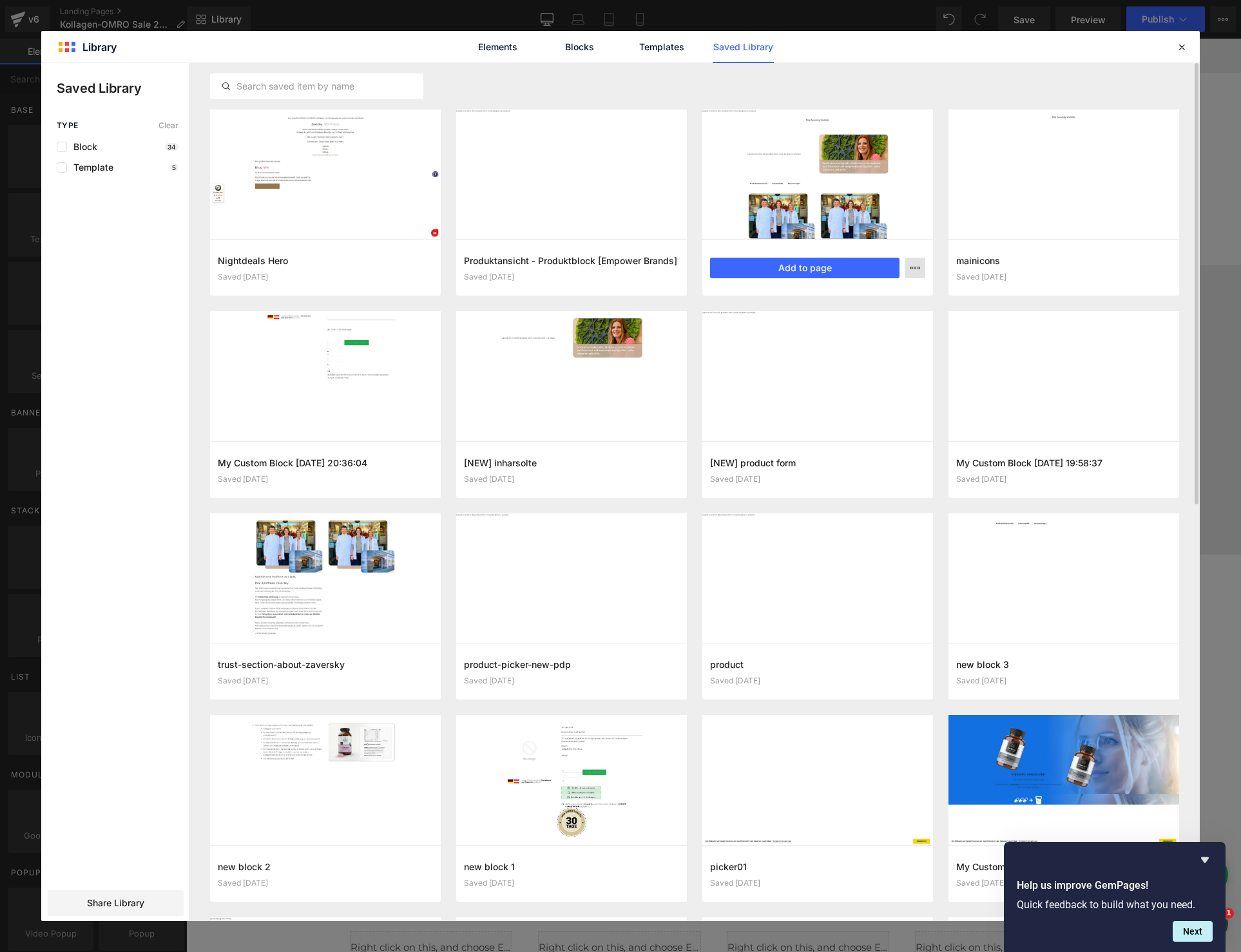
click at [914, 266] on icon "button" at bounding box center [914, 267] width 10 height 10
click at [593, 437] on div at bounding box center [620, 492] width 1158 height 858
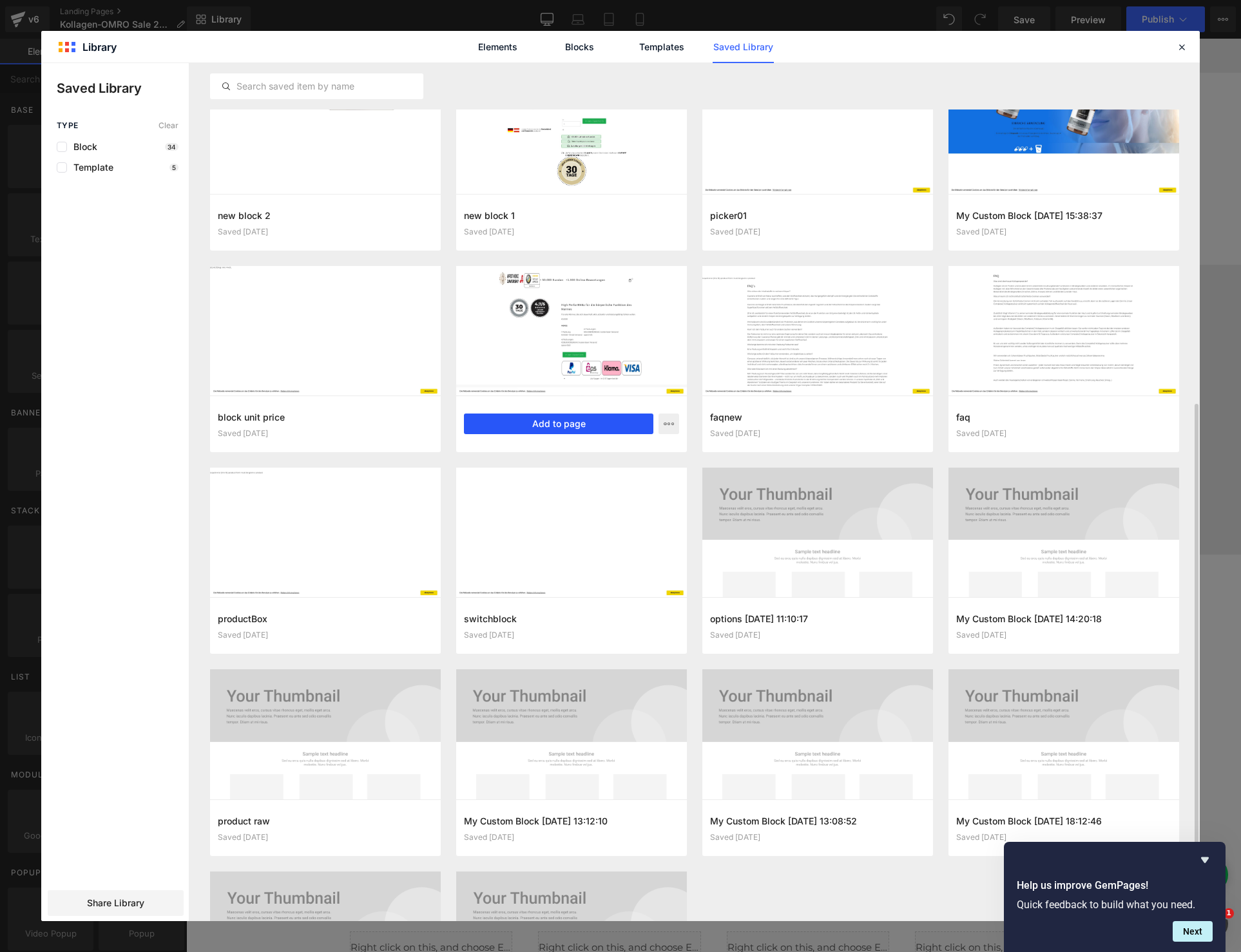
scroll to position [656, 0]
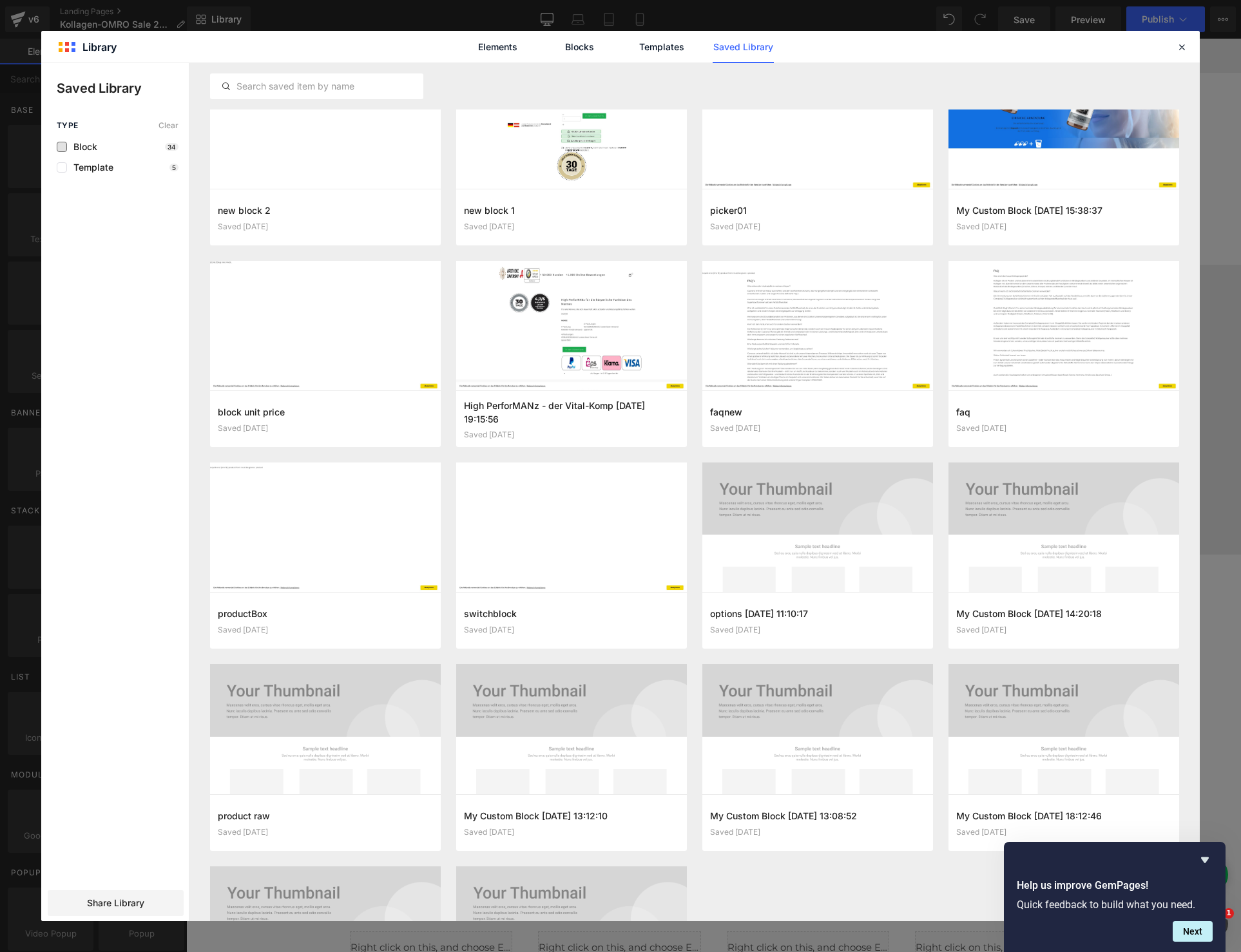
click at [88, 146] on span "Block" at bounding box center [82, 147] width 30 height 10
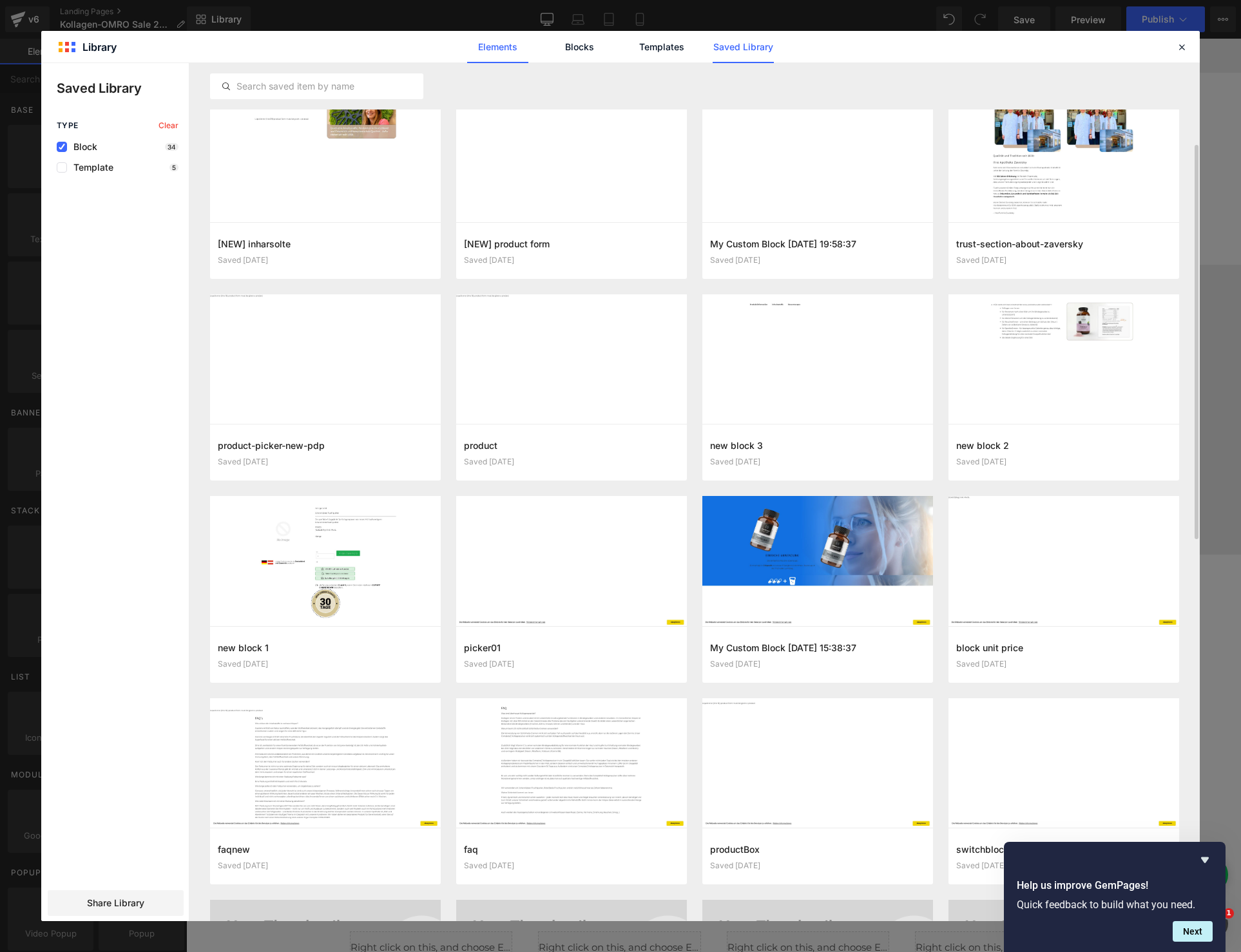
scroll to position [198, 0]
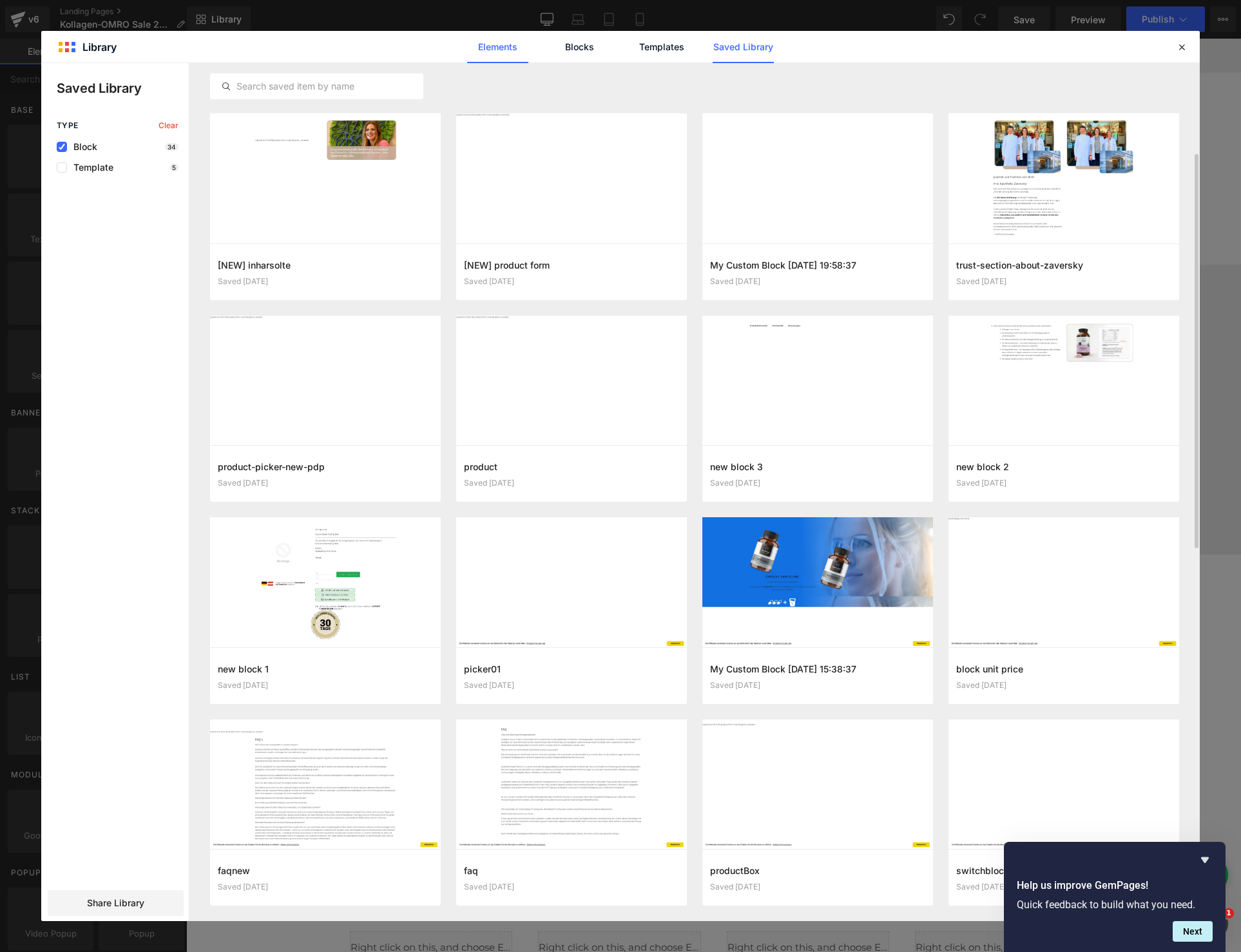
click at [499, 45] on link "Elements" at bounding box center [497, 47] width 62 height 32
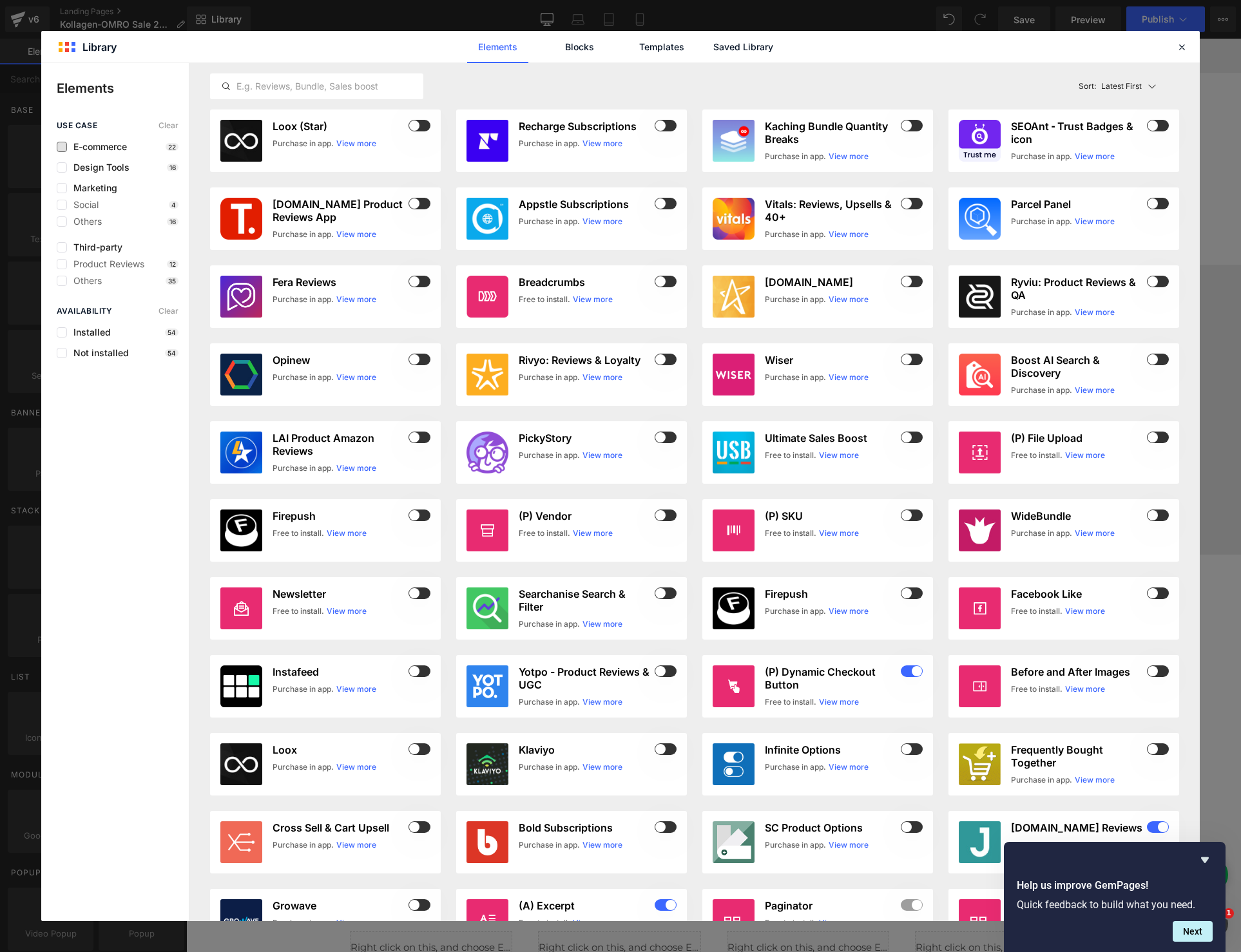
click at [109, 144] on span "E-commerce" at bounding box center [97, 147] width 60 height 10
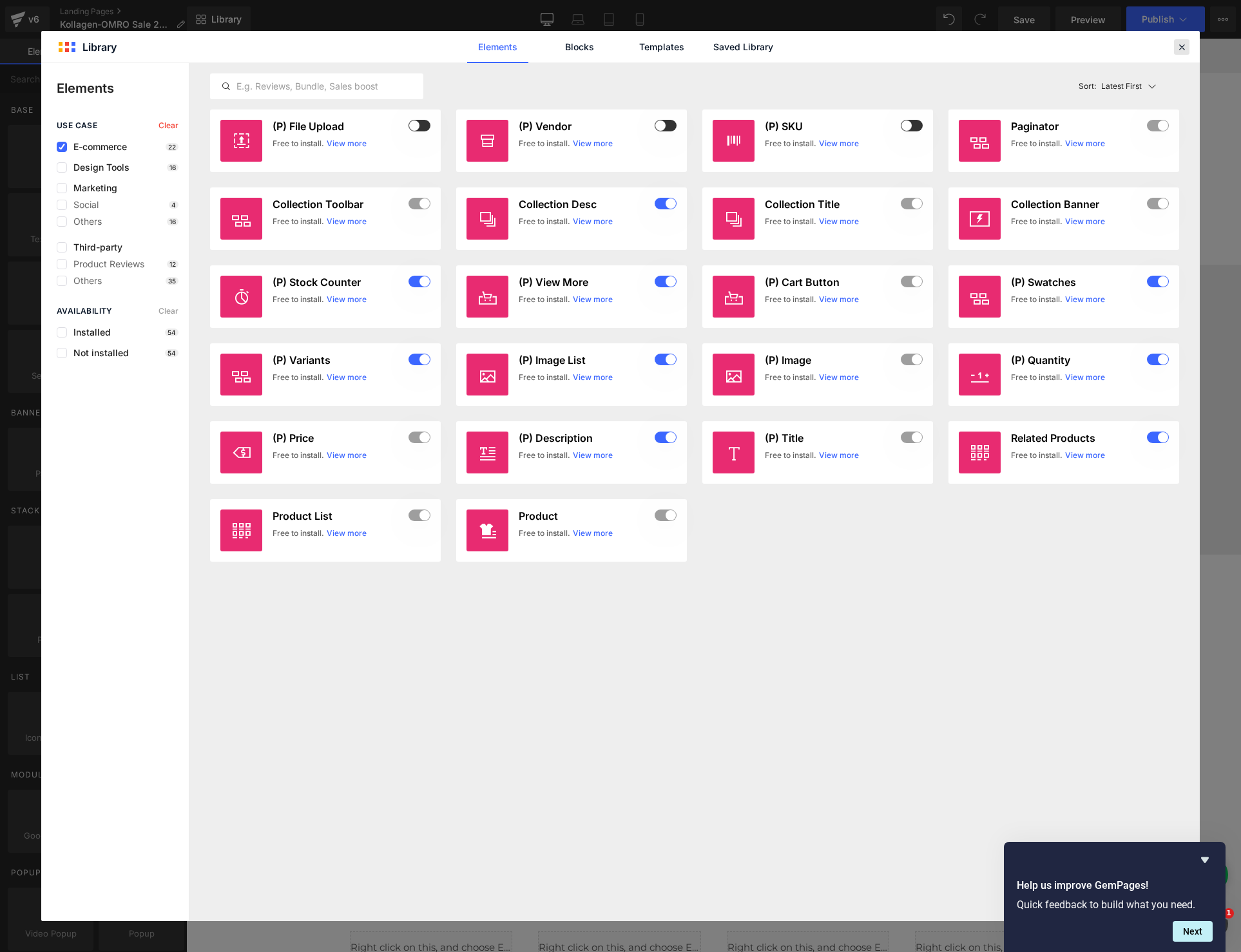
click at [1179, 48] on icon at bounding box center [1181, 47] width 12 height 12
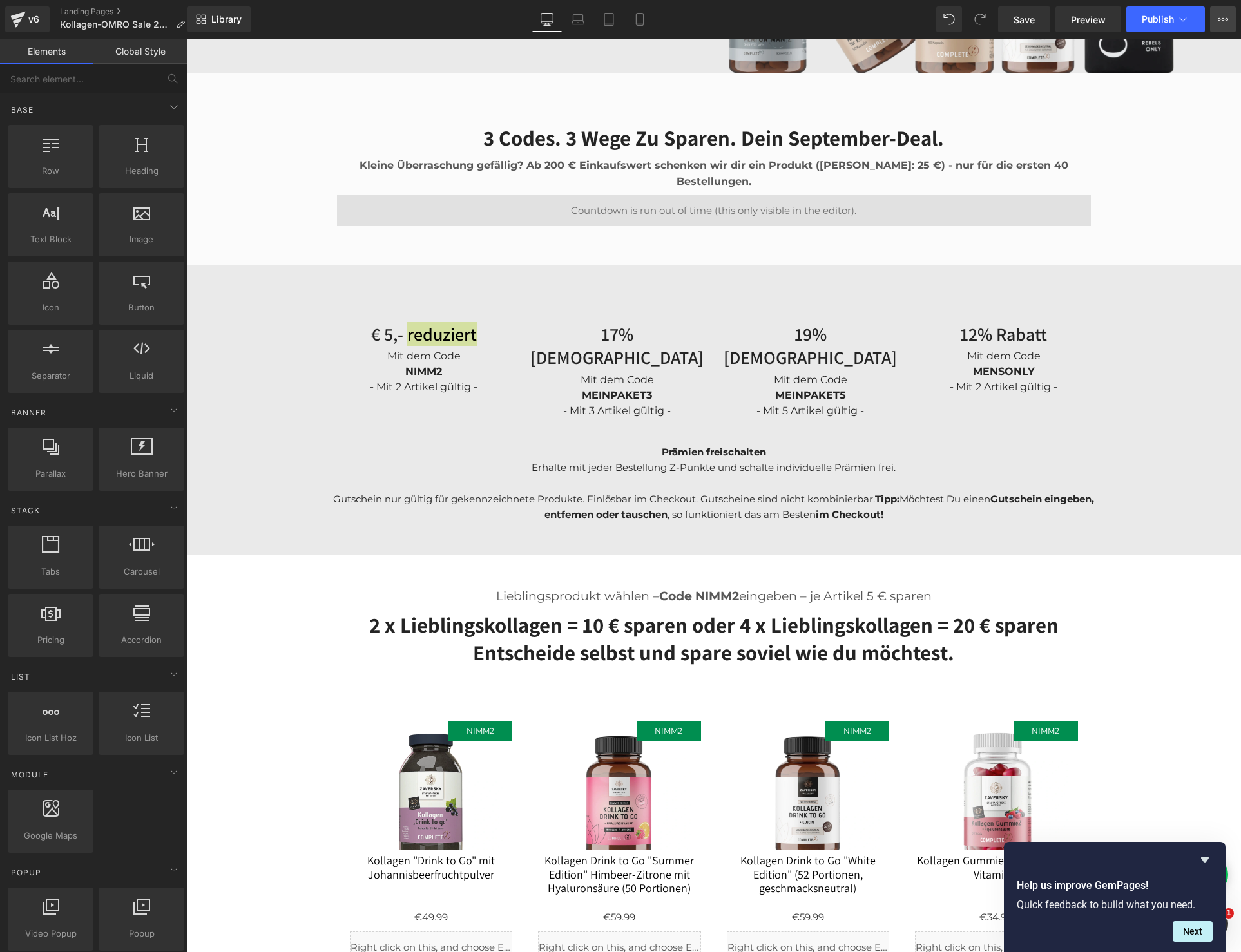
click at [1227, 16] on icon at bounding box center [1222, 19] width 10 height 10
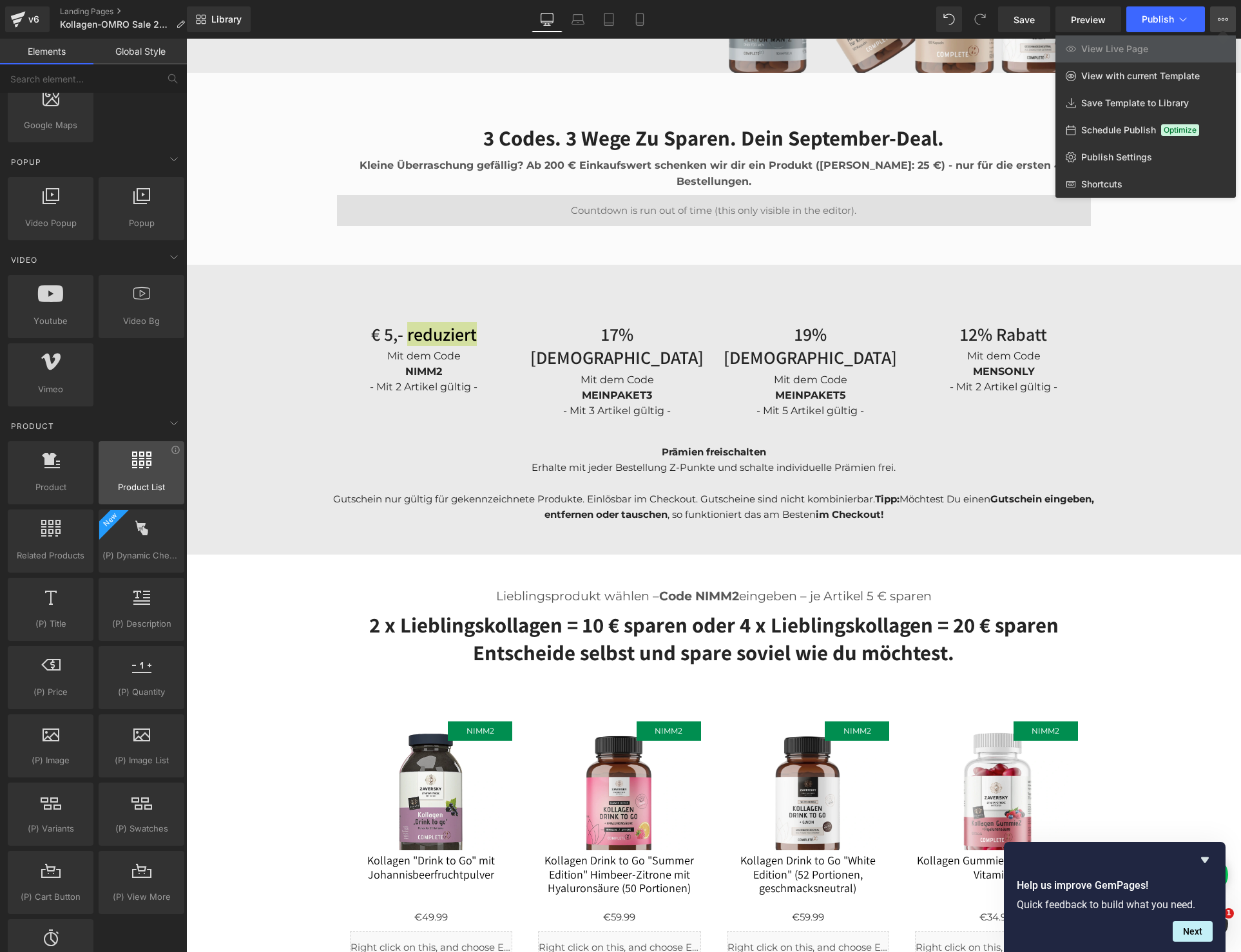
scroll to position [715, 0]
click at [171, 515] on icon at bounding box center [175, 514] width 8 height 8
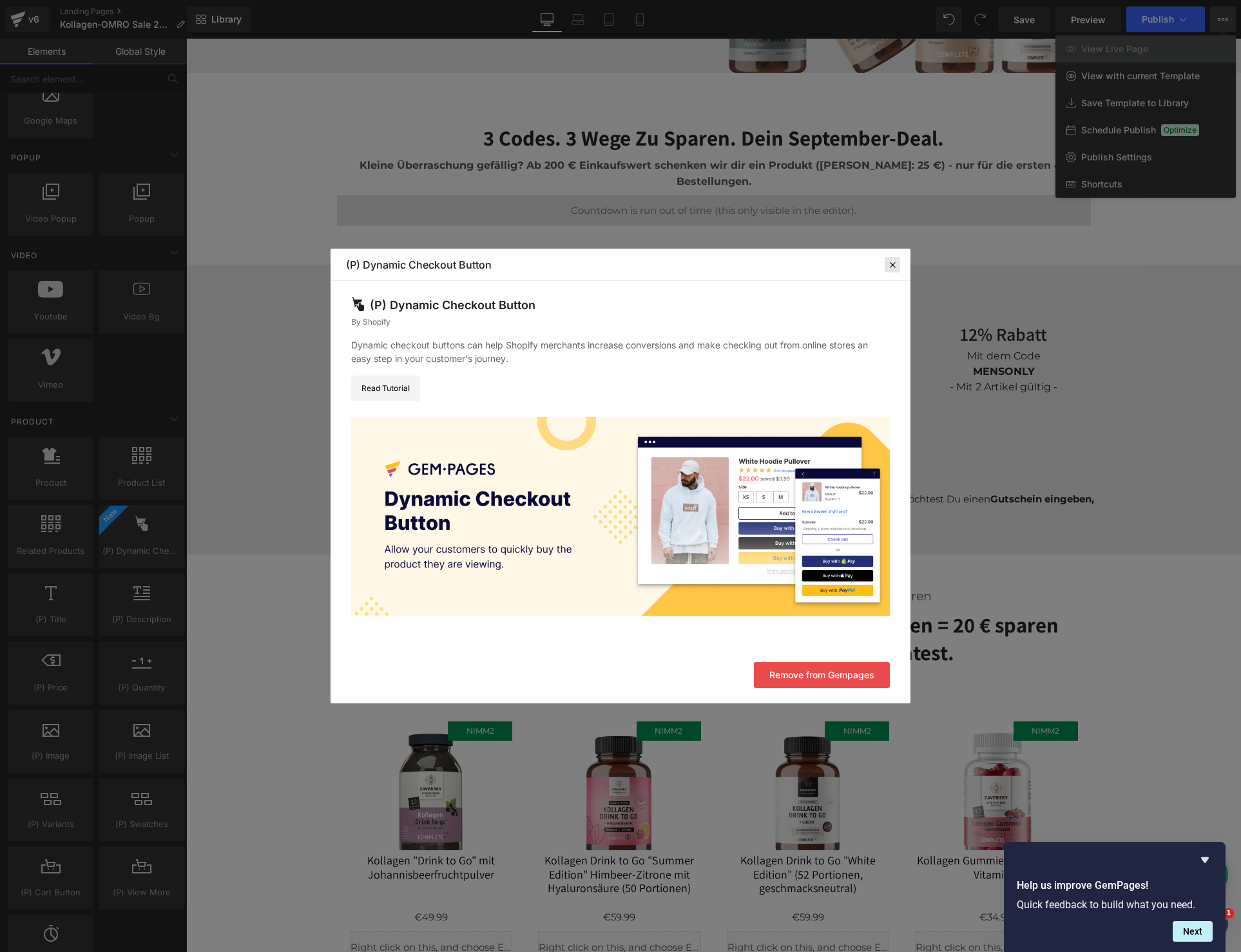
click at [893, 262] on icon at bounding box center [892, 264] width 12 height 12
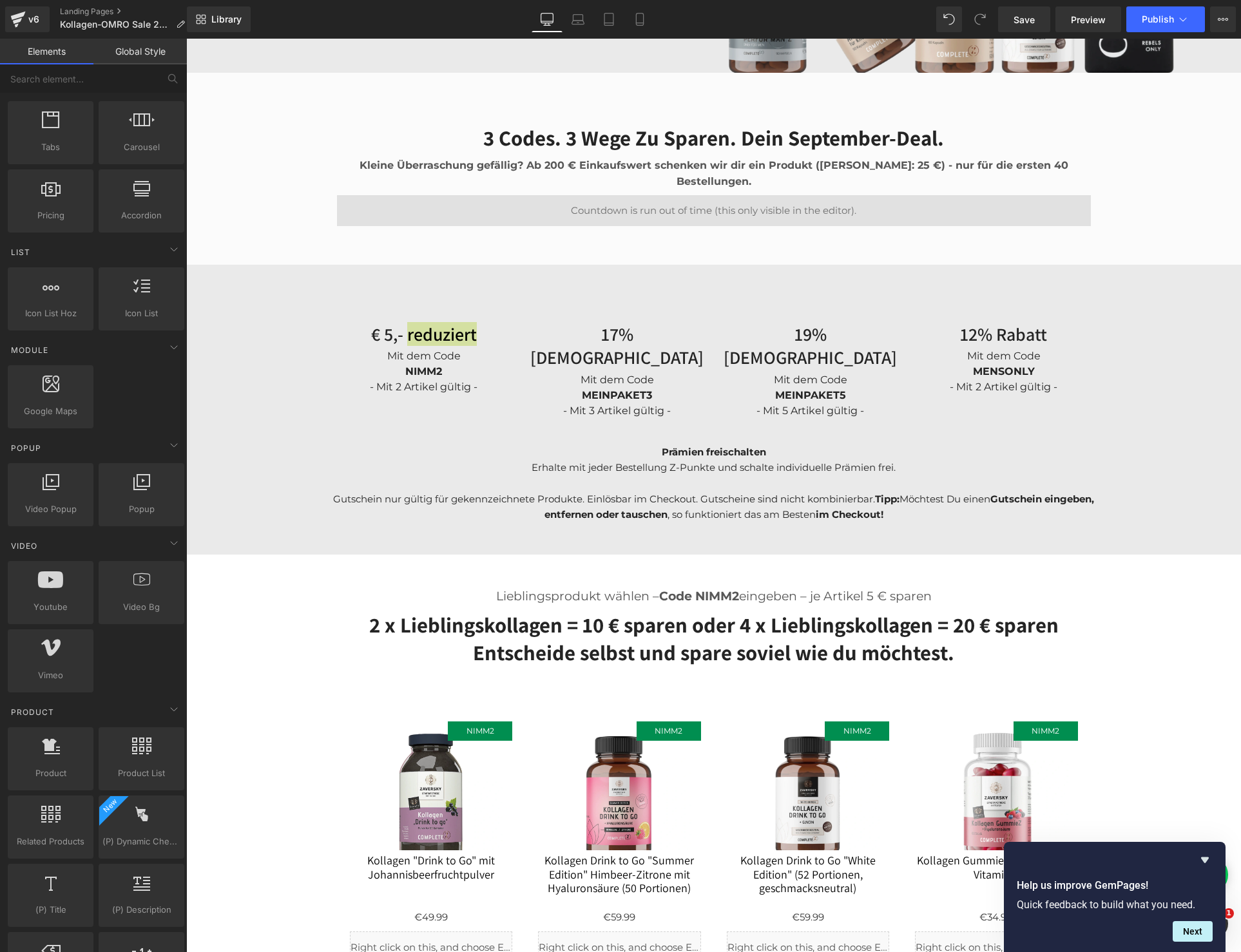
scroll to position [0, 0]
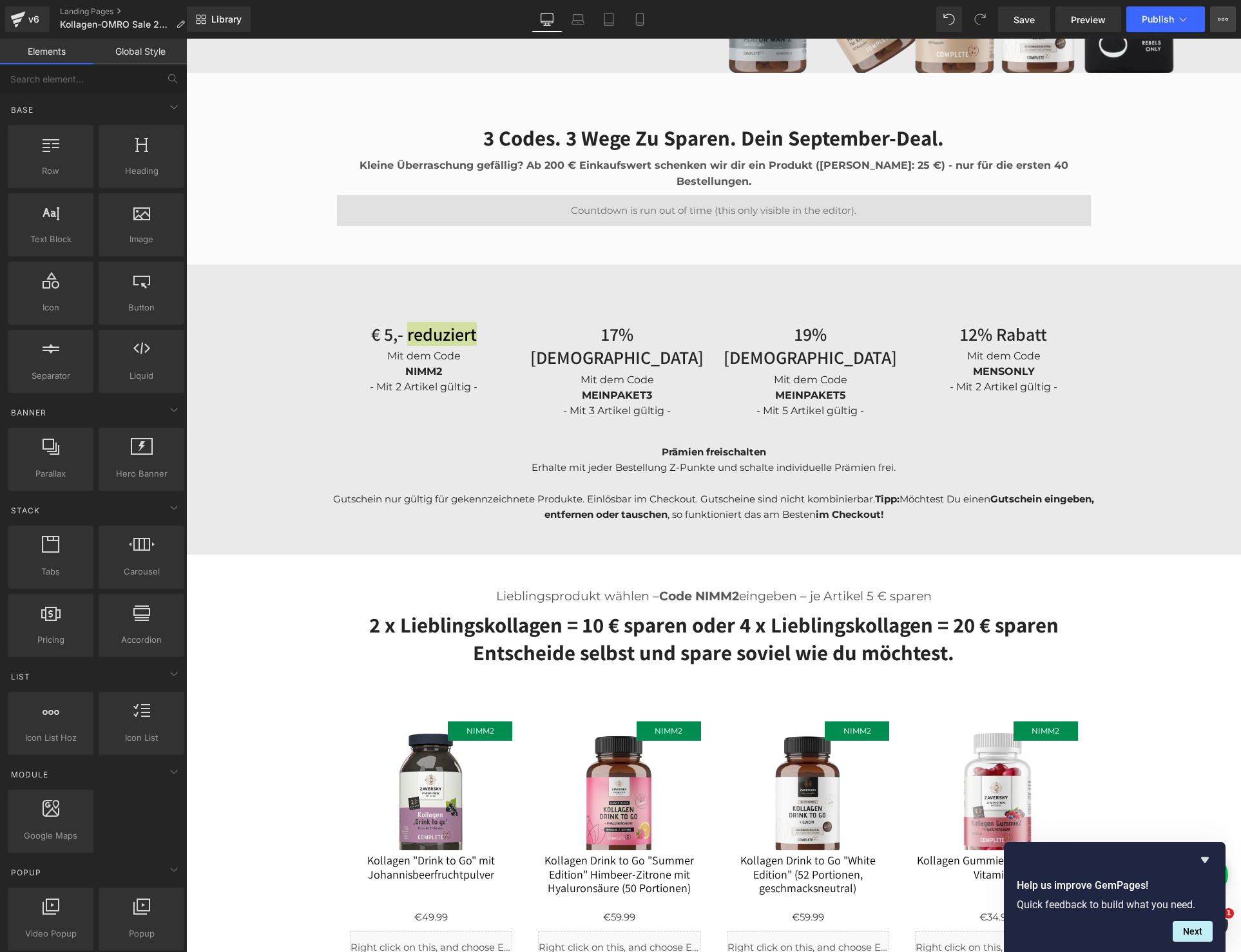
click at [1222, 17] on icon at bounding box center [1222, 19] width 10 height 10
